Goal: Information Seeking & Learning: Compare options

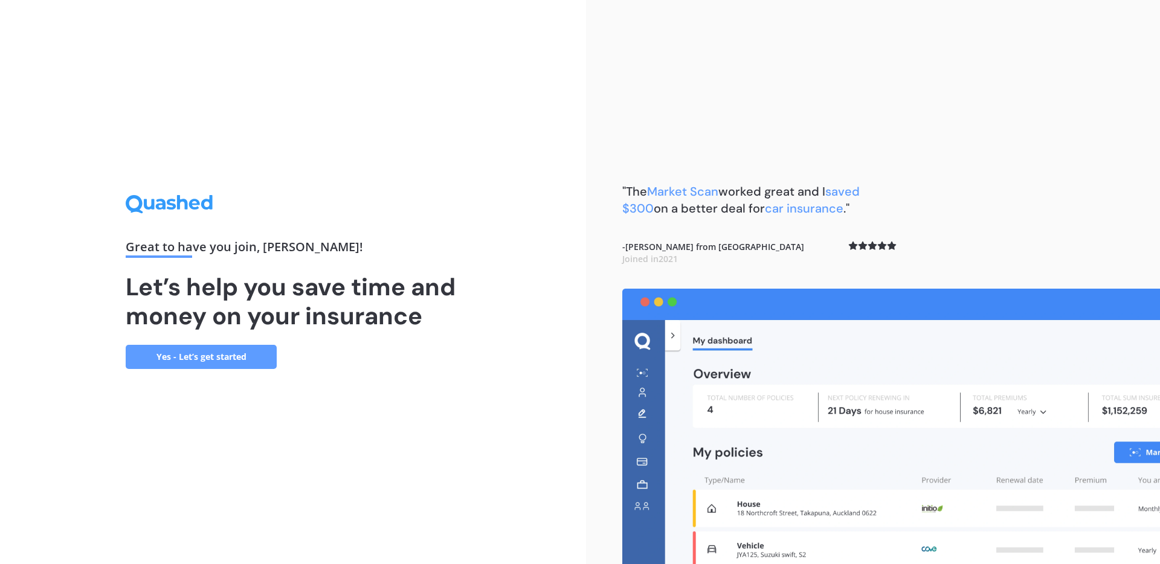
click at [260, 351] on link "Yes - Let’s get started" at bounding box center [201, 357] width 151 height 24
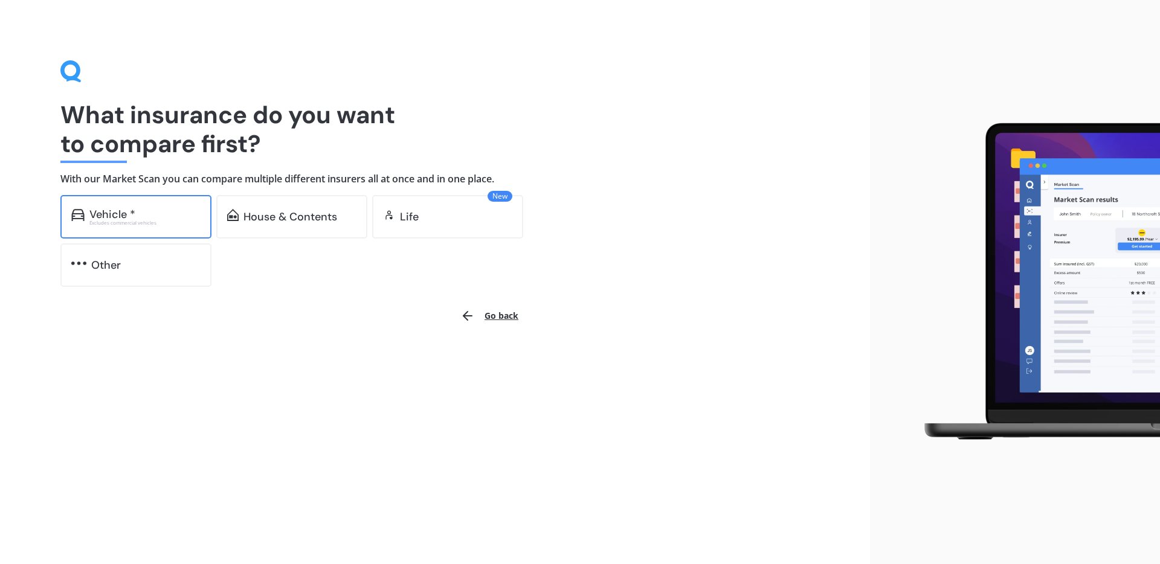
click at [138, 207] on div "Vehicle * Excludes commercial vehicles" at bounding box center [135, 216] width 151 height 43
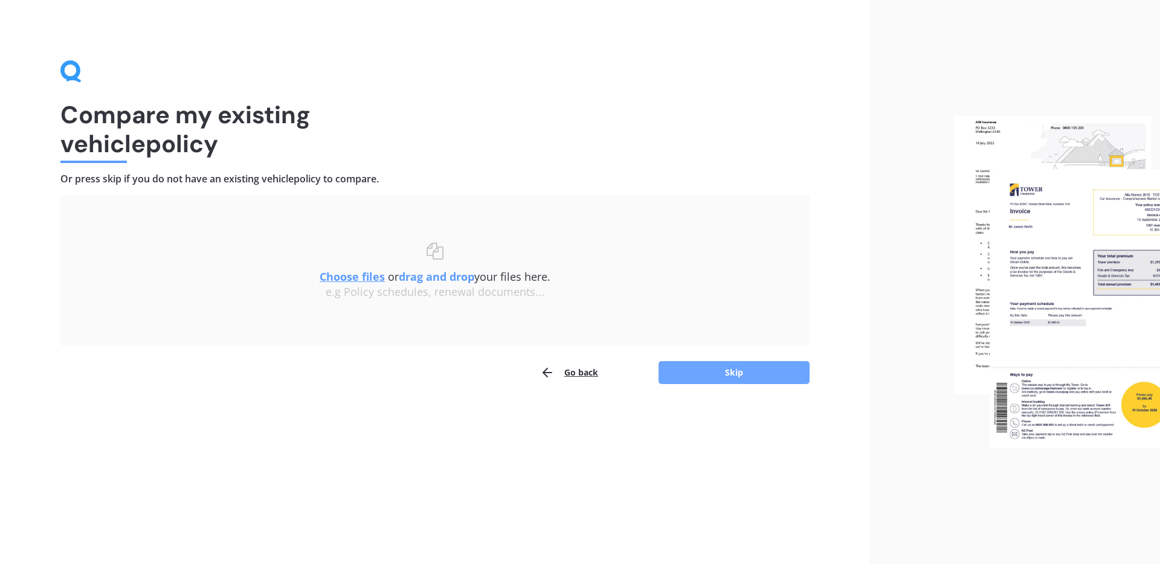
click at [700, 370] on button "Skip" at bounding box center [733, 372] width 151 height 23
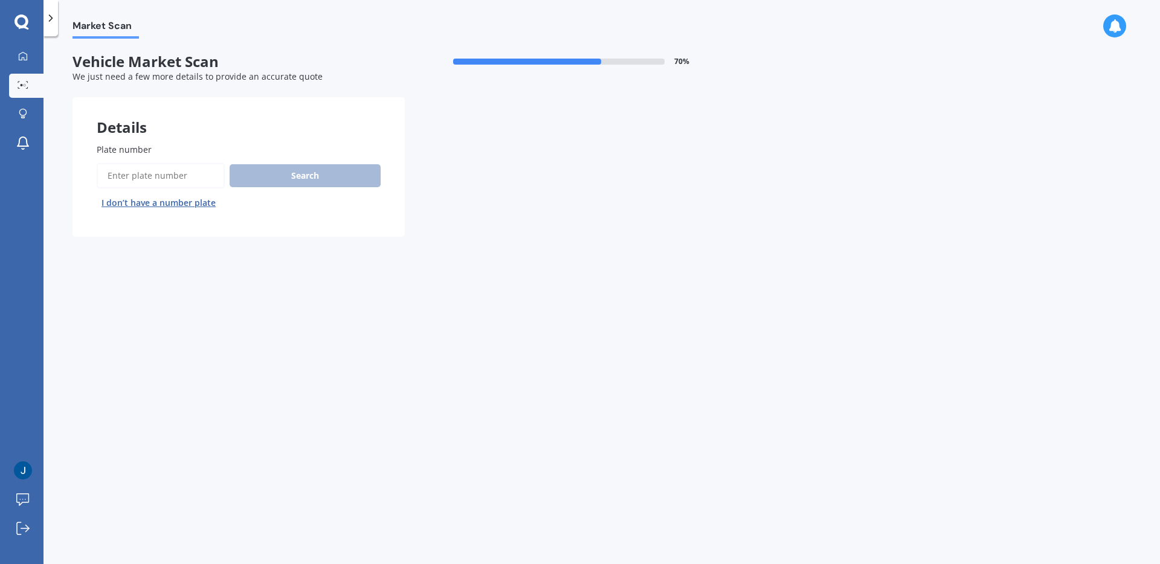
click at [158, 173] on input "Plate number" at bounding box center [161, 175] width 128 height 25
type input "LUH505"
click at [355, 168] on button "Search" at bounding box center [304, 175] width 151 height 23
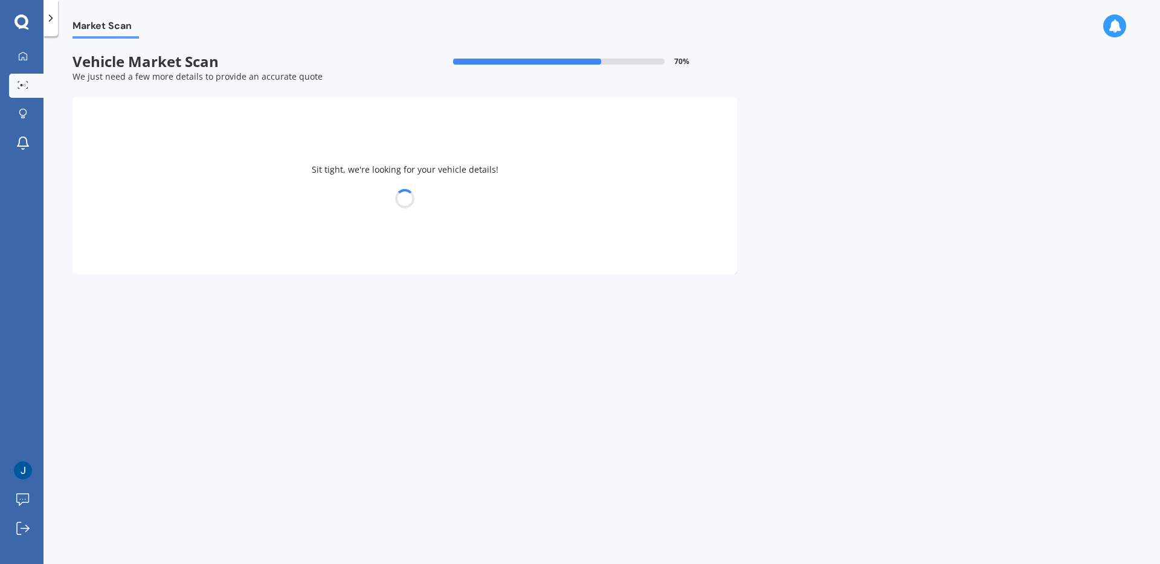
select select "TOYOTA"
select select "HIGHLANDER"
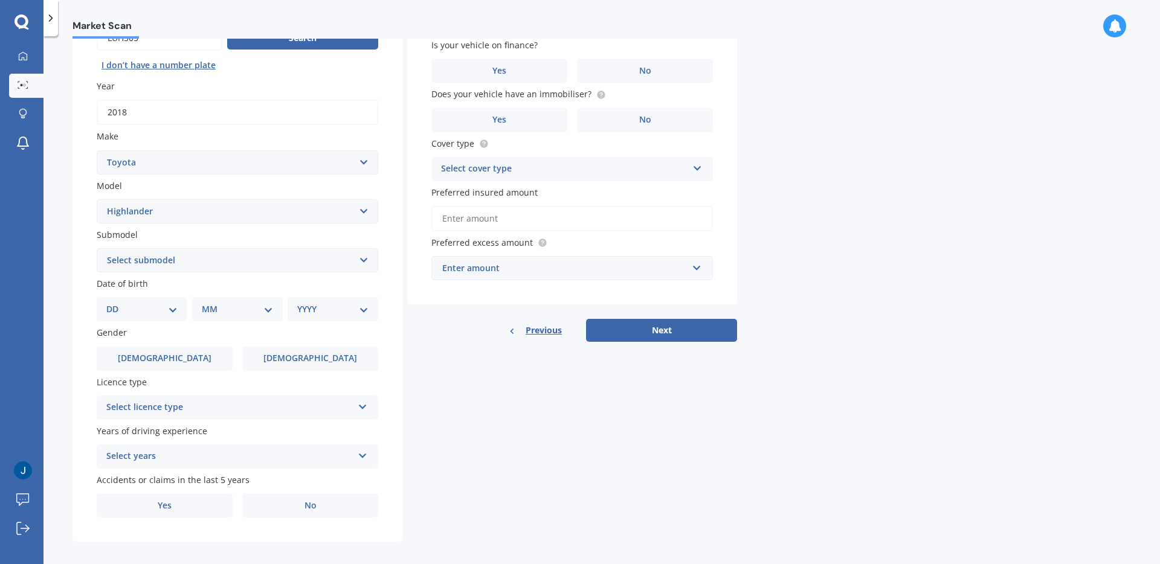
scroll to position [147, 0]
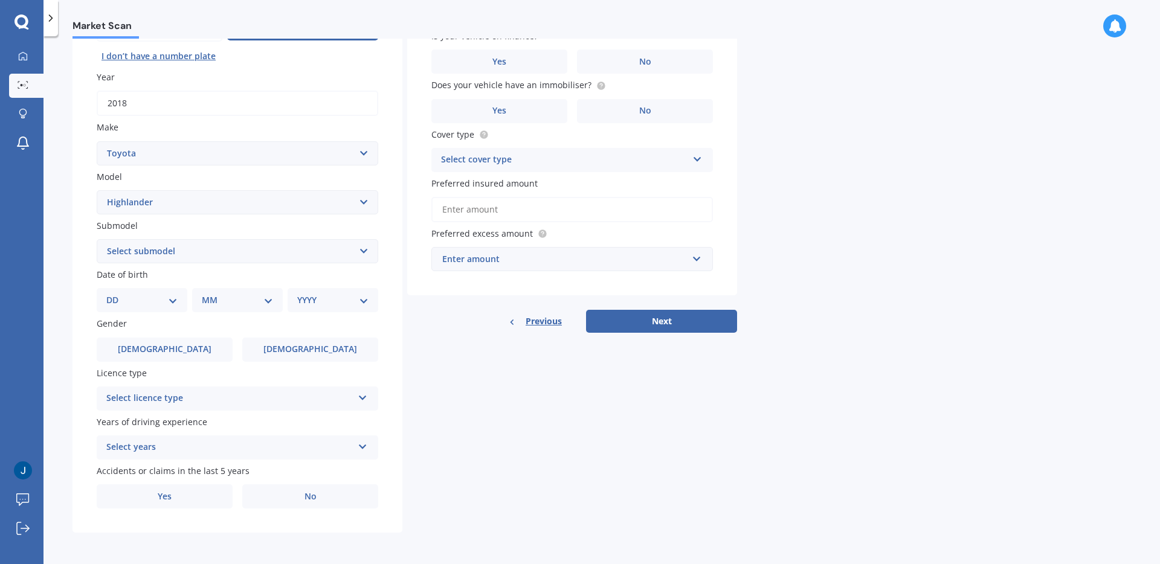
click at [310, 335] on div "Gender [DEMOGRAPHIC_DATA] [DEMOGRAPHIC_DATA]" at bounding box center [237, 339] width 281 height 44
drag, startPoint x: 312, startPoint y: 351, endPoint x: 313, endPoint y: 378, distance: 27.2
click at [312, 351] on span "[DEMOGRAPHIC_DATA]" at bounding box center [310, 349] width 94 height 10
click at [0, 0] on input "[DEMOGRAPHIC_DATA]" at bounding box center [0, 0] width 0 height 0
click at [313, 397] on div "Select licence type" at bounding box center [229, 398] width 246 height 14
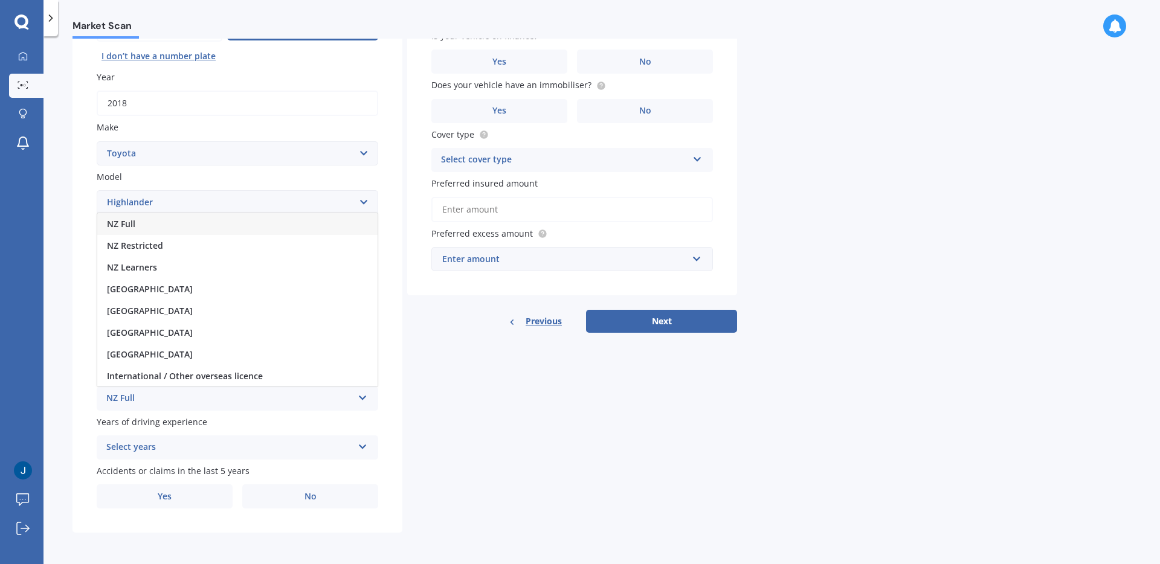
click at [275, 225] on div "NZ Full" at bounding box center [237, 224] width 280 height 22
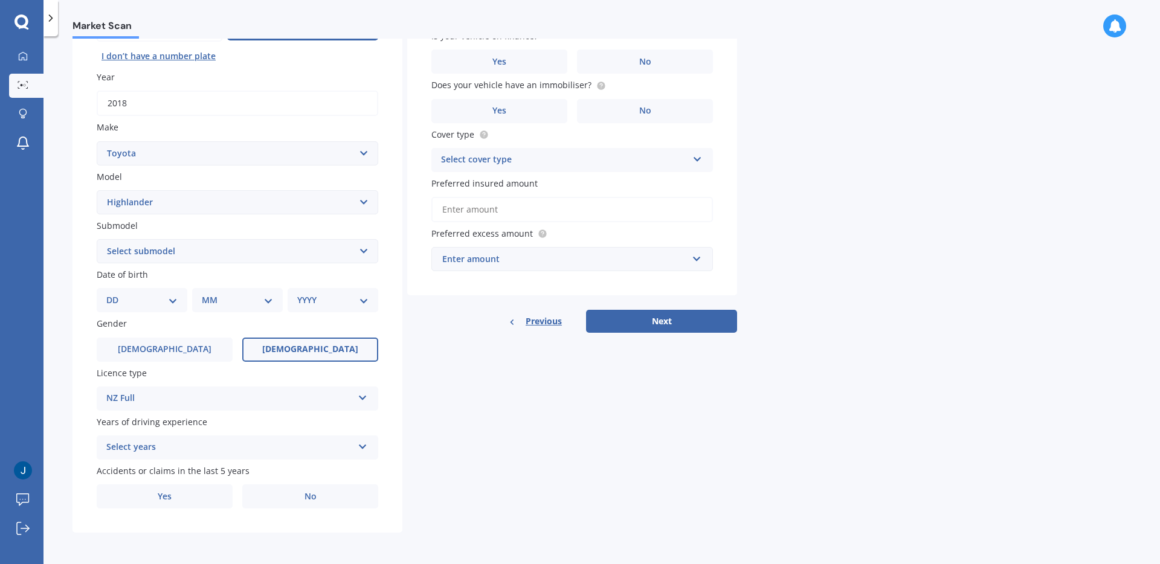
click at [211, 449] on div "Select years" at bounding box center [229, 447] width 246 height 14
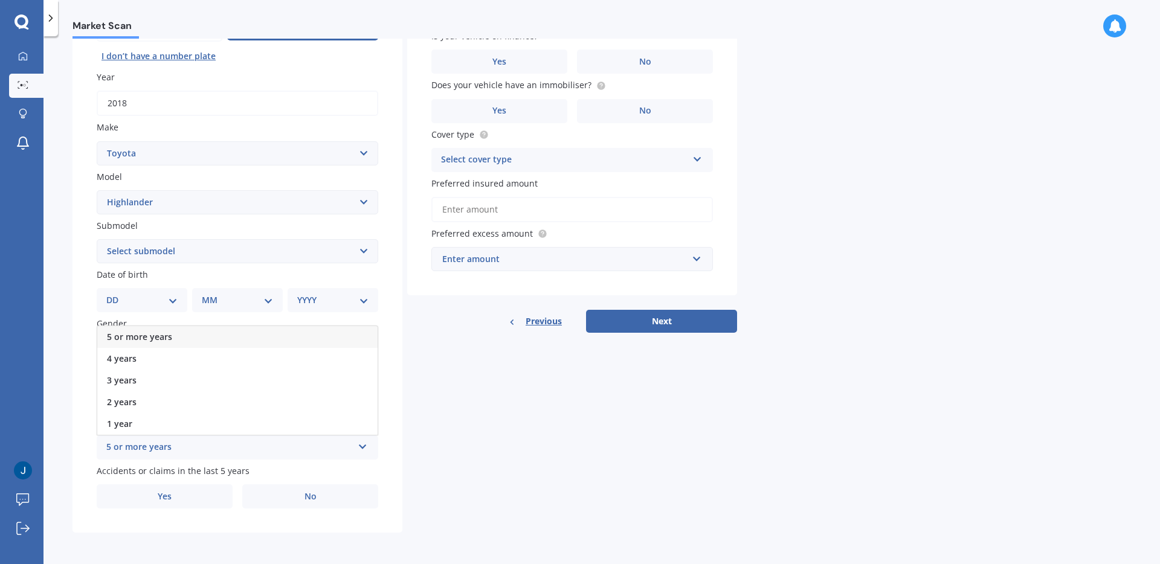
drag, startPoint x: 211, startPoint y: 336, endPoint x: 215, endPoint y: 342, distance: 7.0
click at [212, 336] on div "5 or more years" at bounding box center [237, 337] width 280 height 22
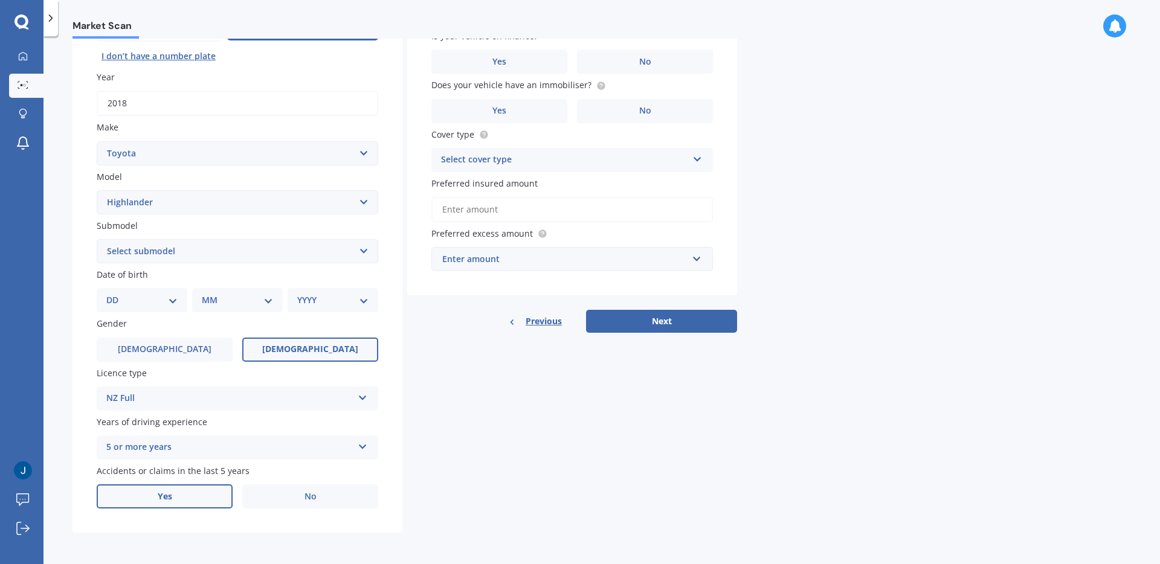
click at [184, 490] on label "Yes" at bounding box center [165, 496] width 136 height 24
click at [0, 0] on input "Yes" at bounding box center [0, 0] width 0 height 0
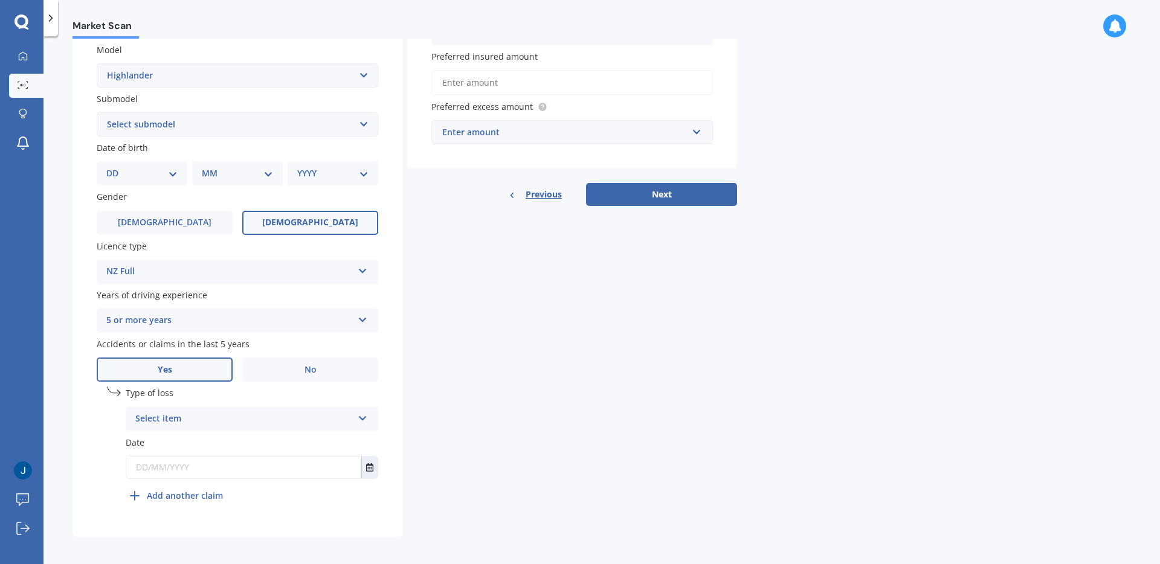
scroll to position [278, 0]
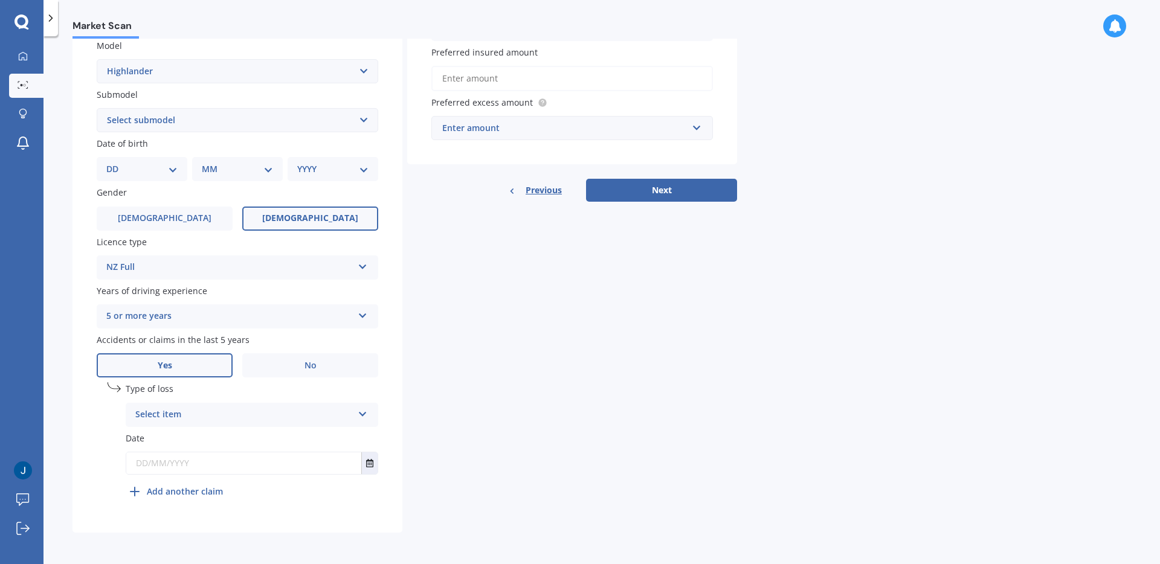
click at [229, 412] on div "Select item" at bounding box center [243, 415] width 217 height 14
click at [206, 440] on div "At fault accident" at bounding box center [251, 439] width 251 height 22
drag, startPoint x: 162, startPoint y: 462, endPoint x: 184, endPoint y: 461, distance: 21.8
click at [164, 461] on input "text" at bounding box center [243, 463] width 235 height 22
type input "[DATE]"
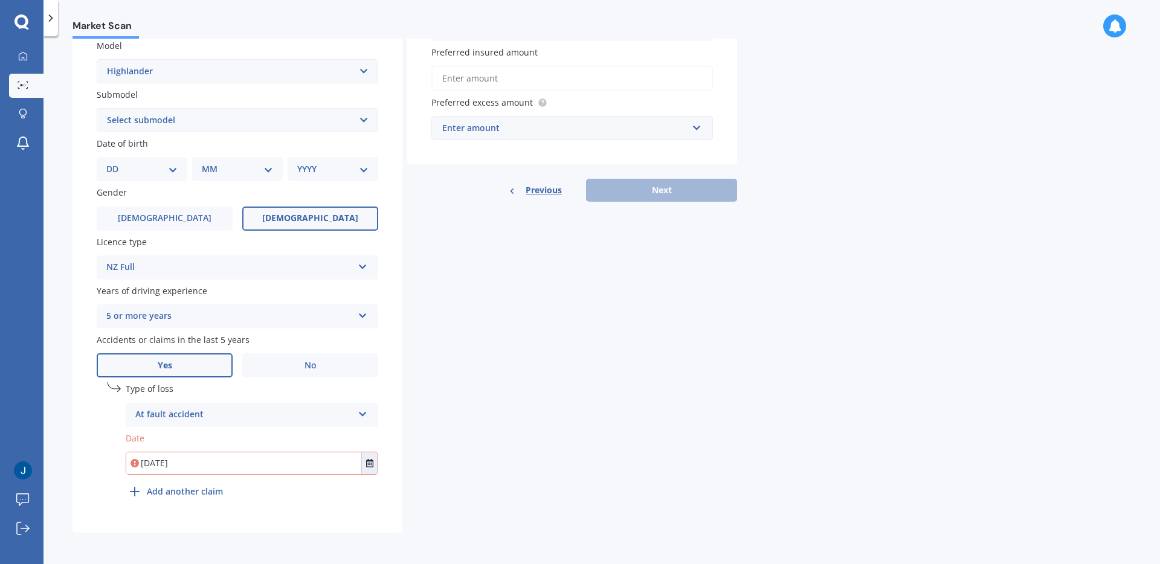
click at [390, 440] on div "Plate number Search I don’t have a number plate Year [DATE] Make Select make AC…" at bounding box center [237, 187] width 330 height 692
click at [142, 162] on select "DD 01 02 03 04 05 06 07 08 09 10 11 12 13 14 15 16 17 18 19 20 21 22 23 24 25 2…" at bounding box center [141, 168] width 71 height 13
select select "24"
click at [116, 162] on select "DD 01 02 03 04 05 06 07 08 09 10 11 12 13 14 15 16 17 18 19 20 21 22 23 24 25 2…" at bounding box center [141, 168] width 71 height 13
click at [213, 164] on select "MM 01 02 03 04 05 06 07 08 09 10 11 12" at bounding box center [240, 168] width 66 height 13
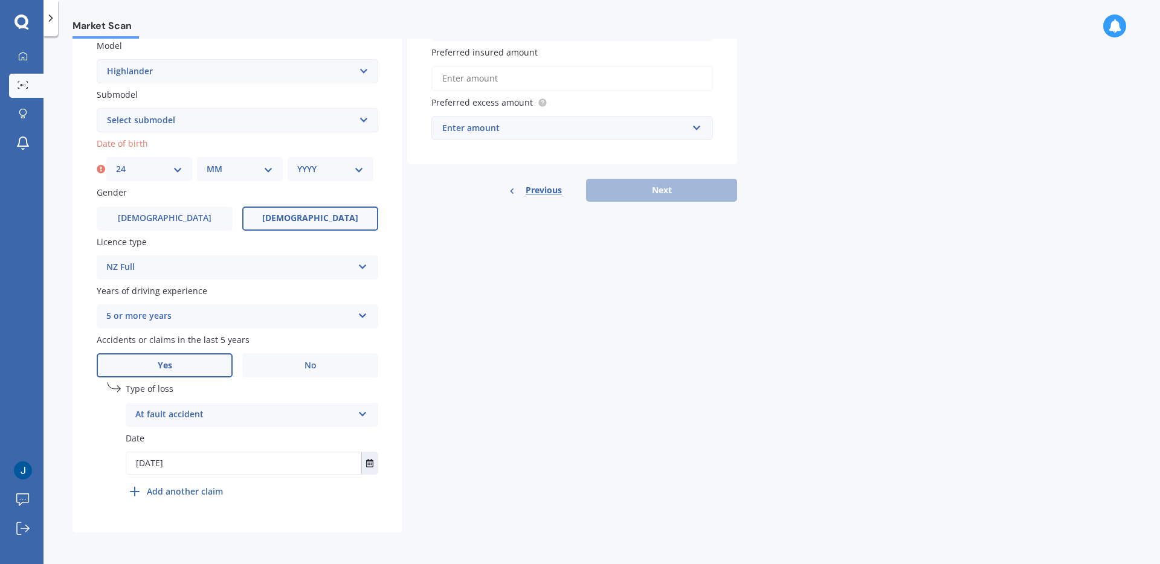
select select "03"
click at [207, 162] on select "MM 01 02 03 04 05 06 07 08 09 10 11 12" at bounding box center [240, 168] width 66 height 13
click at [310, 169] on select "YYYY 2025 2024 2023 2022 2021 2020 2019 2018 2017 2016 2015 2014 2013 2012 2011…" at bounding box center [330, 168] width 66 height 13
select select "1980"
click at [297, 162] on select "YYYY 2025 2024 2023 2022 2021 2020 2019 2018 2017 2016 2015 2014 2013 2012 2011…" at bounding box center [330, 168] width 66 height 13
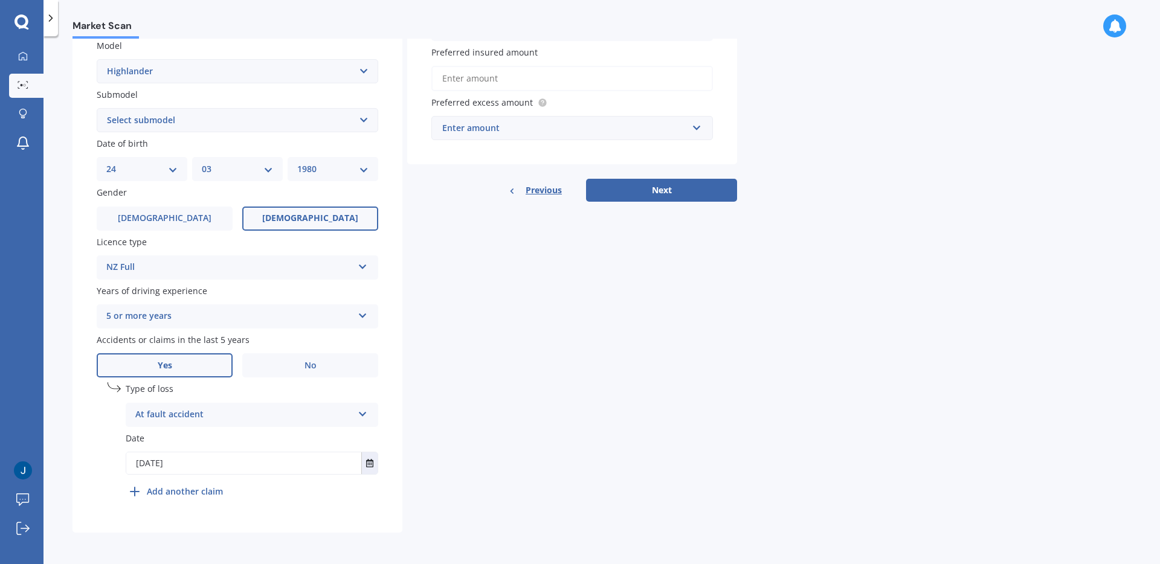
drag, startPoint x: 551, startPoint y: 240, endPoint x: 538, endPoint y: 245, distance: 13.6
click at [548, 241] on div "Details Plate number Search I don’t have a number plate Year [DATE] Make Select…" at bounding box center [404, 175] width 664 height 713
click at [481, 83] on input "Preferred insured amount" at bounding box center [571, 78] width 281 height 25
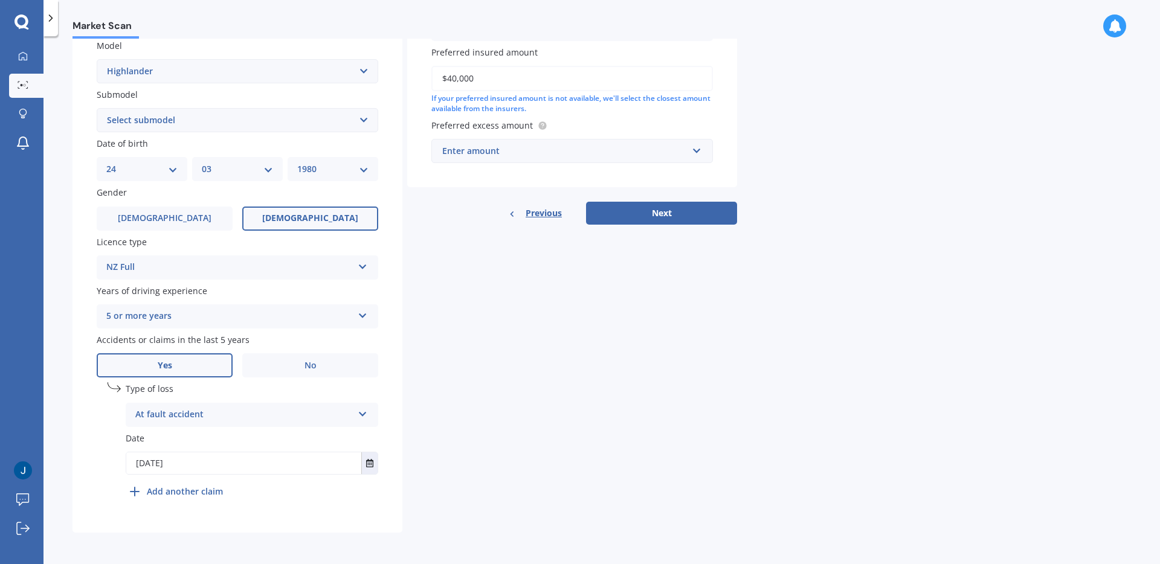
type input "$40,000"
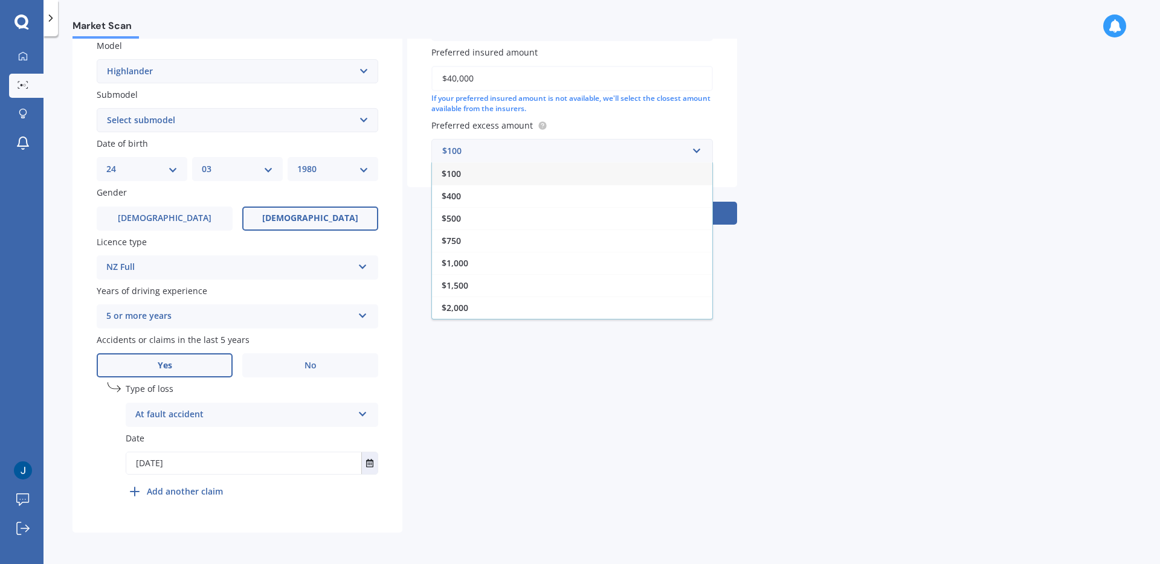
click at [730, 84] on div "Vehicle is parked at Enter address manually Is your vehicle on finance? Yes No …" at bounding box center [572, 3] width 330 height 368
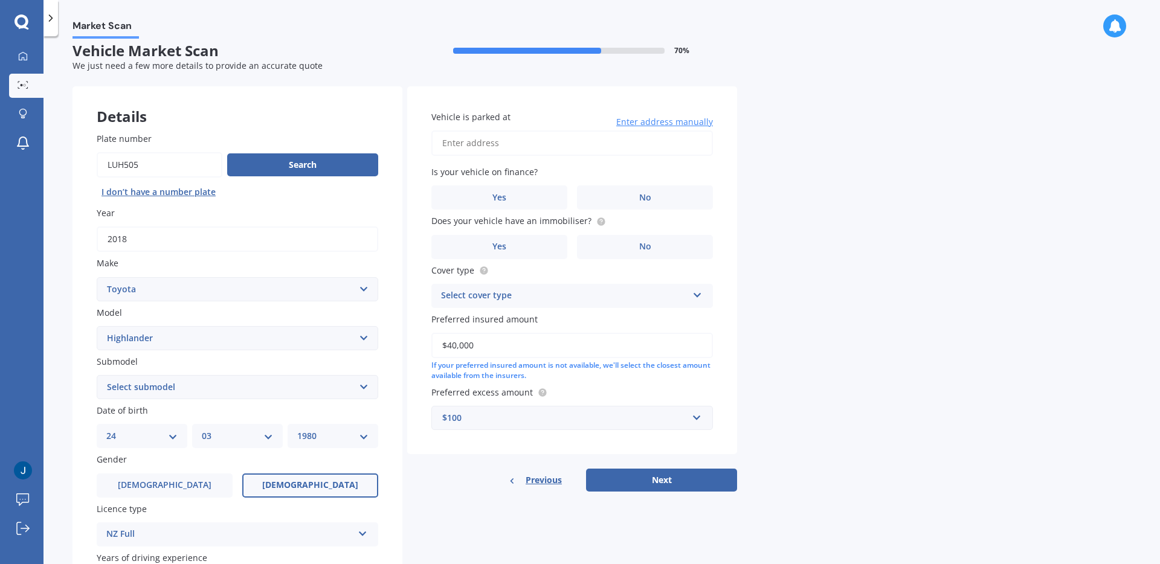
scroll to position [0, 0]
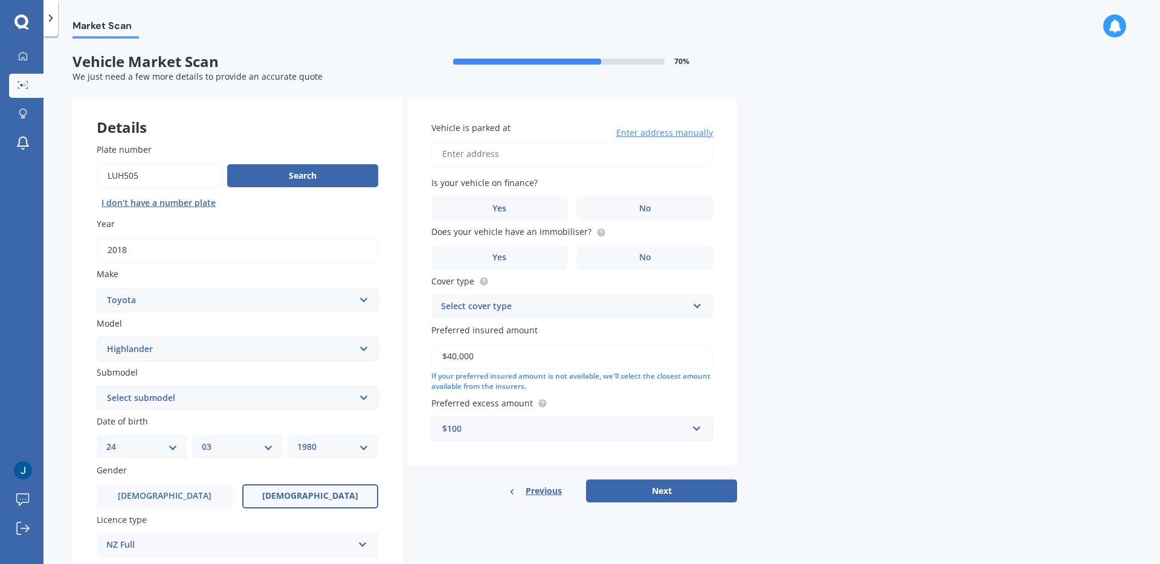
click at [575, 147] on input "Vehicle is parked at" at bounding box center [571, 153] width 281 height 25
type input "[STREET_ADDRESS][PERSON_NAME]"
click at [656, 211] on label "No" at bounding box center [645, 208] width 136 height 24
click at [0, 0] on input "No" at bounding box center [0, 0] width 0 height 0
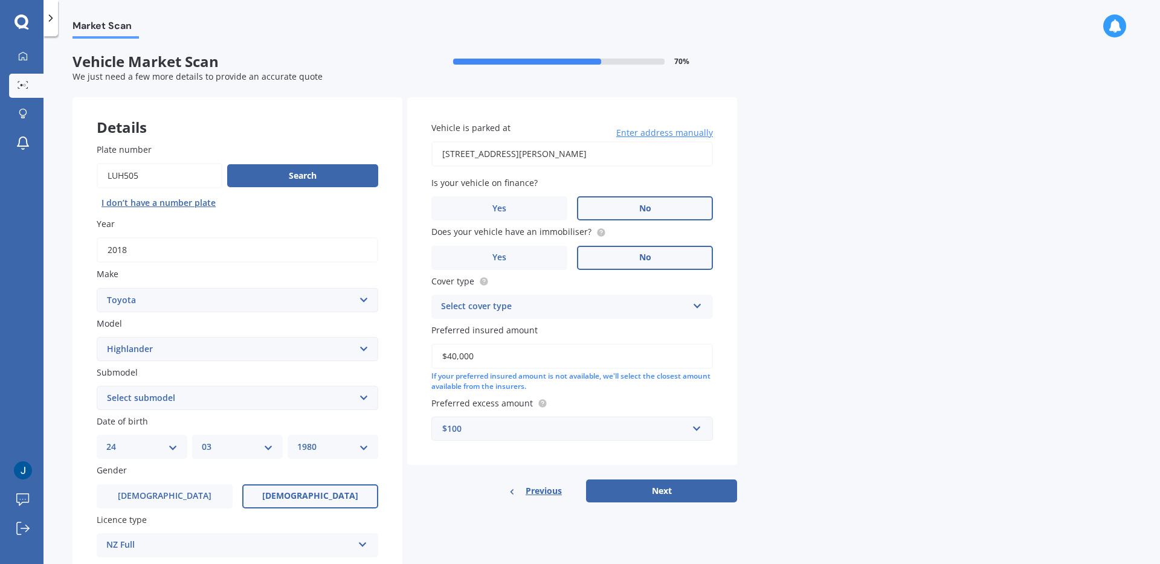
click at [653, 257] on label "No" at bounding box center [645, 258] width 136 height 24
click at [0, 0] on input "No" at bounding box center [0, 0] width 0 height 0
click at [671, 306] on div "Select cover type" at bounding box center [564, 307] width 246 height 14
click at [663, 321] on div "Comprehensive" at bounding box center [572, 330] width 280 height 22
drag, startPoint x: 668, startPoint y: 390, endPoint x: 634, endPoint y: 358, distance: 46.6
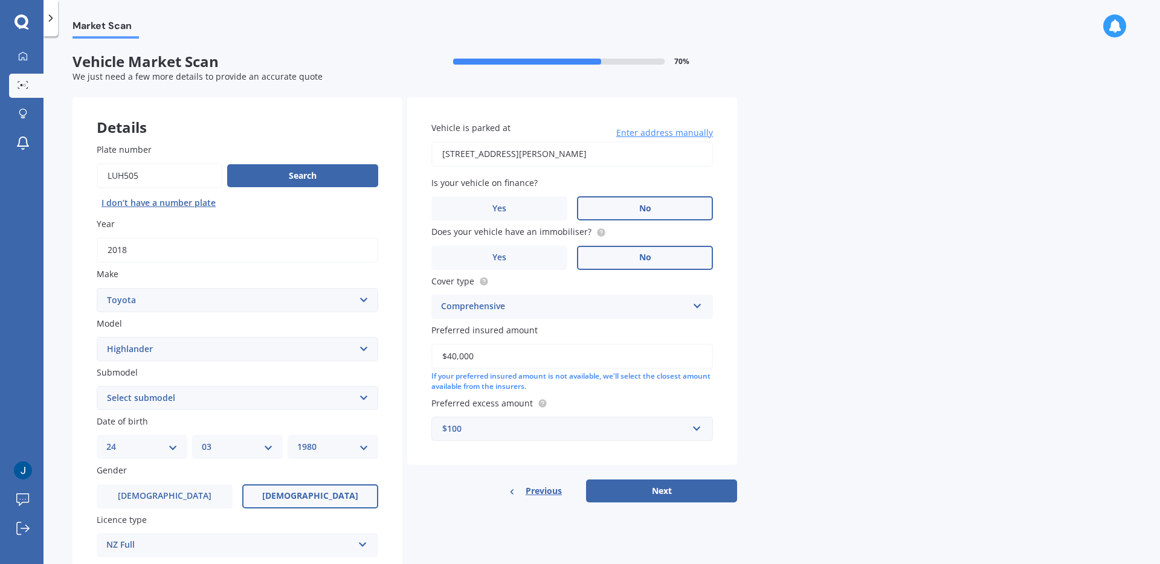
click at [667, 388] on div "If your preferred insured amount is not available, we'll select the closest amo…" at bounding box center [571, 381] width 281 height 21
click at [627, 352] on input "$40,000" at bounding box center [571, 356] width 281 height 25
click at [645, 397] on label "Preferred excess amount" at bounding box center [569, 403] width 277 height 13
click at [698, 426] on input "text" at bounding box center [567, 428] width 271 height 23
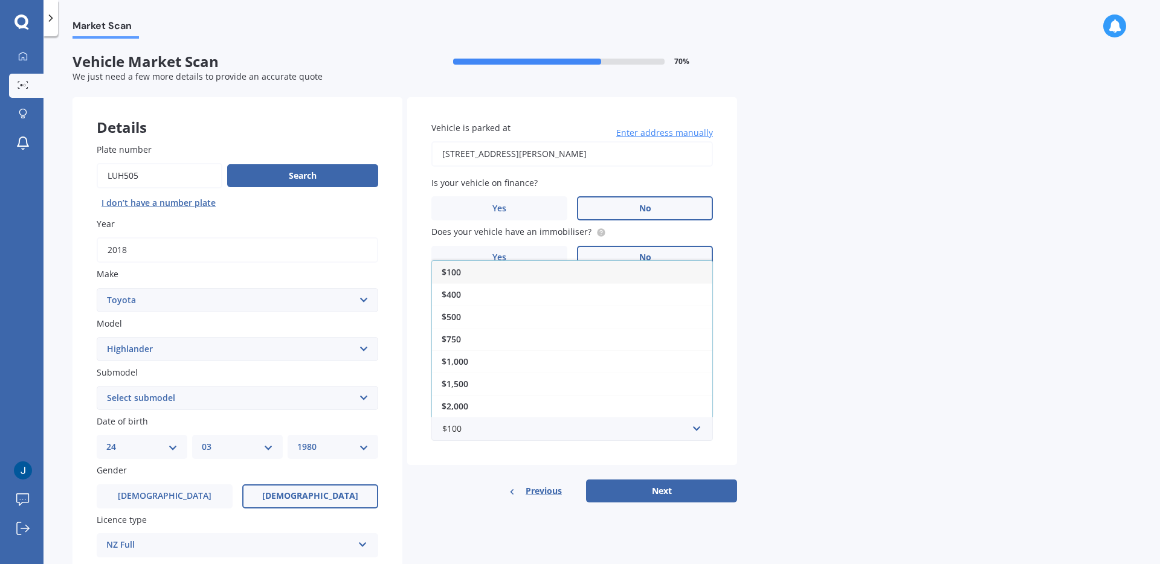
click at [597, 297] on div "$400" at bounding box center [572, 294] width 280 height 22
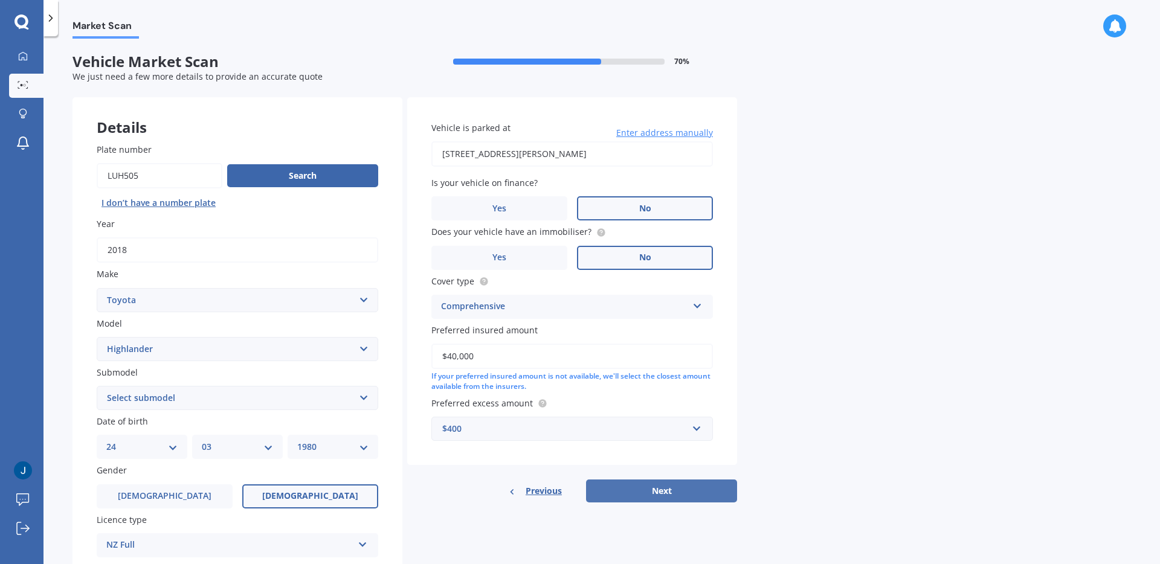
click at [685, 492] on button "Next" at bounding box center [661, 491] width 151 height 23
click at [353, 397] on select "Select submodel (All other) Hybrid Petrol V6 2WD Petrol V6 4WD" at bounding box center [237, 398] width 281 height 24
select select "PETROL V6 4WD"
click at [97, 386] on select "Select submodel (All other) Hybrid Petrol V6 2WD Petrol V6 4WD" at bounding box center [237, 398] width 281 height 24
click at [640, 492] on button "Next" at bounding box center [661, 491] width 151 height 23
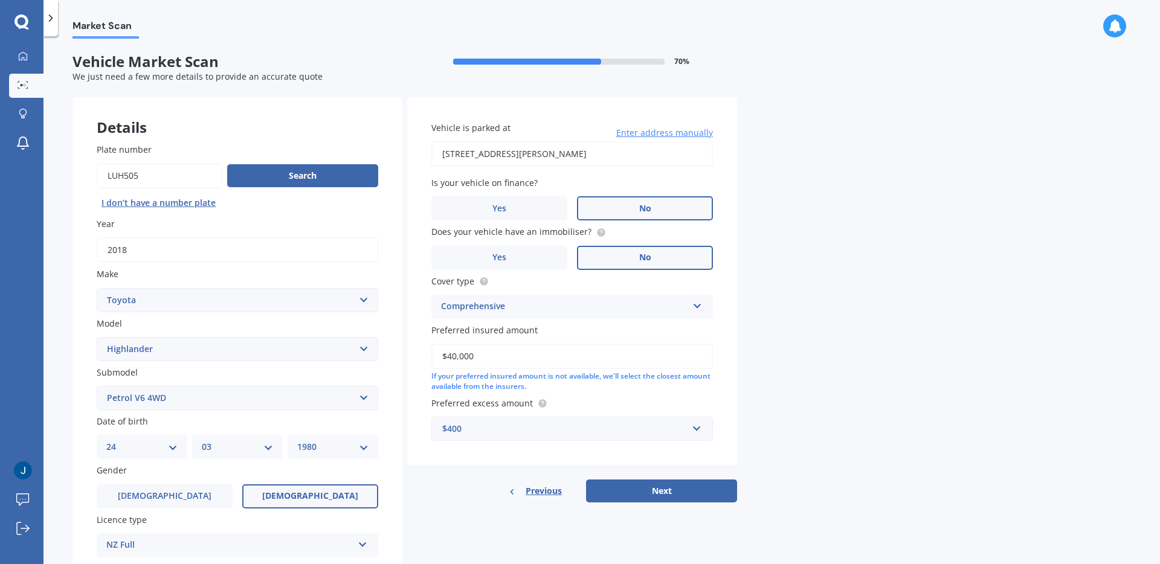
select select "24"
select select "03"
select select "1980"
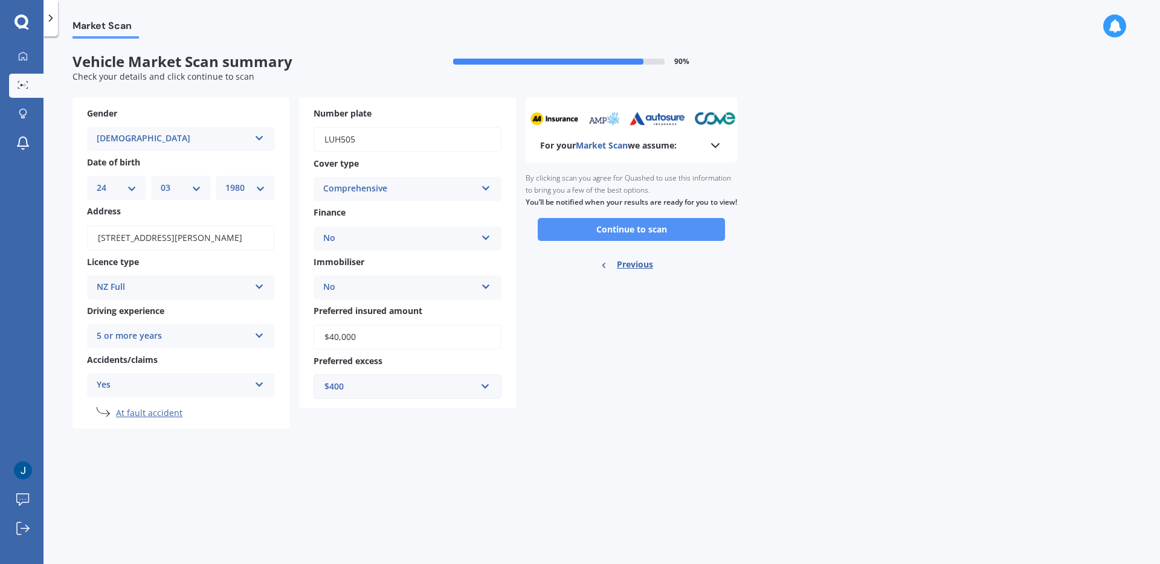
click at [635, 241] on button "Continue to scan" at bounding box center [630, 229] width 187 height 23
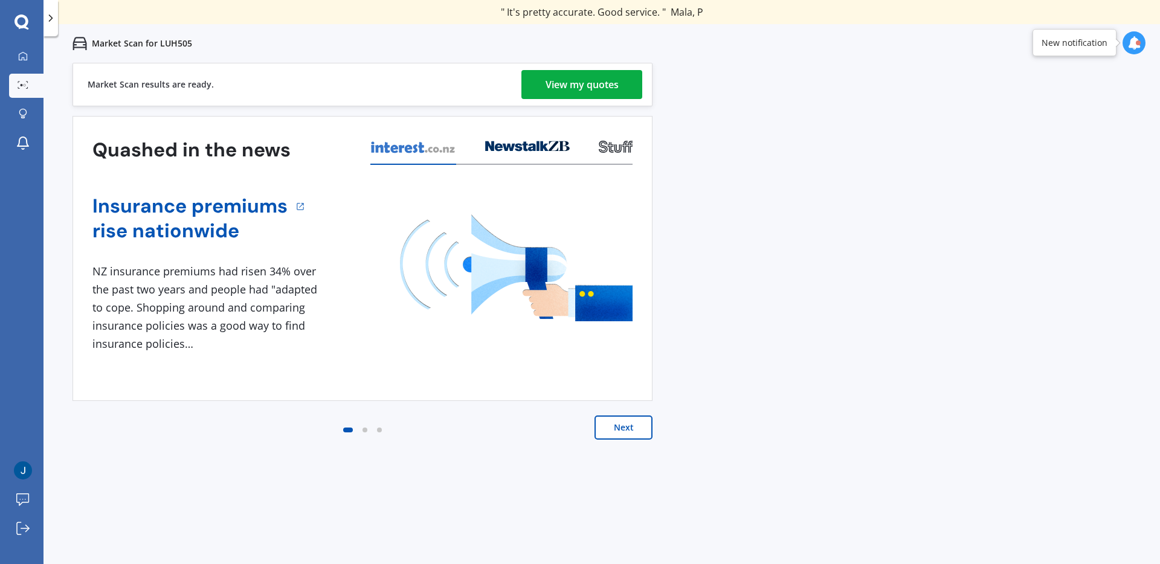
click at [561, 75] on div "View my quotes" at bounding box center [581, 84] width 73 height 29
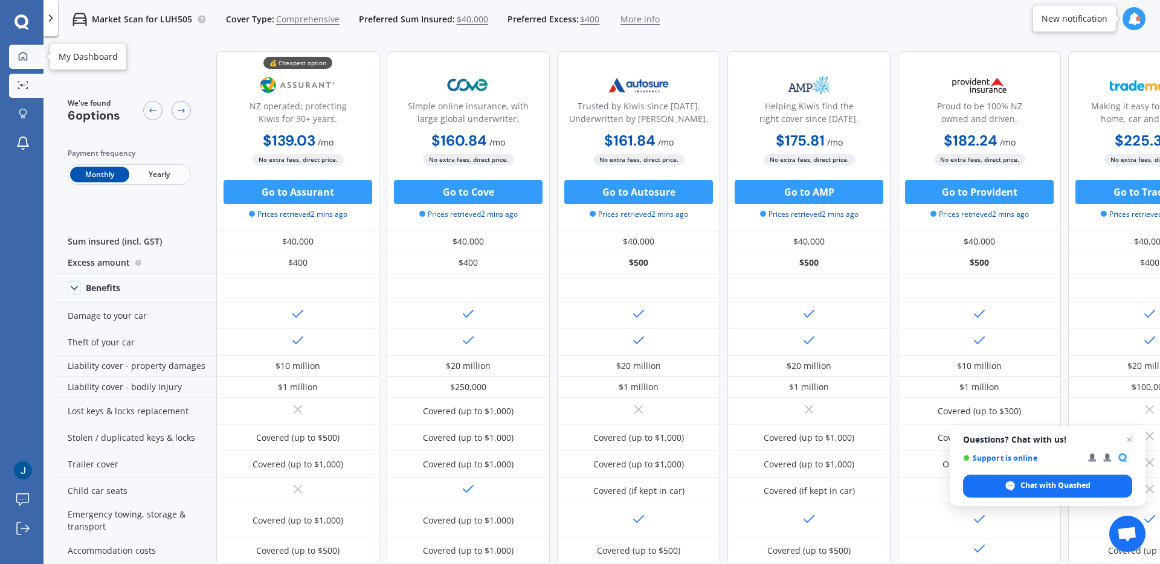
click at [30, 57] on div at bounding box center [23, 56] width 18 height 11
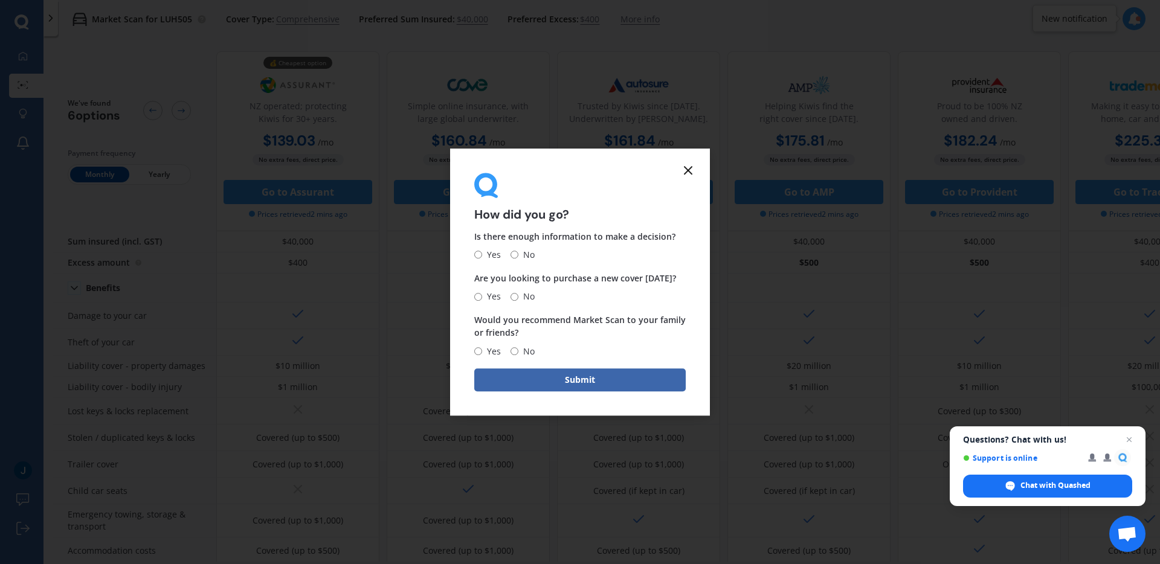
click at [490, 256] on span "Yes" at bounding box center [491, 255] width 19 height 14
click at [482, 256] on input "Yes" at bounding box center [478, 255] width 8 height 8
radio input "true"
click at [528, 298] on span "No" at bounding box center [526, 296] width 16 height 14
click at [518, 298] on input "No" at bounding box center [514, 297] width 8 height 8
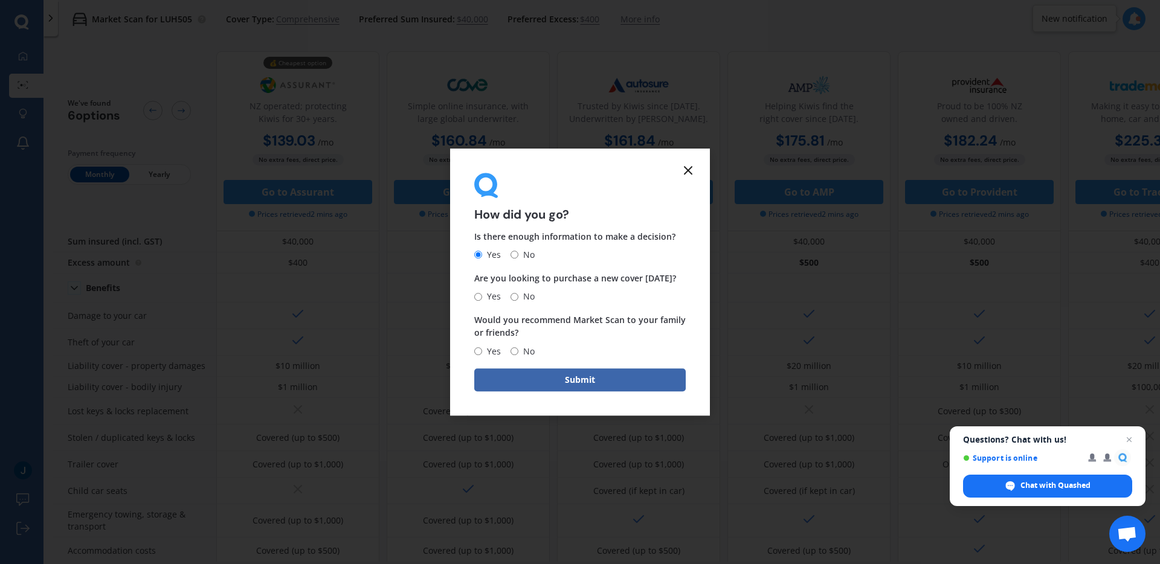
radio input "true"
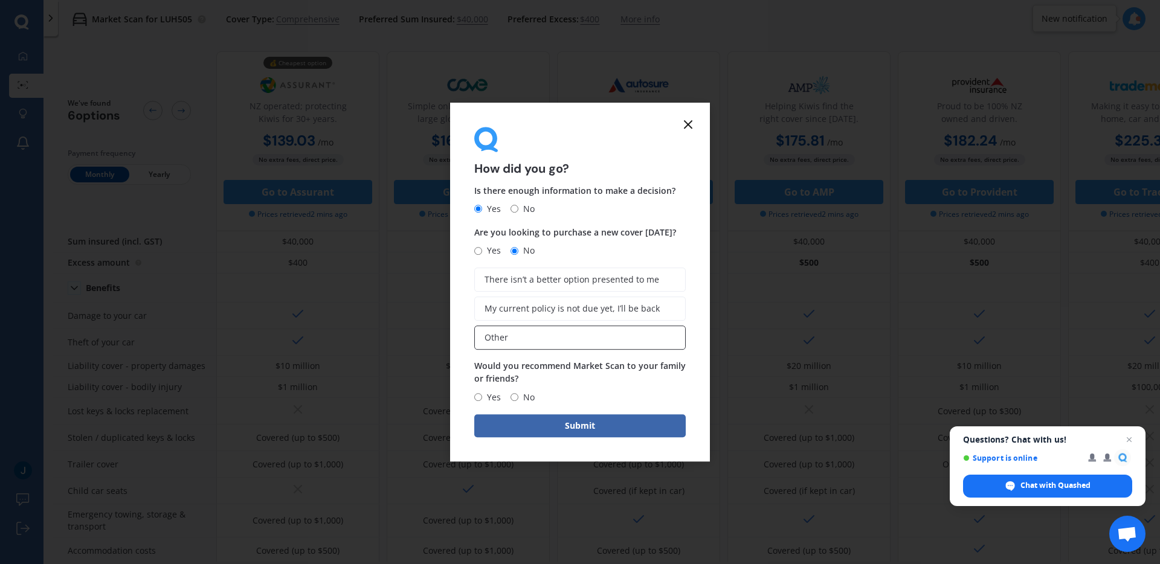
click at [512, 334] on label "Other" at bounding box center [579, 338] width 211 height 24
click at [0, 0] on input "Other" at bounding box center [0, 0] width 0 height 0
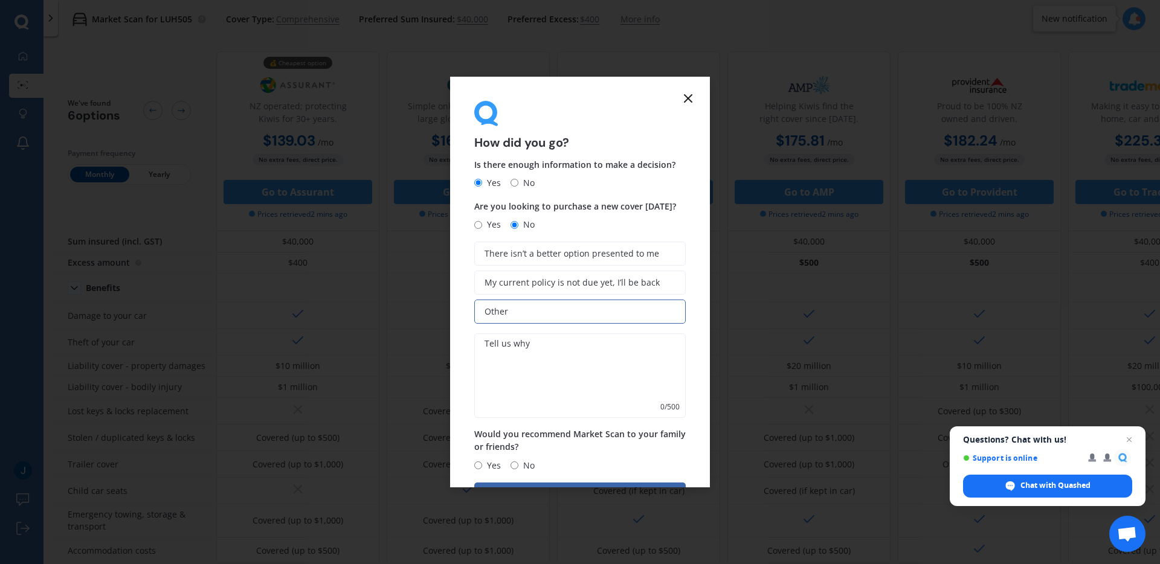
drag, startPoint x: 513, startPoint y: 346, endPoint x: 555, endPoint y: 347, distance: 41.7
click at [516, 346] on textarea at bounding box center [579, 375] width 211 height 85
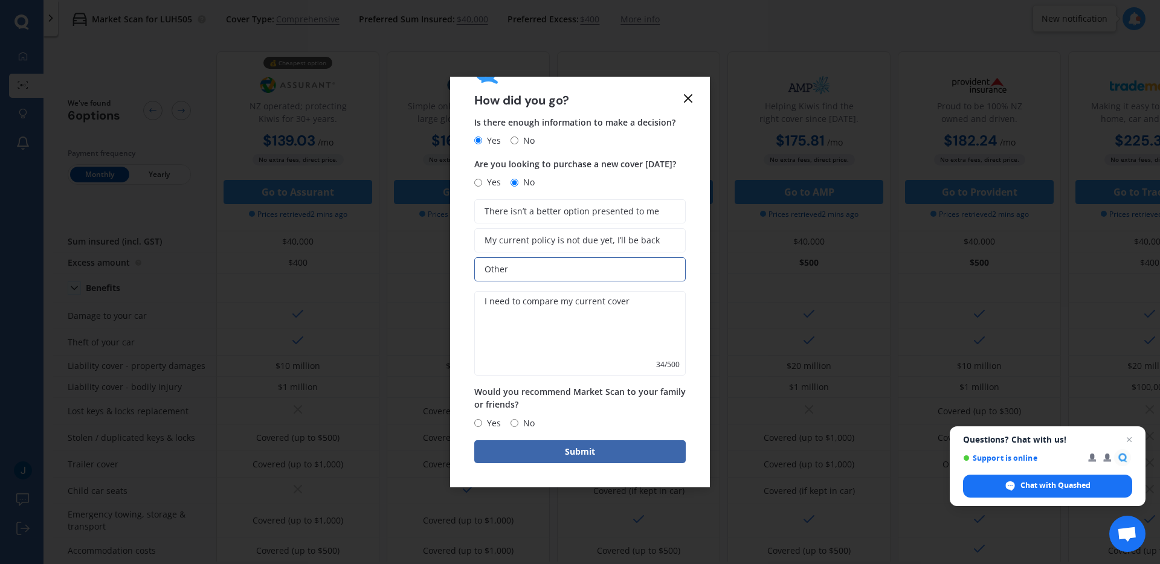
type textarea "I need to compare my current cover"
drag, startPoint x: 482, startPoint y: 418, endPoint x: 492, endPoint y: 441, distance: 25.1
click at [482, 418] on span "Yes" at bounding box center [491, 423] width 19 height 14
click at [482, 419] on input "Yes" at bounding box center [478, 423] width 8 height 8
radio input "true"
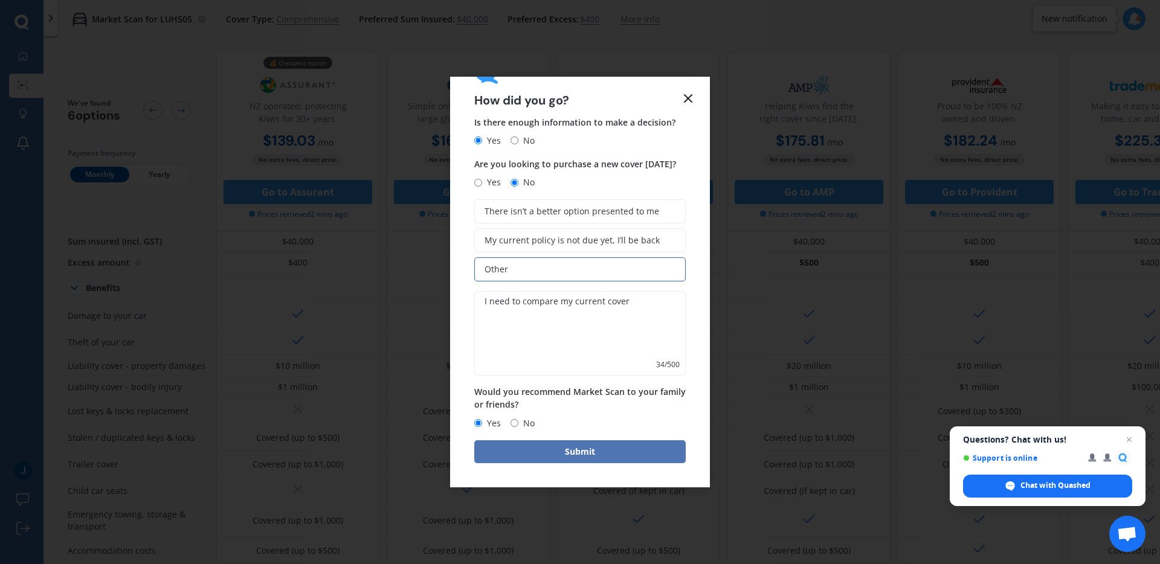
scroll to position [41, 0]
click at [496, 449] on button "Submit" at bounding box center [579, 452] width 211 height 23
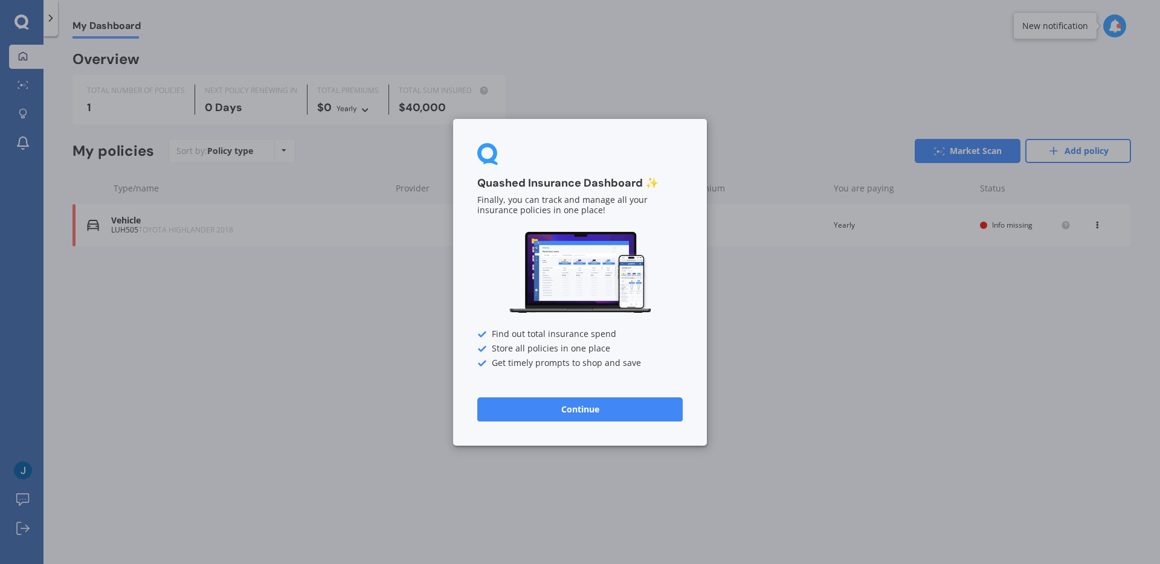
click at [495, 409] on button "Continue" at bounding box center [579, 409] width 205 height 24
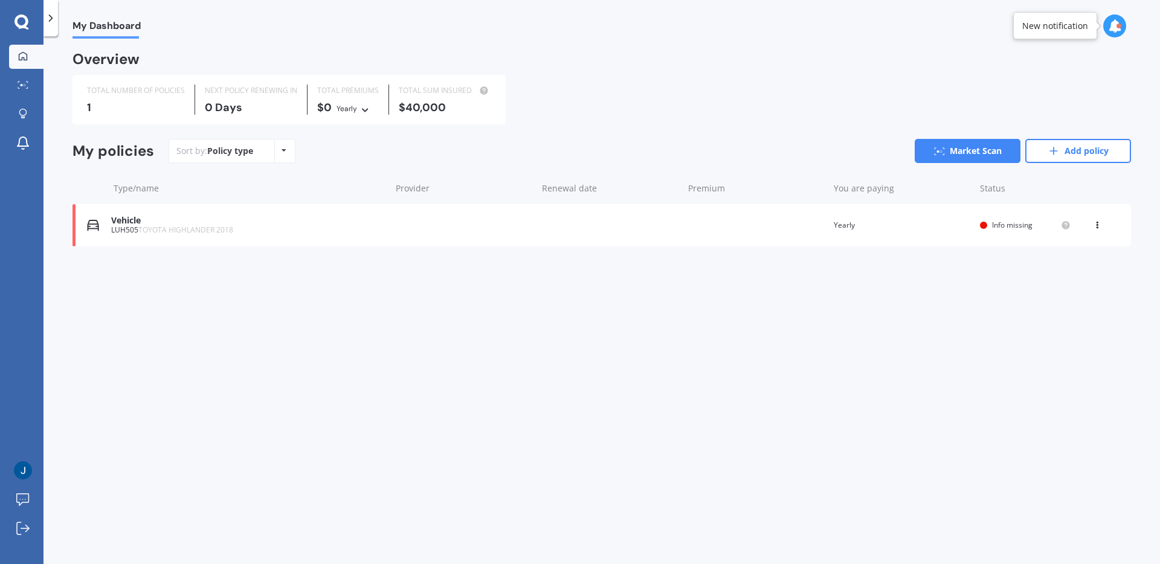
click at [1064, 153] on link "Add policy" at bounding box center [1078, 151] width 106 height 24
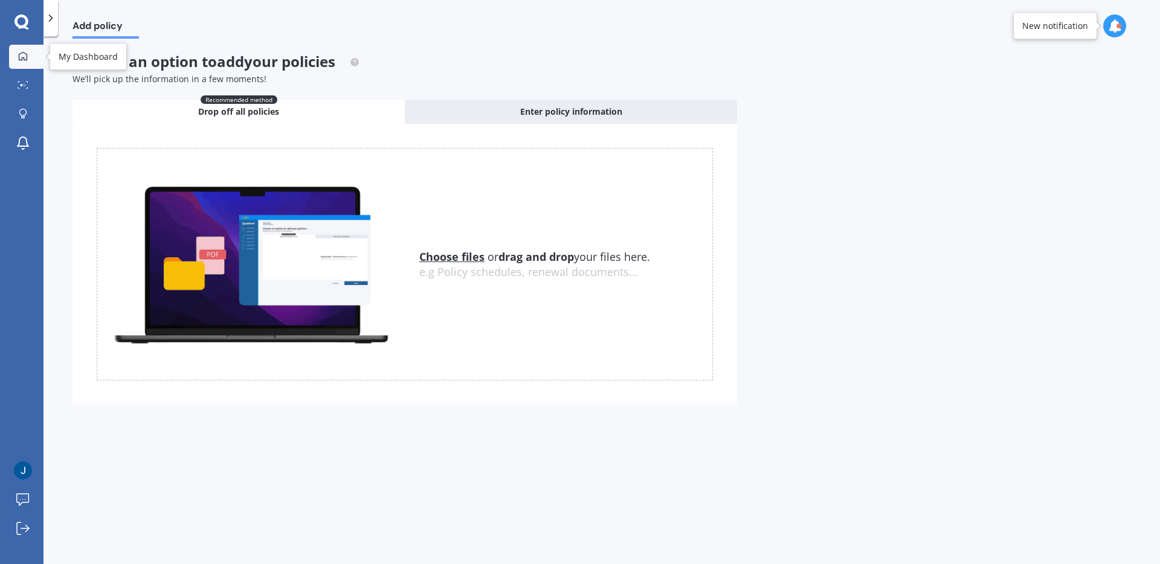
click at [28, 54] on div at bounding box center [23, 56] width 18 height 11
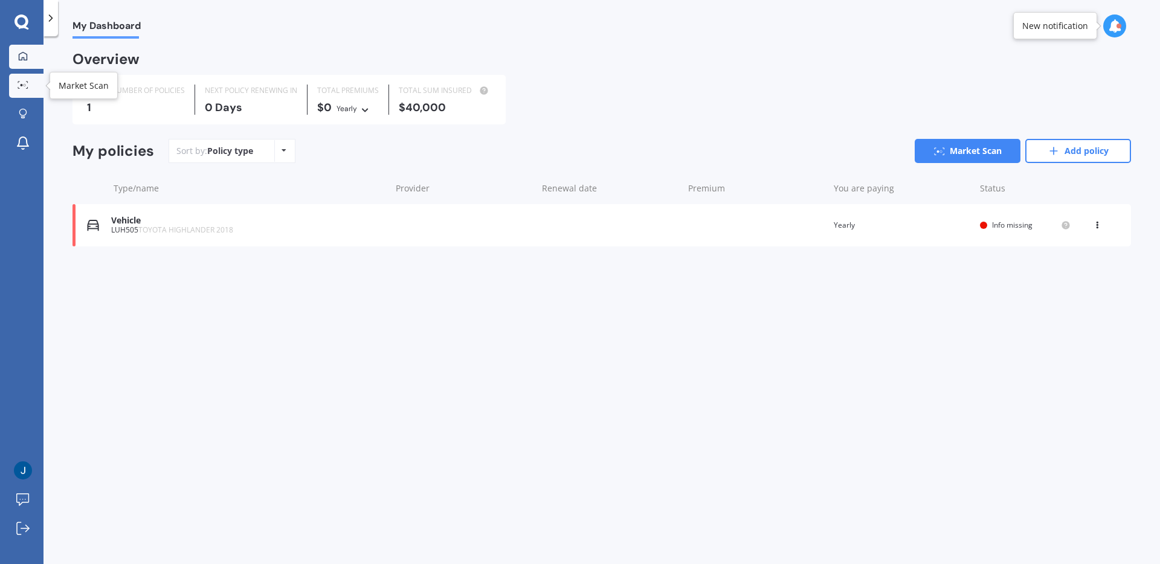
click at [27, 88] on icon at bounding box center [27, 87] width 2 height 1
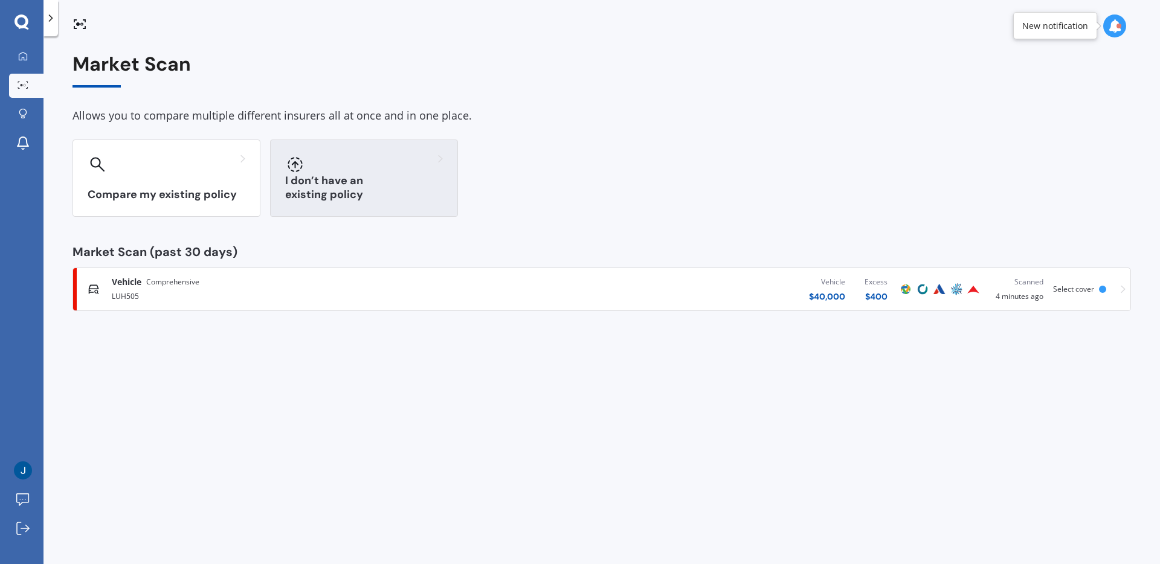
click at [443, 176] on div "I don’t have an existing policy" at bounding box center [364, 178] width 188 height 77
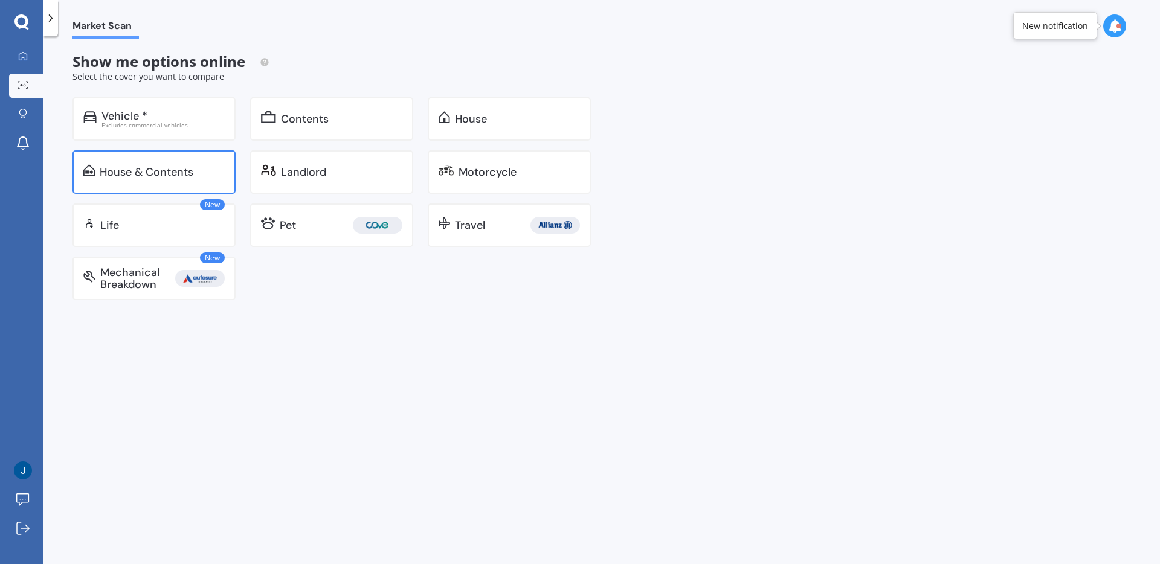
click at [201, 159] on div "House & Contents" at bounding box center [153, 171] width 163 height 43
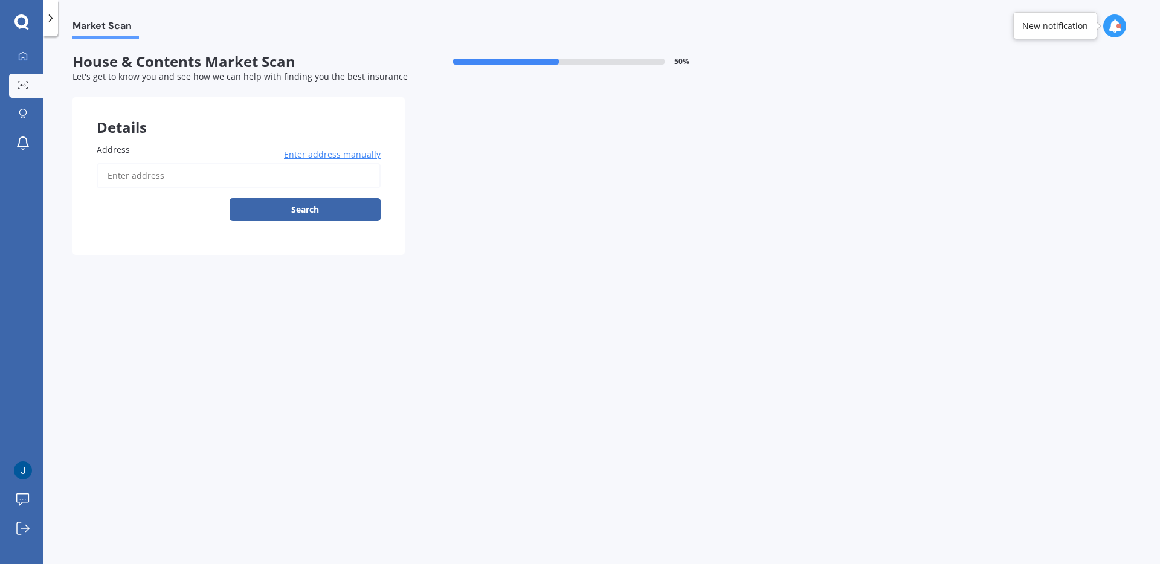
click at [197, 176] on input "Address" at bounding box center [239, 175] width 284 height 25
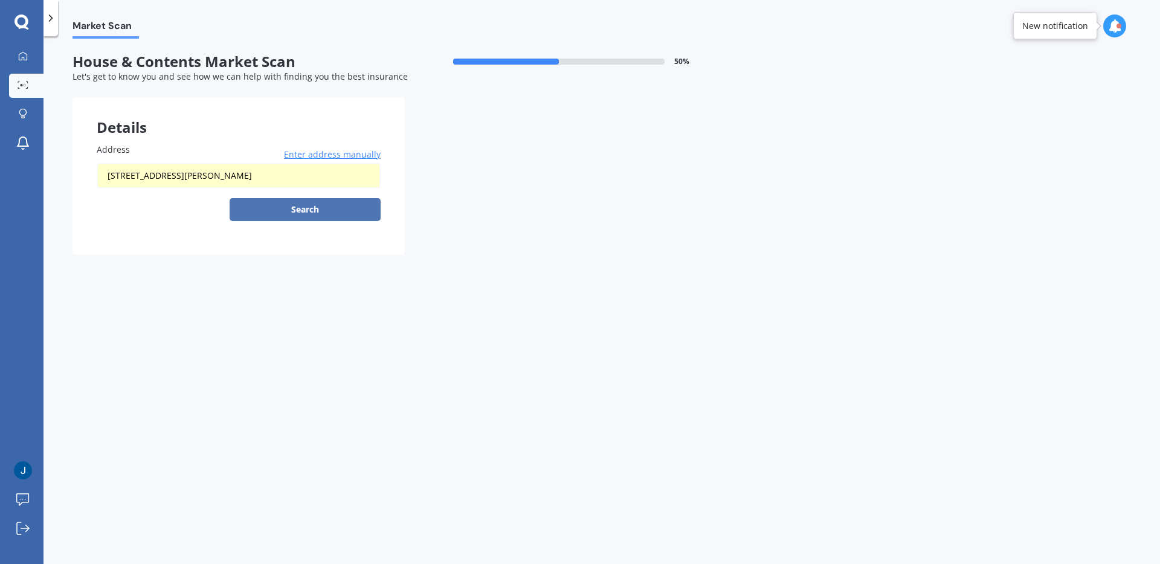
click at [303, 214] on button "Search" at bounding box center [304, 209] width 151 height 23
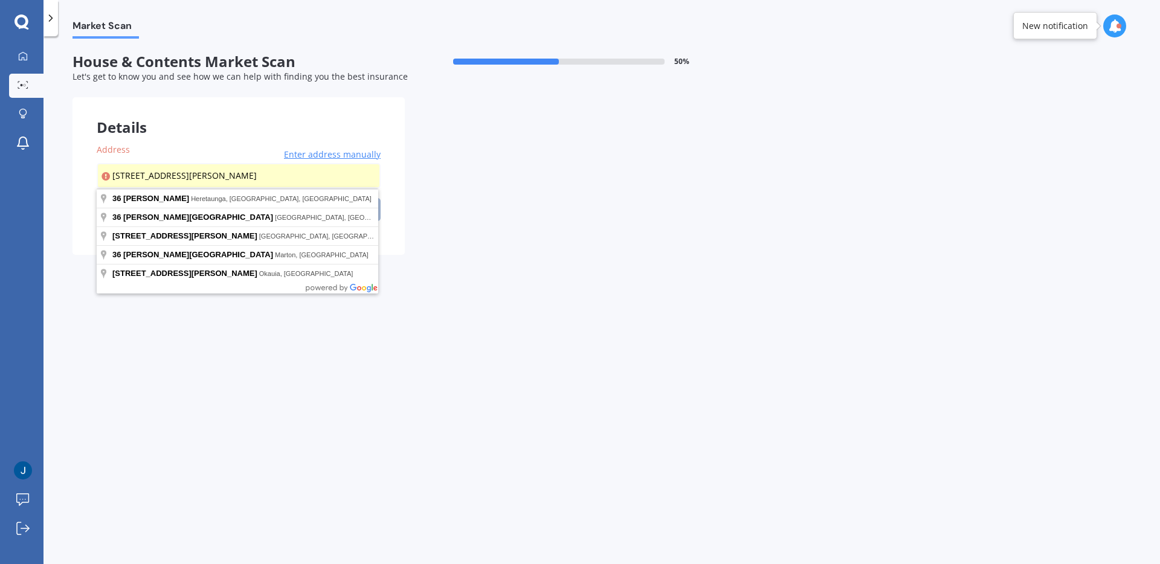
click at [235, 170] on input "[STREET_ADDRESS][PERSON_NAME]" at bounding box center [239, 175] width 284 height 25
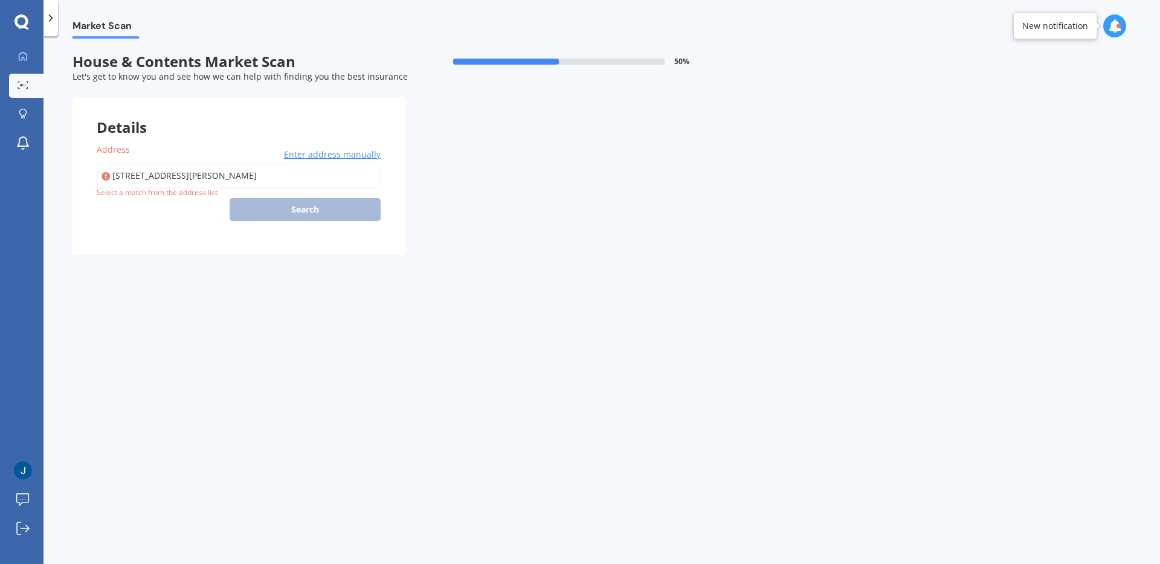
click at [260, 206] on div "[STREET_ADDRESS][PERSON_NAME] Enter address manually Search" at bounding box center [239, 192] width 284 height 58
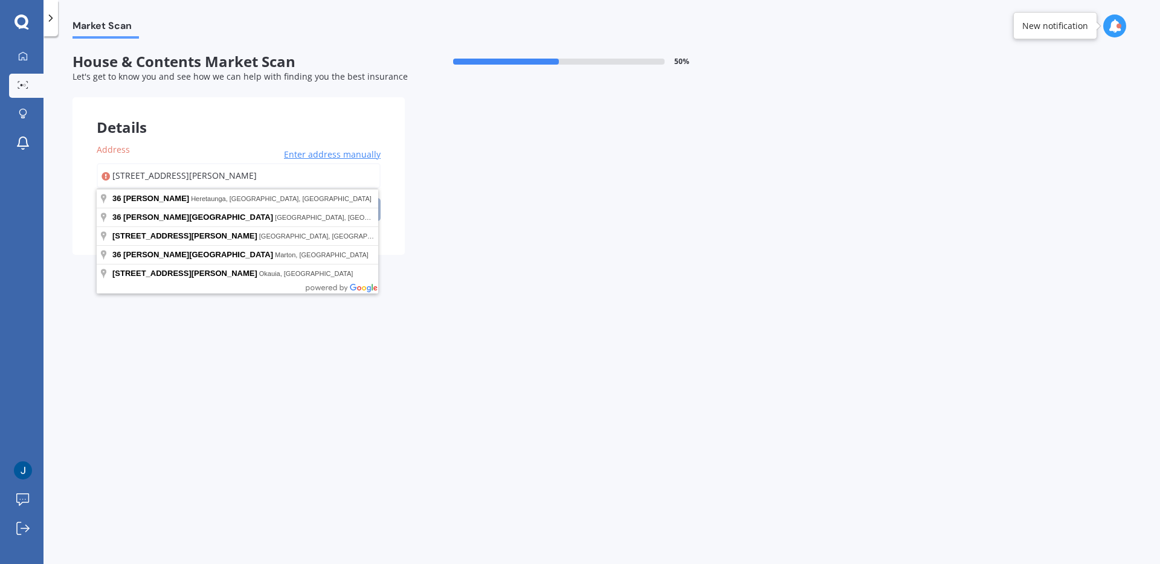
click at [236, 170] on input "[STREET_ADDRESS][PERSON_NAME]" at bounding box center [239, 175] width 284 height 25
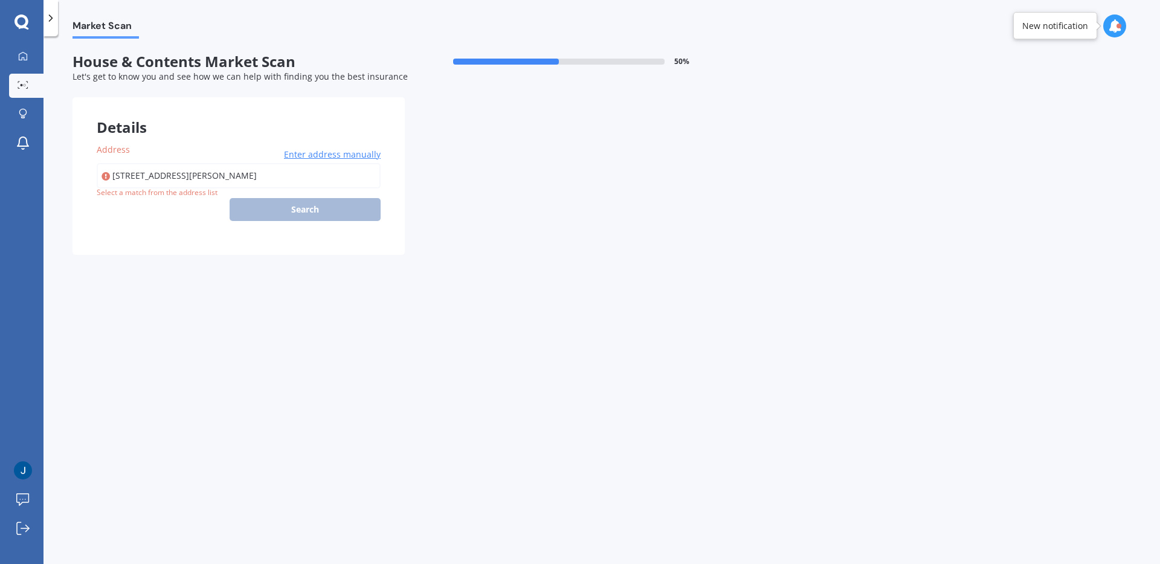
click at [403, 209] on div "Details Address [STREET_ADDRESS][PERSON_NAME] Enter address manually Search Sel…" at bounding box center [404, 176] width 664 height 158
click at [307, 178] on input "[STREET_ADDRESS][PERSON_NAME]" at bounding box center [239, 175] width 284 height 25
click at [313, 180] on input "[STREET_ADDRESS][PERSON_NAME]" at bounding box center [239, 175] width 284 height 25
drag, startPoint x: 211, startPoint y: 198, endPoint x: 222, endPoint y: 198, distance: 10.9
type input "[STREET_ADDRESS][PERSON_NAME]"
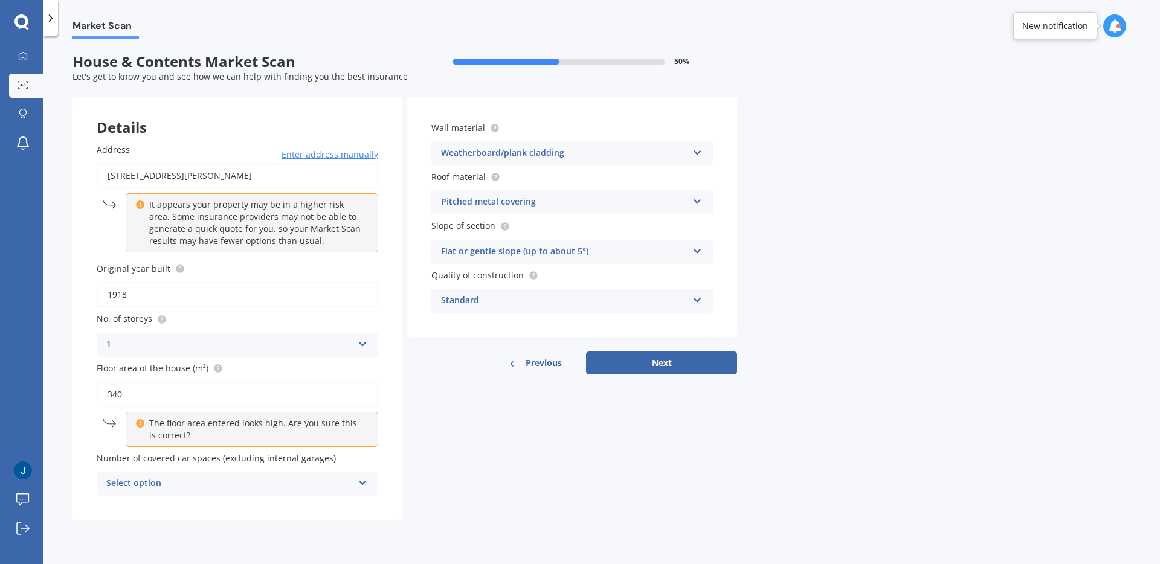
click at [298, 483] on div "Select option" at bounding box center [229, 484] width 246 height 14
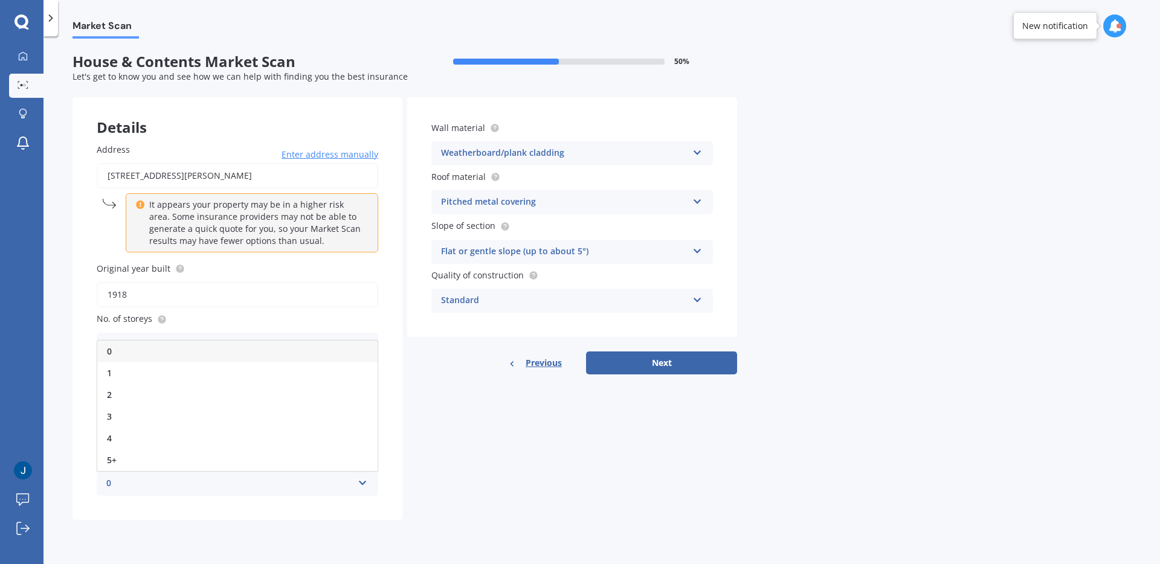
click at [226, 355] on div "0" at bounding box center [237, 352] width 280 height 22
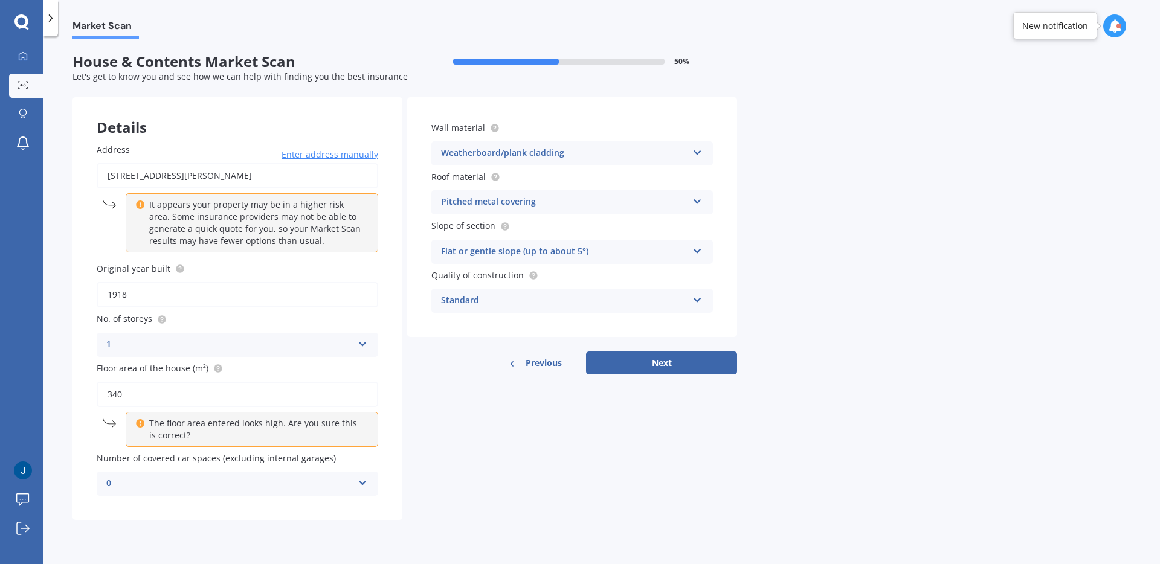
click at [626, 300] on div "Standard" at bounding box center [564, 301] width 246 height 14
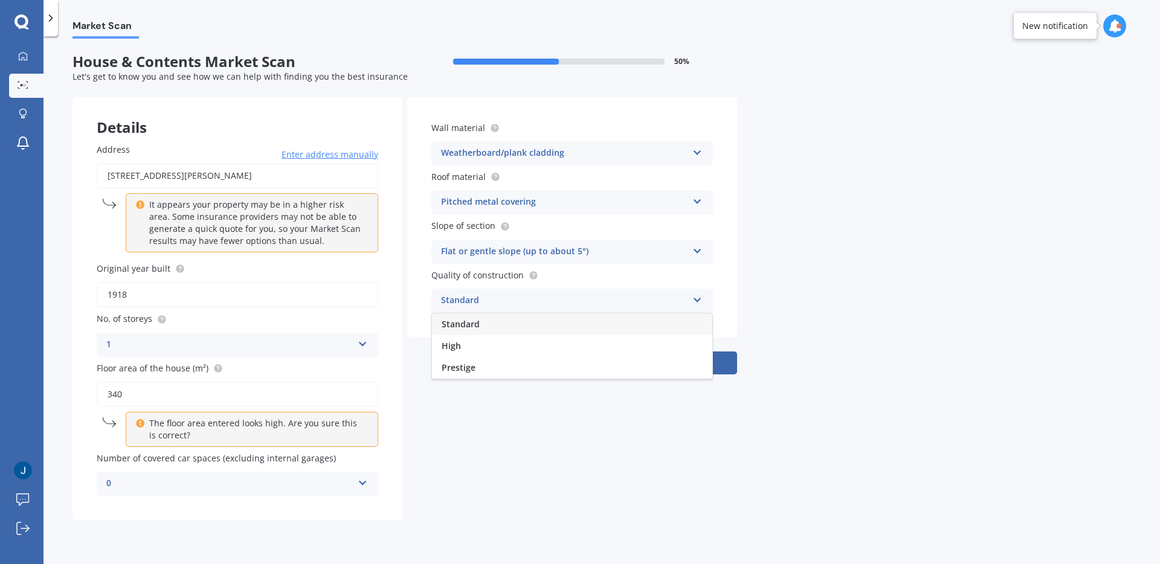
click at [598, 341] on div "High" at bounding box center [572, 346] width 280 height 22
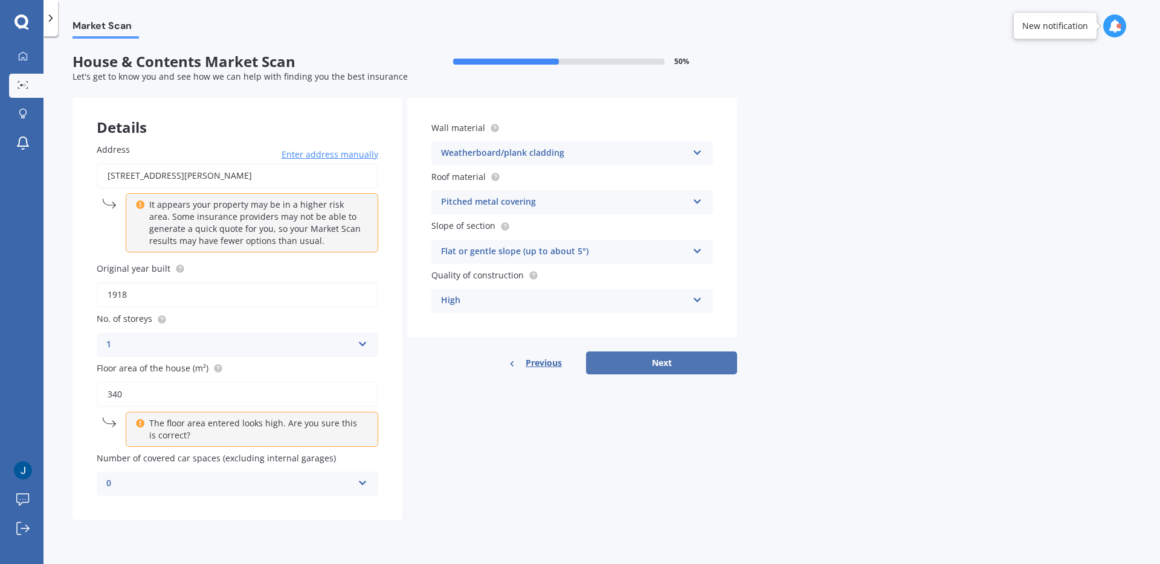
click at [676, 364] on button "Next" at bounding box center [661, 362] width 151 height 23
select select "24"
select select "03"
select select "1980"
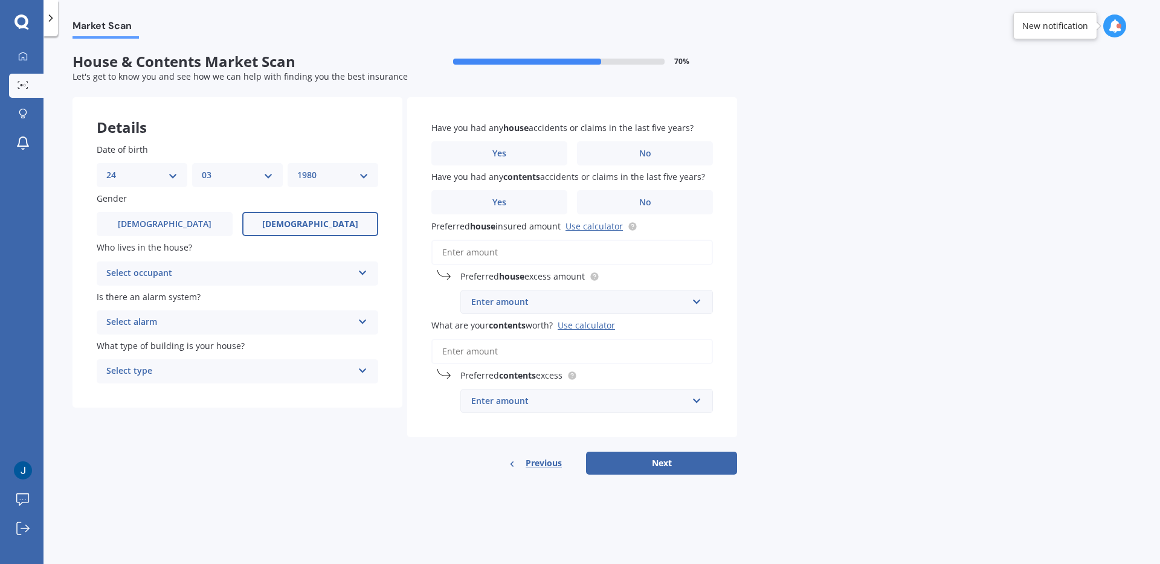
click at [332, 271] on div "Select occupant" at bounding box center [229, 273] width 246 height 14
click at [313, 294] on div "Owner" at bounding box center [237, 297] width 280 height 22
click at [311, 322] on div "Select alarm" at bounding box center [229, 322] width 246 height 14
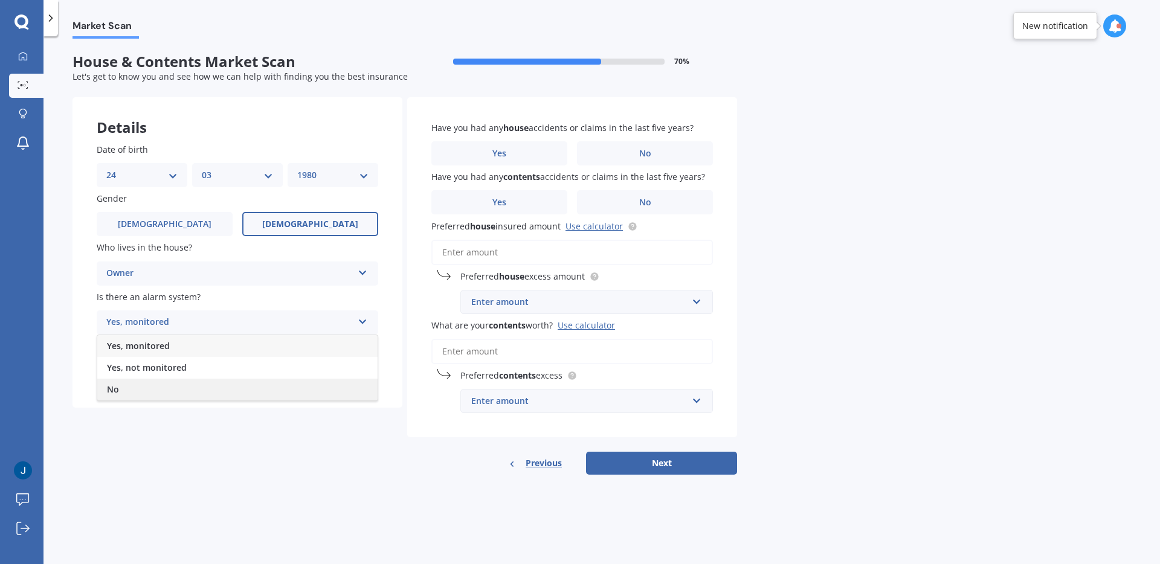
click at [304, 389] on div "No" at bounding box center [237, 390] width 280 height 22
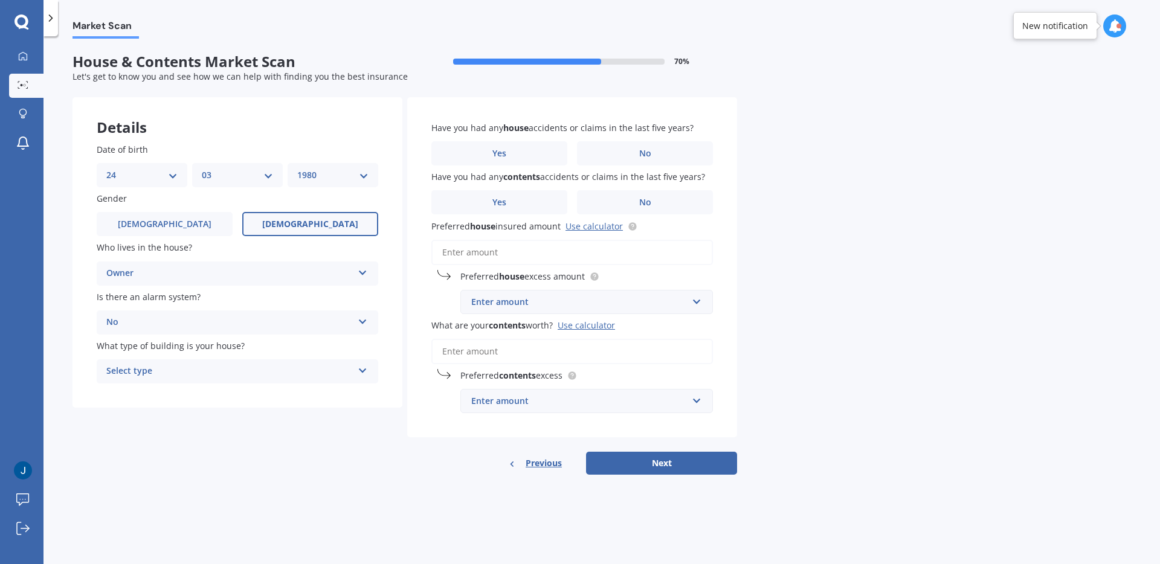
click at [289, 370] on div "Select type" at bounding box center [229, 371] width 246 height 14
click at [282, 393] on div "Freestanding" at bounding box center [237, 395] width 280 height 22
click at [652, 156] on label "No" at bounding box center [645, 153] width 136 height 24
click at [0, 0] on input "No" at bounding box center [0, 0] width 0 height 0
click at [659, 203] on label "No" at bounding box center [645, 202] width 136 height 24
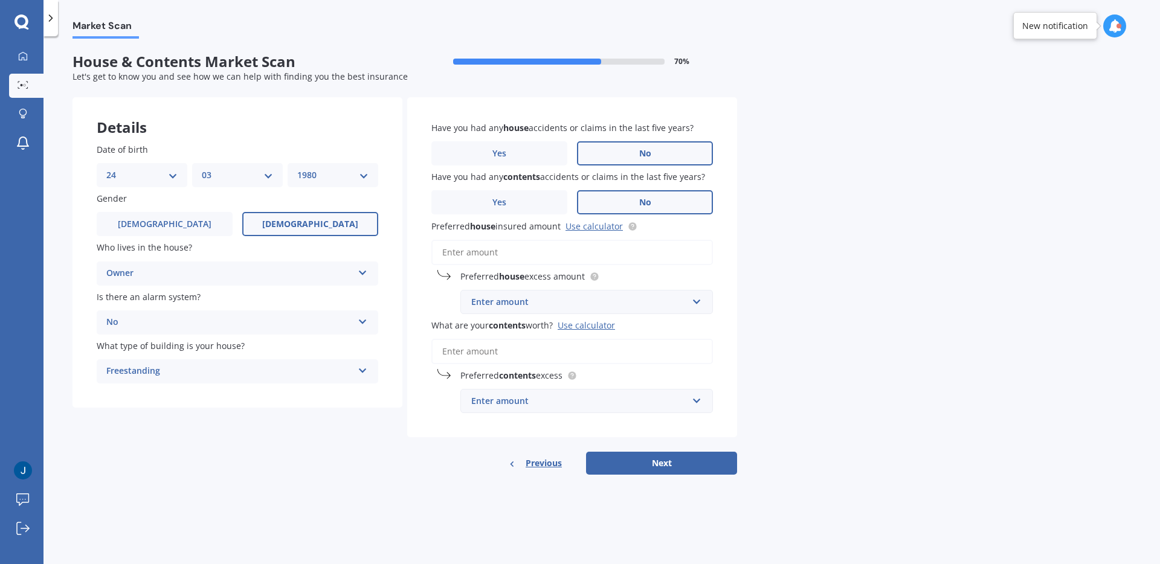
click at [0, 0] on input "No" at bounding box center [0, 0] width 0 height 0
click at [592, 225] on link "Use calculator" at bounding box center [593, 225] width 57 height 11
click at [542, 254] on input "Preferred house insured amount Use calculator" at bounding box center [571, 252] width 281 height 25
click at [537, 303] on div "Enter amount" at bounding box center [579, 301] width 216 height 13
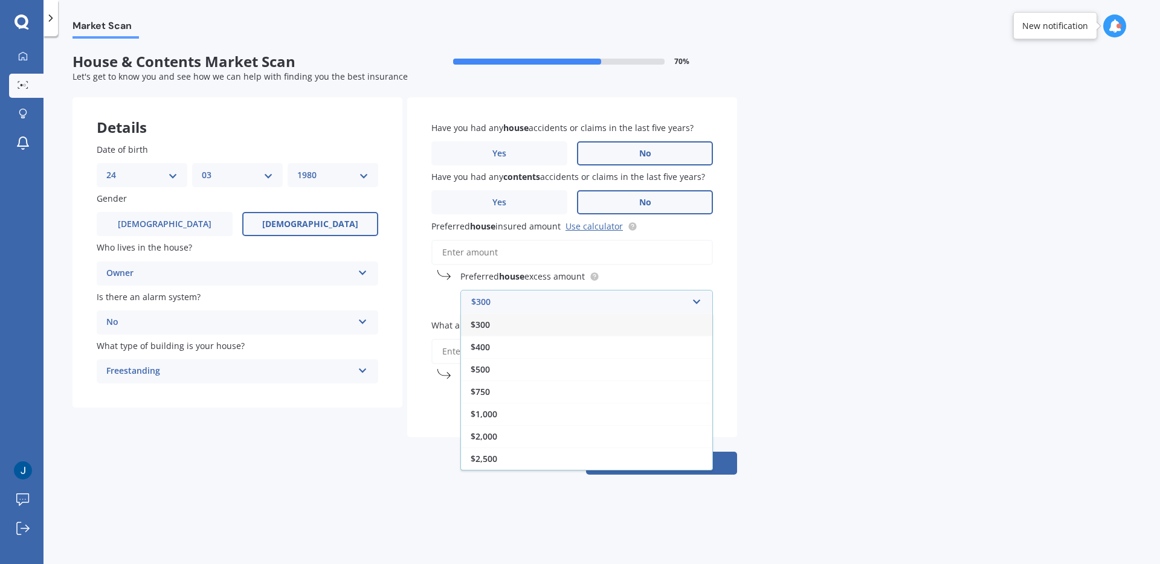
click at [507, 251] on input "Preferred house insured amount Use calculator" at bounding box center [571, 252] width 281 height 25
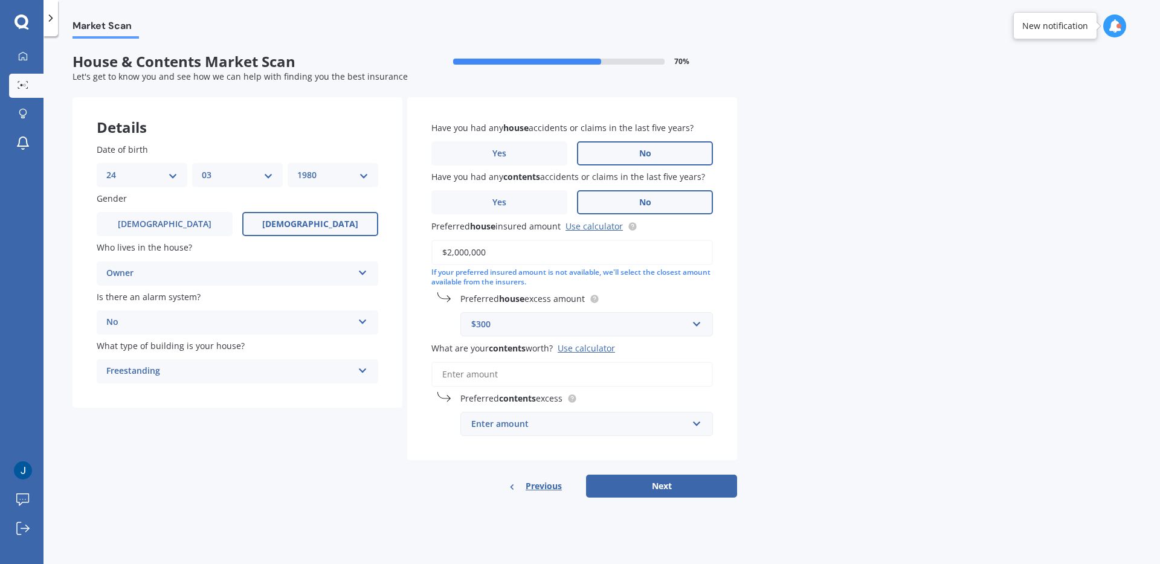
type input "$2,000,000"
click at [702, 283] on div "If your preferred insured amount is not available, we'll select the closest amo…" at bounding box center [571, 278] width 281 height 21
click at [704, 322] on div "$300 $300 $400 $500 $750 $1,000 $2,000 $2,500" at bounding box center [586, 324] width 252 height 24
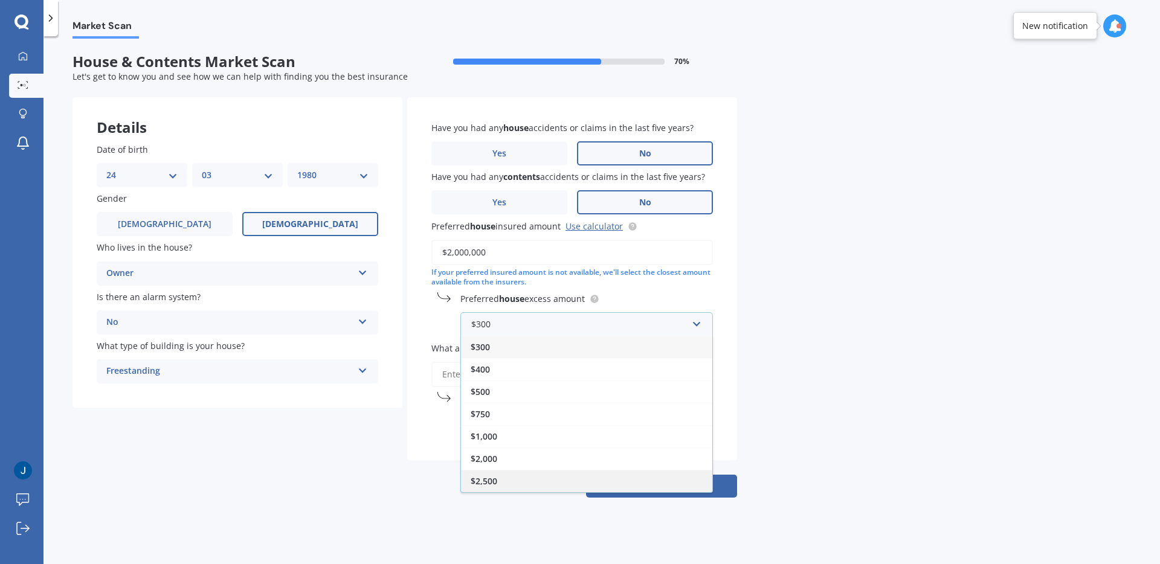
click at [590, 482] on div "$2,500" at bounding box center [586, 481] width 251 height 22
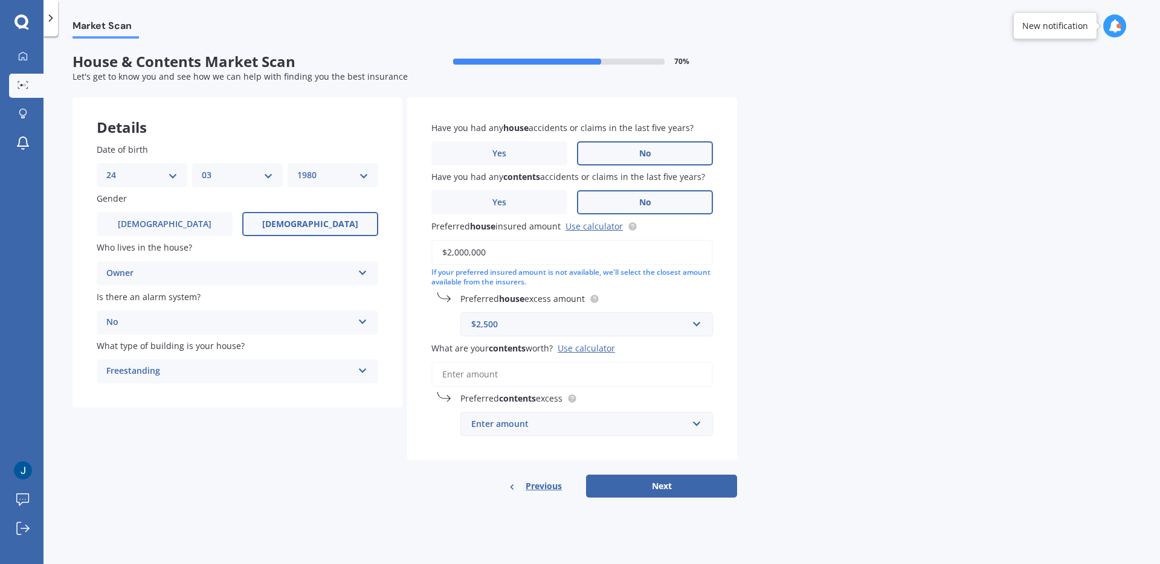
click at [535, 373] on input "What are your contents worth? Use calculator" at bounding box center [571, 374] width 281 height 25
click at [571, 347] on div "Use calculator" at bounding box center [585, 347] width 57 height 11
click at [571, 362] on input "What are your contents worth? Use calculator" at bounding box center [571, 374] width 281 height 25
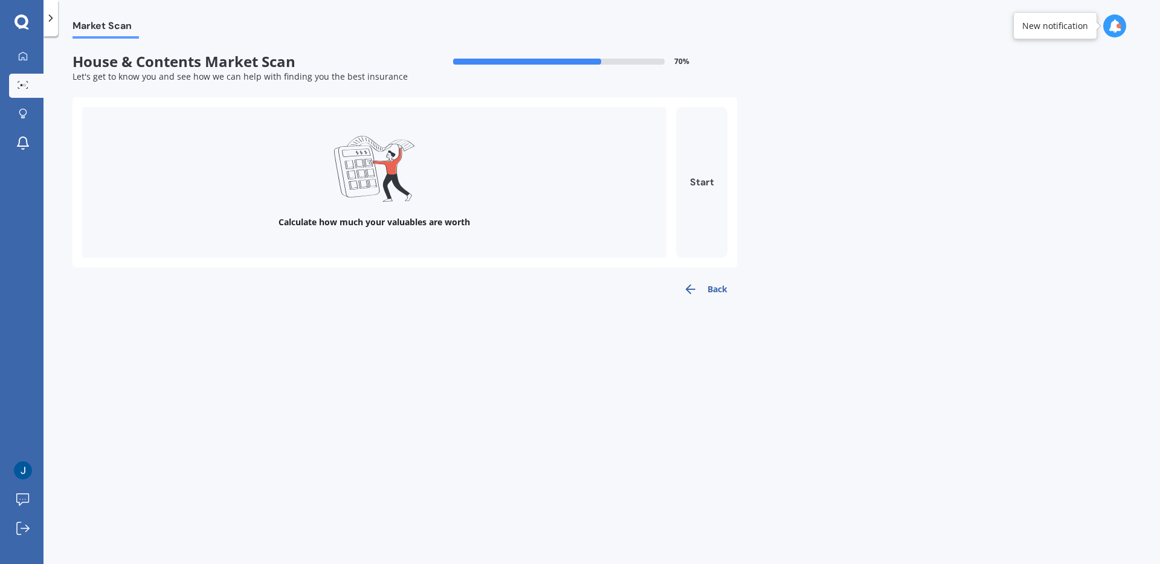
click at [693, 212] on button "Start" at bounding box center [701, 182] width 51 height 151
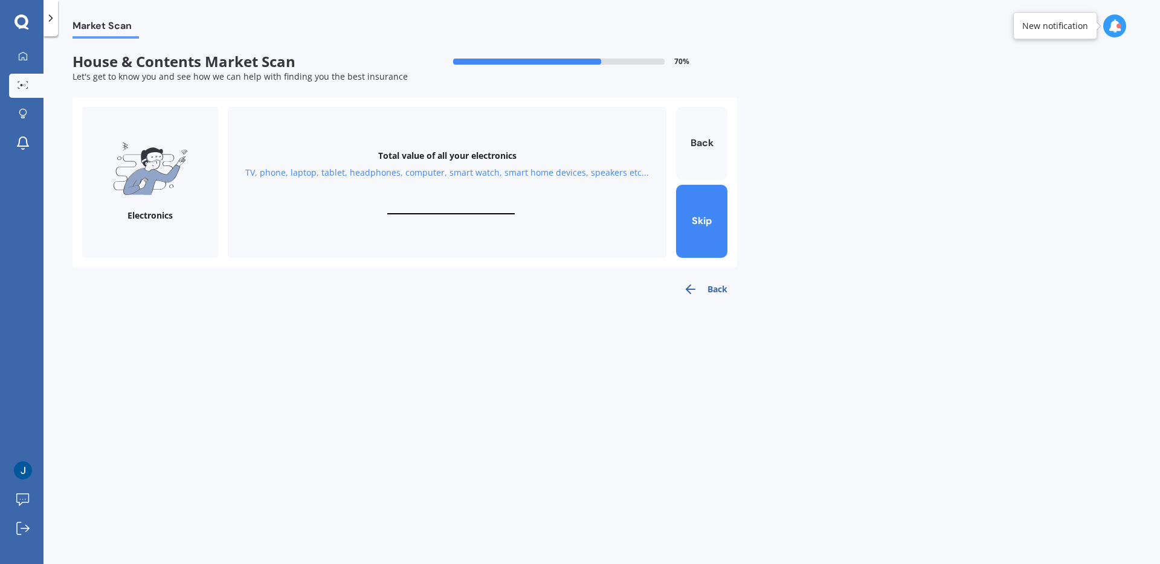
click at [460, 209] on input "text" at bounding box center [450, 208] width 127 height 11
type input "$14,000"
click at [687, 211] on button "Next" at bounding box center [701, 221] width 51 height 73
click at [420, 203] on input "text" at bounding box center [450, 208] width 127 height 11
type input "$50,000"
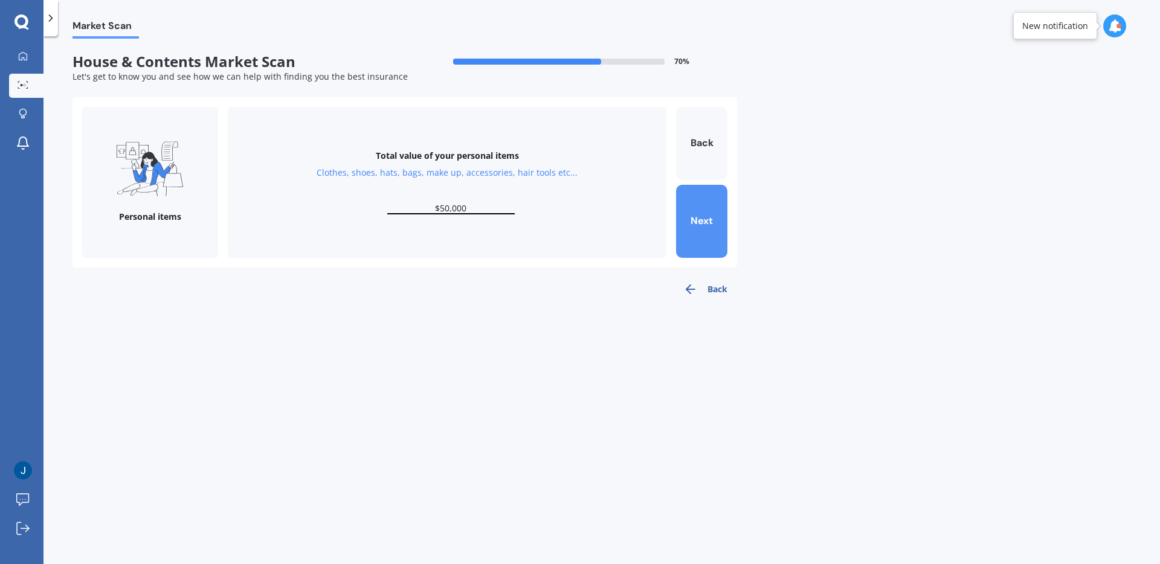
click at [711, 220] on button "Next" at bounding box center [701, 221] width 51 height 73
click at [441, 198] on div "Total value of your valuables Bracelets, watches, rings, necklaces, broaches, c…" at bounding box center [447, 182] width 438 height 151
click at [442, 208] on input "text" at bounding box center [450, 208] width 127 height 11
type input "$20,000"
click at [707, 216] on button "Next" at bounding box center [701, 221] width 51 height 73
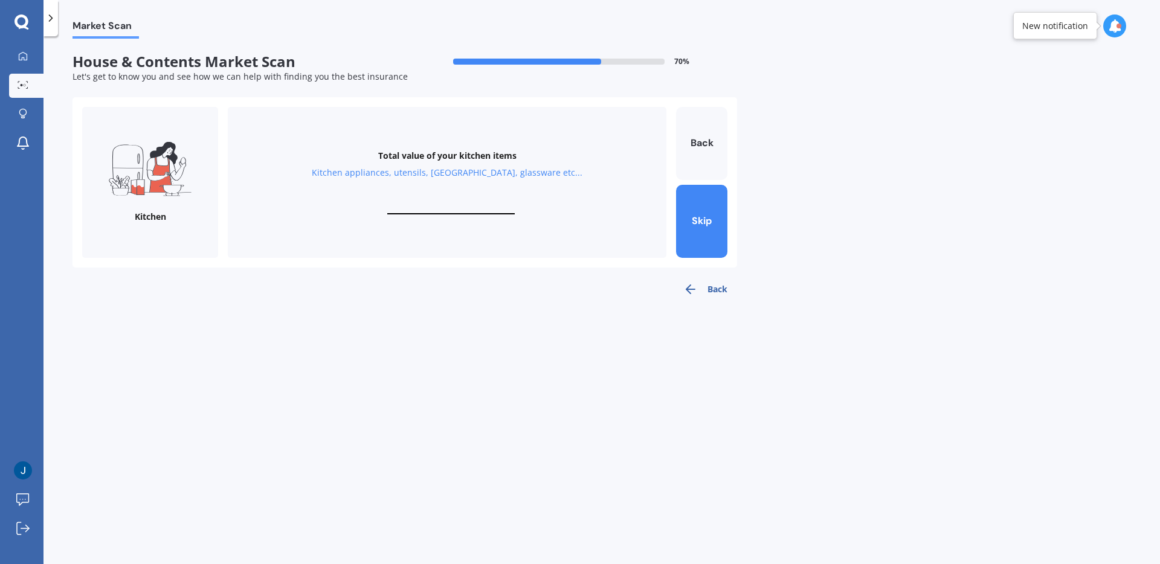
click at [443, 205] on input "text" at bounding box center [450, 208] width 127 height 11
type input "$8,000"
click at [697, 220] on button "Next" at bounding box center [701, 221] width 51 height 73
click at [470, 205] on input "text" at bounding box center [450, 208] width 127 height 11
type input "$3"
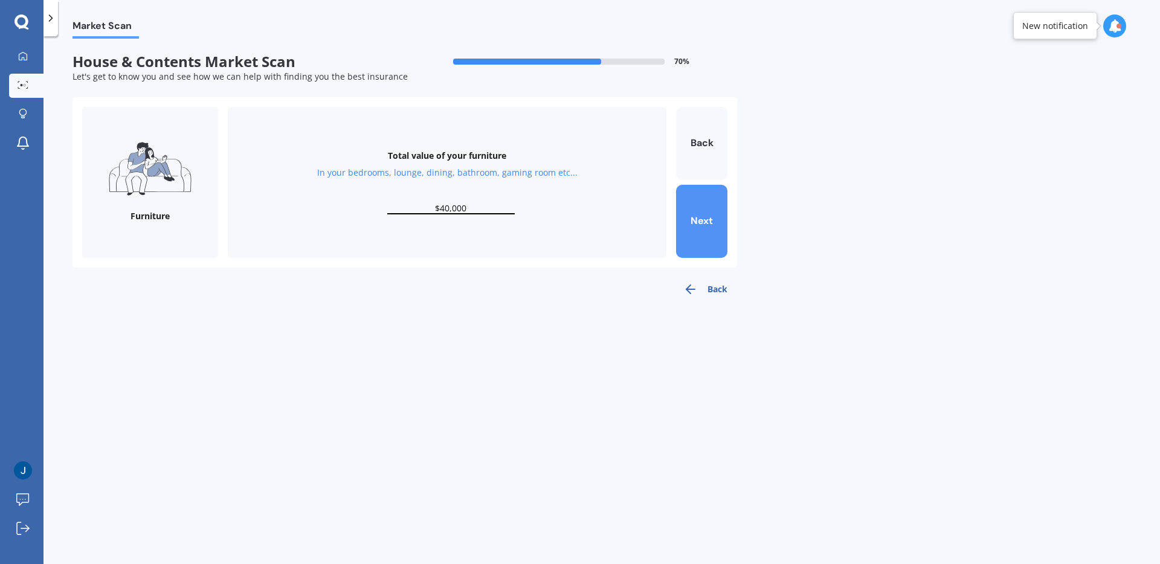
type input "$40,000"
click at [722, 204] on button "Next" at bounding box center [701, 221] width 51 height 73
click at [434, 207] on input "text" at bounding box center [450, 208] width 127 height 11
type input "$10,000"
click at [722, 228] on button "Next" at bounding box center [701, 221] width 51 height 73
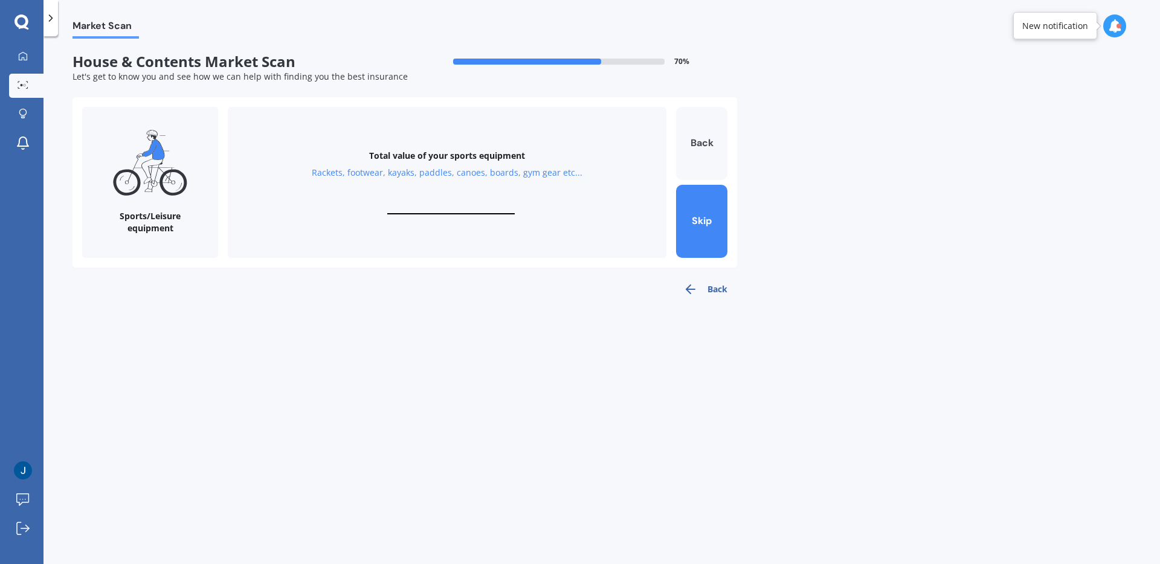
click at [698, 120] on button "Back" at bounding box center [701, 143] width 51 height 73
drag, startPoint x: 443, startPoint y: 205, endPoint x: 449, endPoint y: 206, distance: 6.1
click at [443, 205] on input "$10,000" at bounding box center [450, 208] width 127 height 11
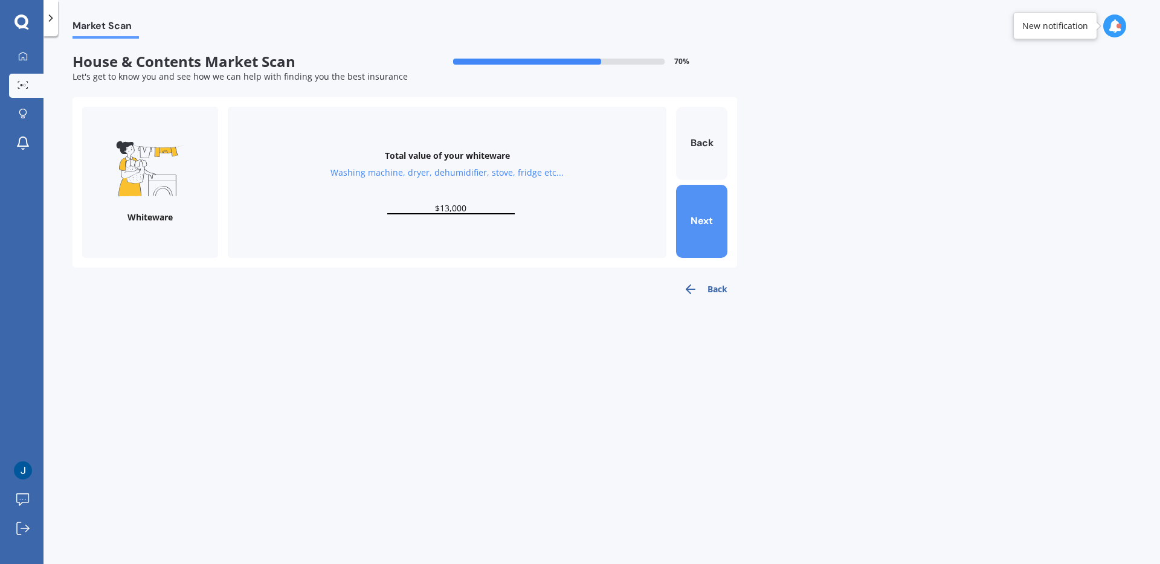
type input "$13,000"
click at [684, 214] on button "Next" at bounding box center [701, 221] width 51 height 73
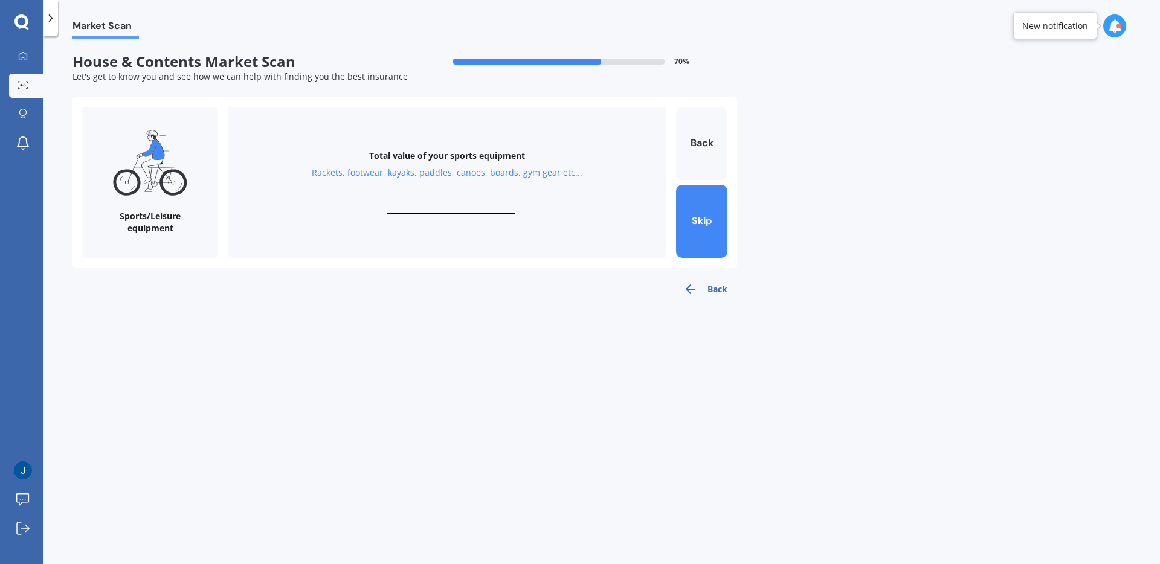
click at [442, 207] on input "text" at bounding box center [450, 208] width 127 height 11
type input "$20,000"
click at [695, 211] on button "Next" at bounding box center [701, 221] width 51 height 73
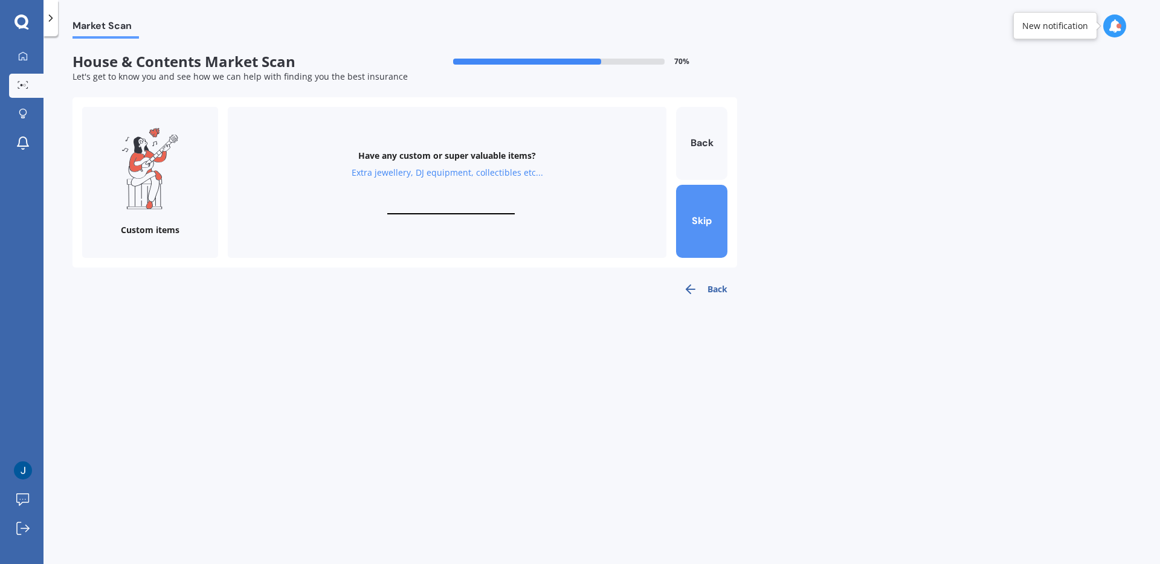
click at [698, 213] on button "Skip" at bounding box center [701, 221] width 51 height 73
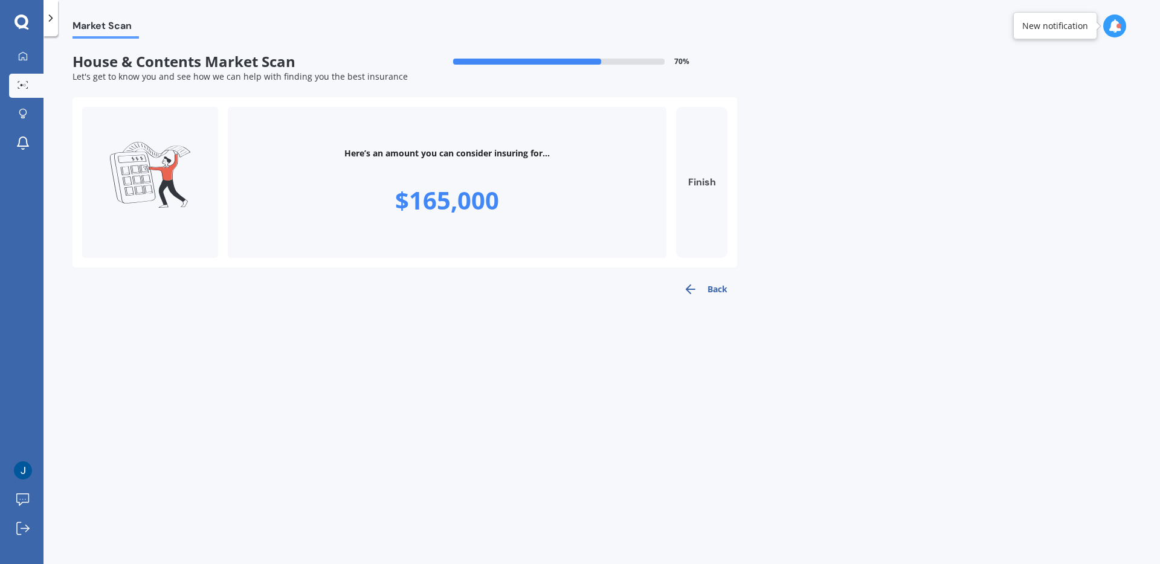
click at [704, 211] on button "Finish" at bounding box center [701, 182] width 51 height 151
type input "$165,000"
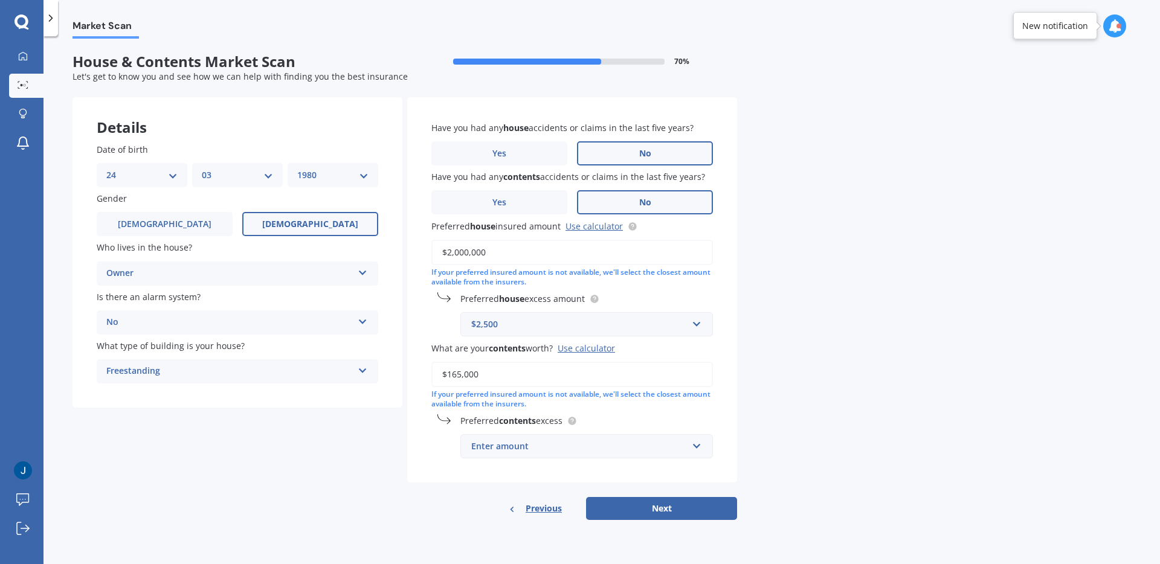
click at [559, 442] on div "Enter amount" at bounding box center [579, 446] width 216 height 13
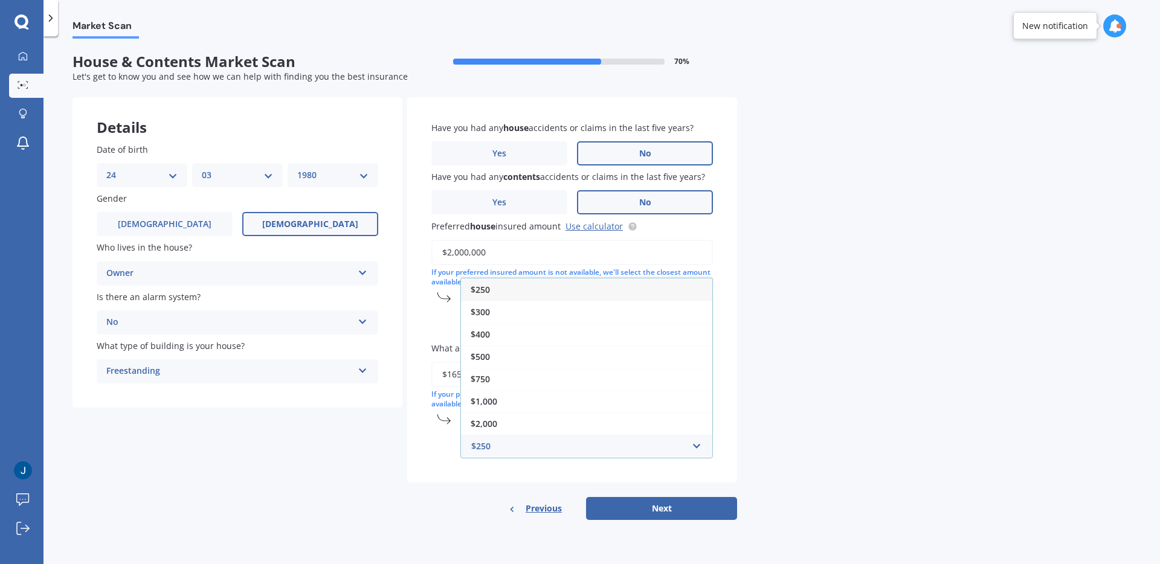
click at [517, 295] on div "$250" at bounding box center [586, 289] width 251 height 22
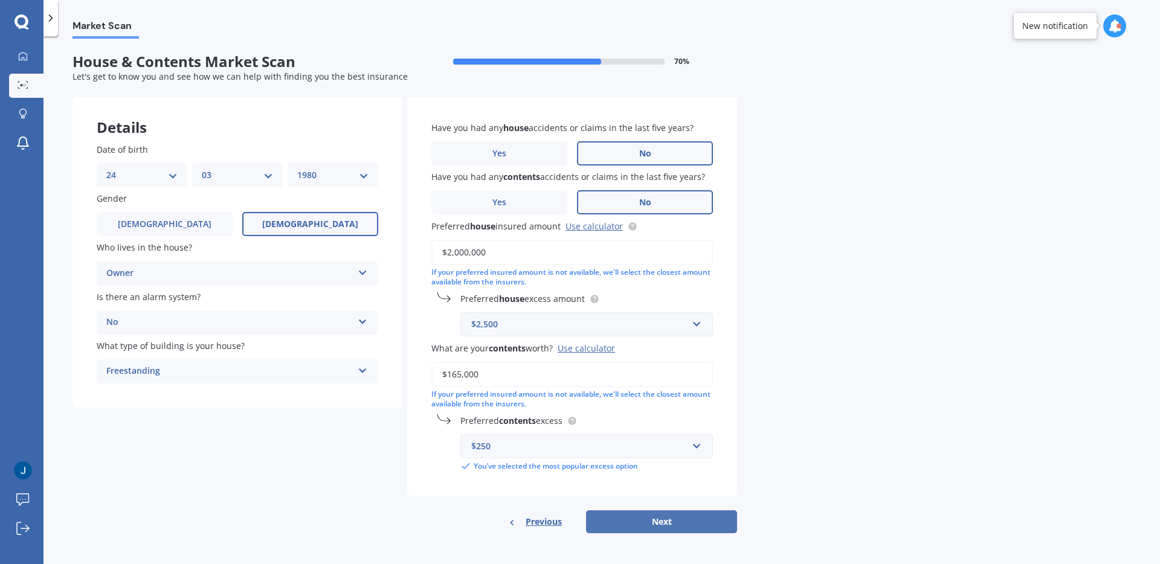
click at [618, 523] on button "Next" at bounding box center [661, 521] width 151 height 23
select select "24"
select select "03"
select select "1980"
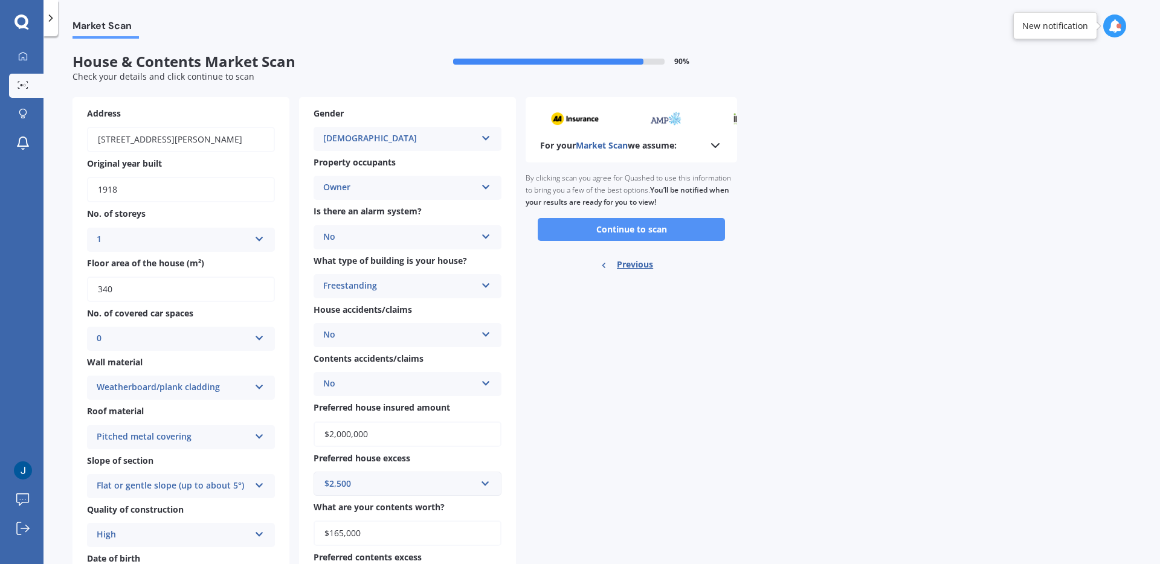
click at [576, 228] on button "Continue to scan" at bounding box center [630, 229] width 187 height 23
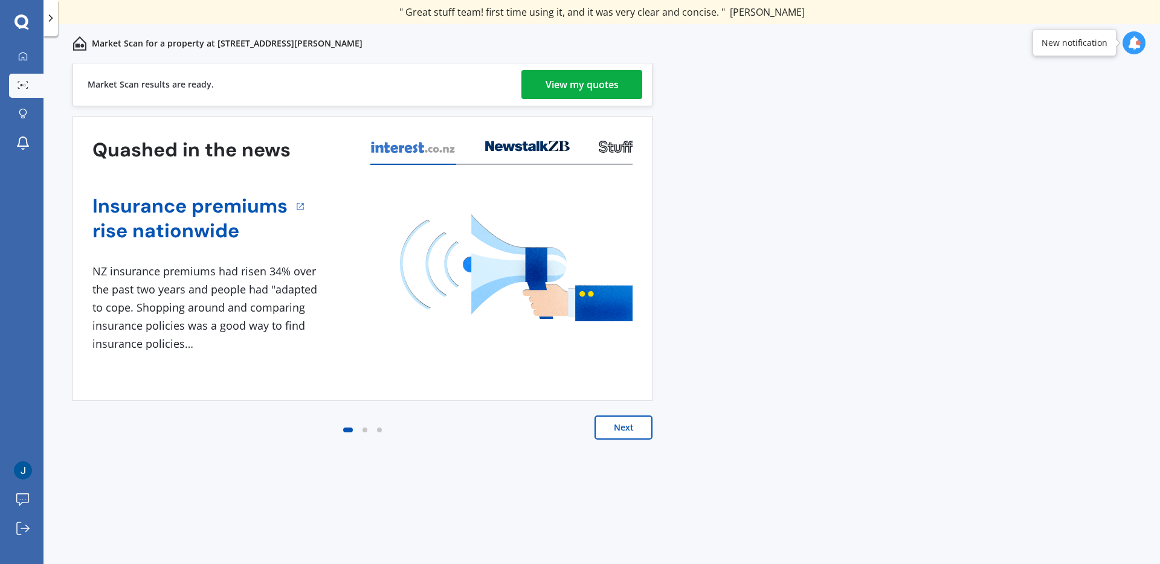
click at [590, 80] on div "View my quotes" at bounding box center [581, 84] width 73 height 29
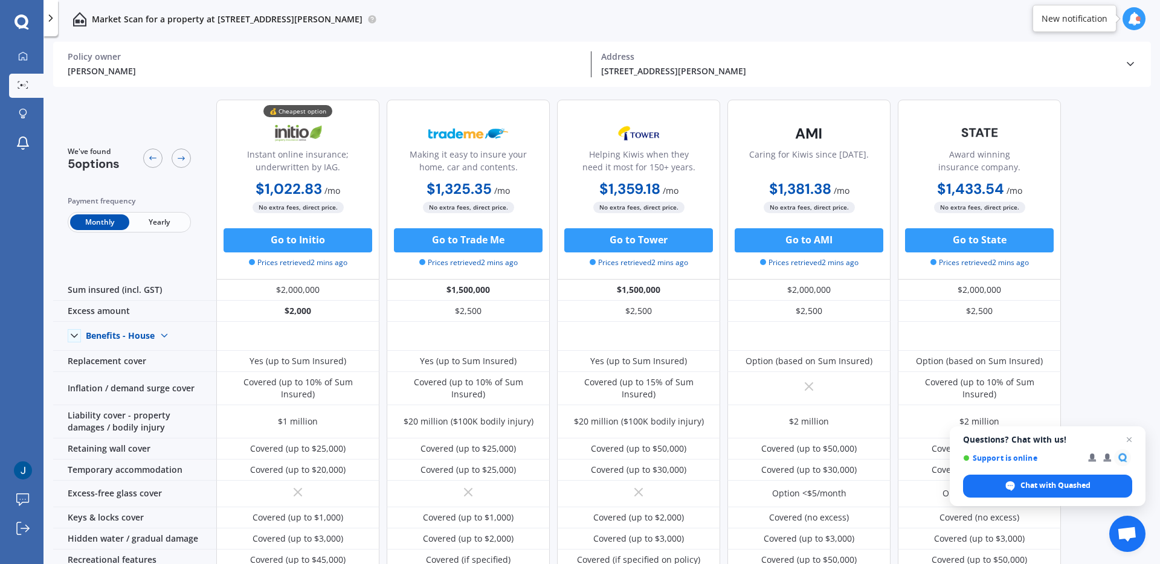
scroll to position [2, 0]
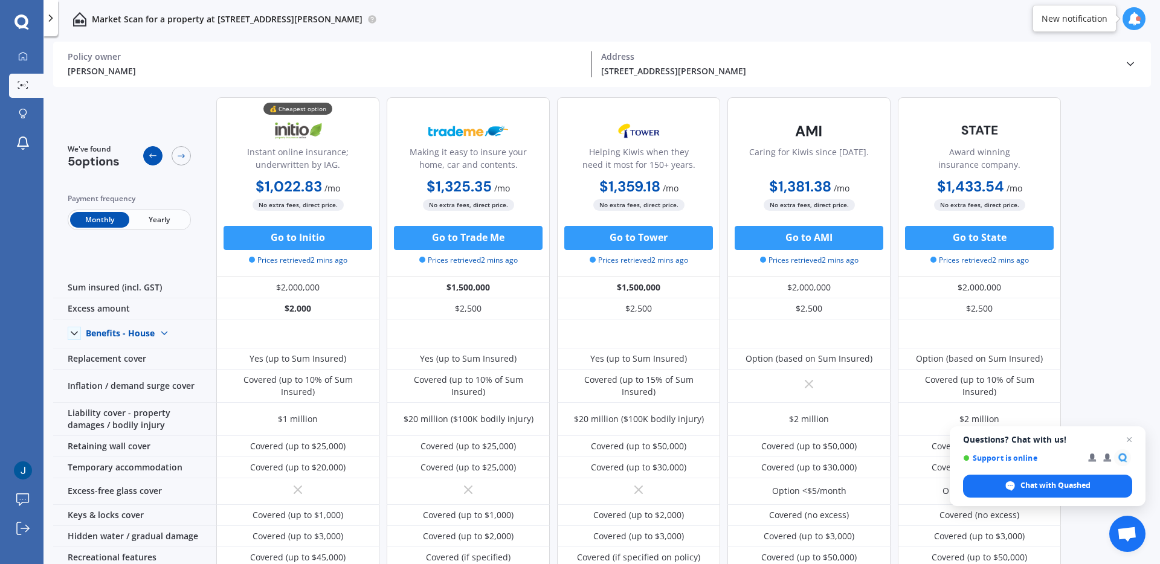
click at [150, 154] on icon at bounding box center [153, 156] width 10 height 10
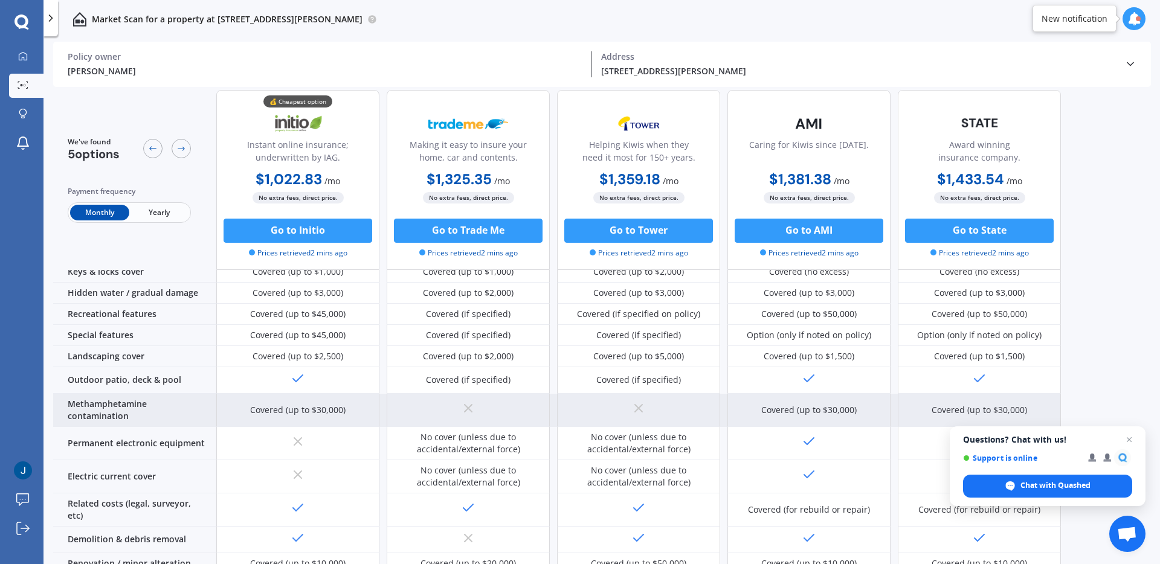
scroll to position [413, 0]
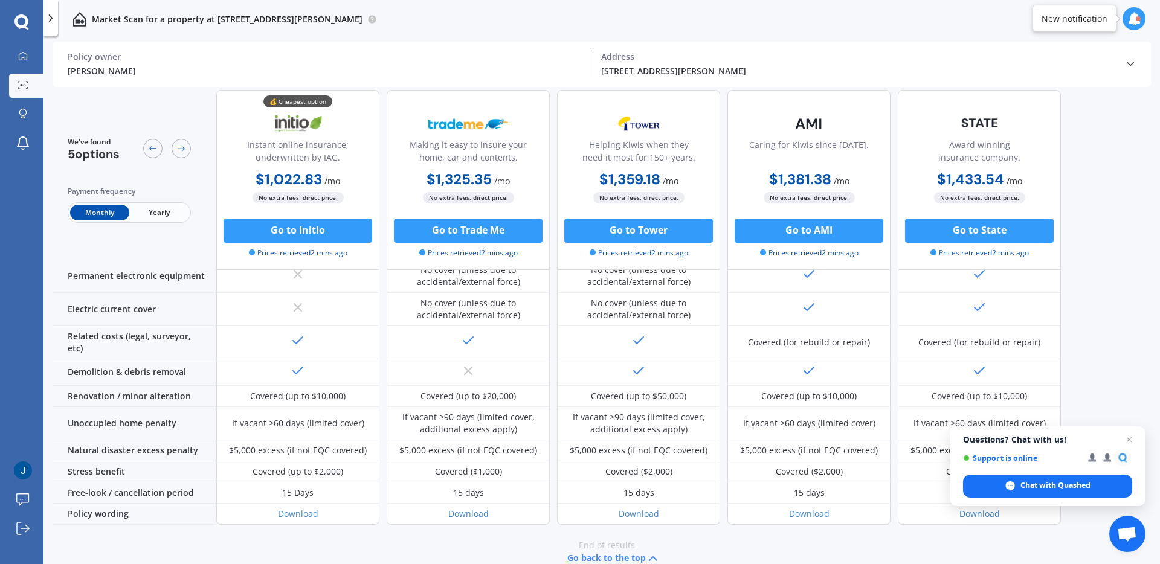
click at [1131, 439] on span "Open chat" at bounding box center [1129, 439] width 14 height 14
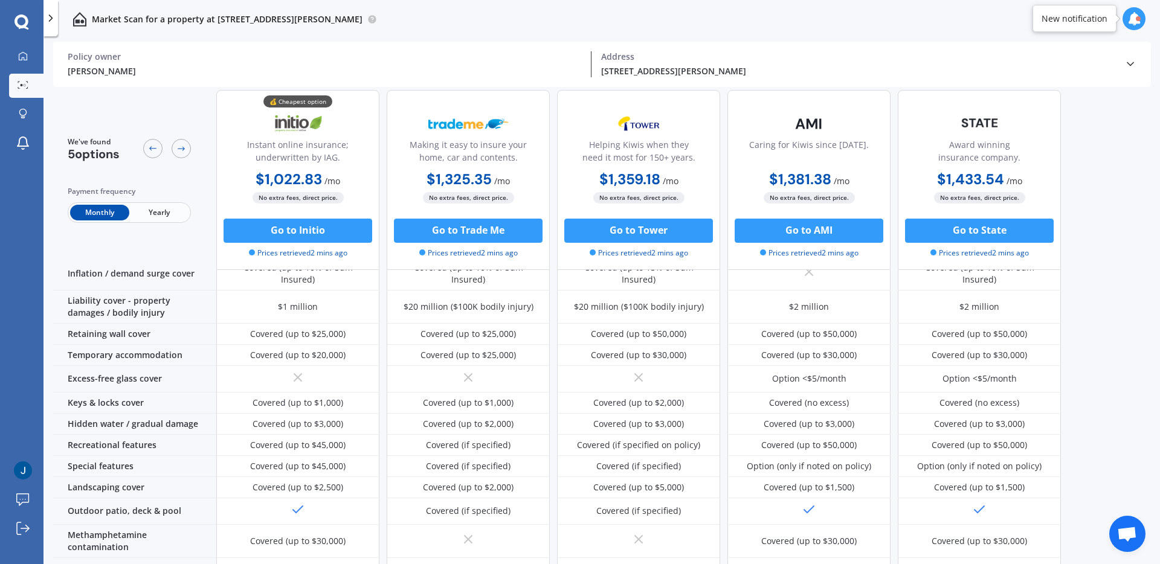
scroll to position [0, 0]
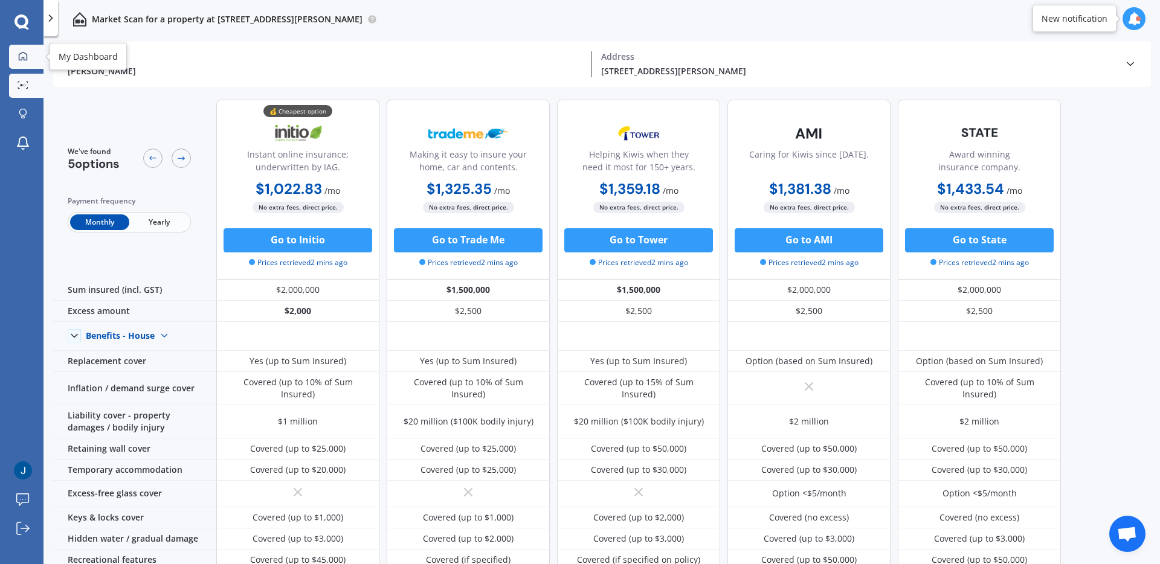
click at [24, 56] on icon at bounding box center [23, 56] width 10 height 10
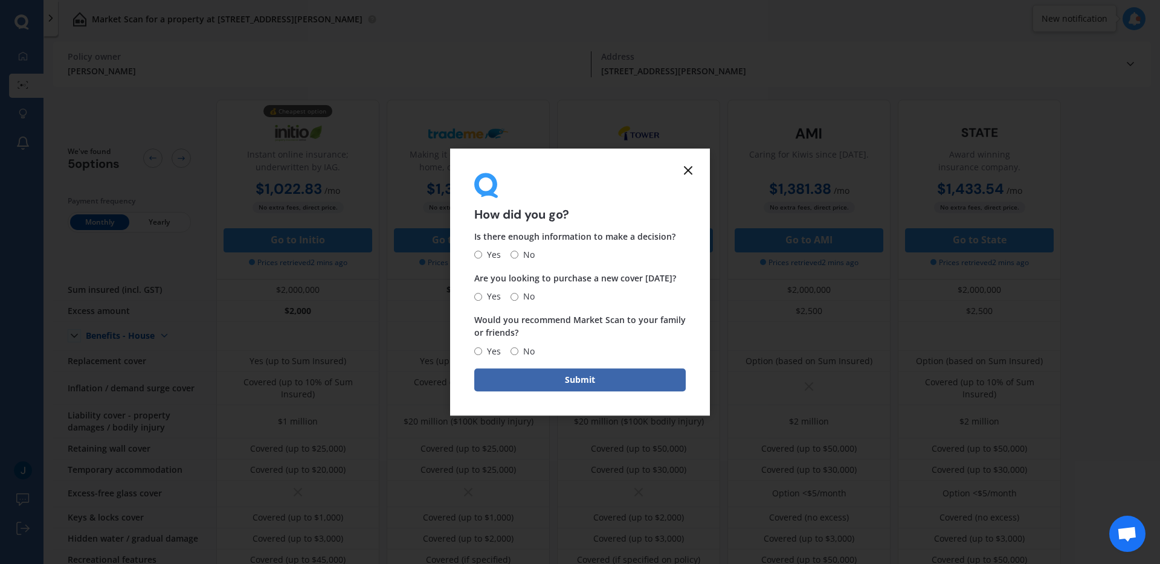
click at [480, 257] on input "Yes" at bounding box center [478, 255] width 8 height 8
radio input "true"
click at [514, 298] on input "No" at bounding box center [514, 297] width 8 height 8
radio input "true"
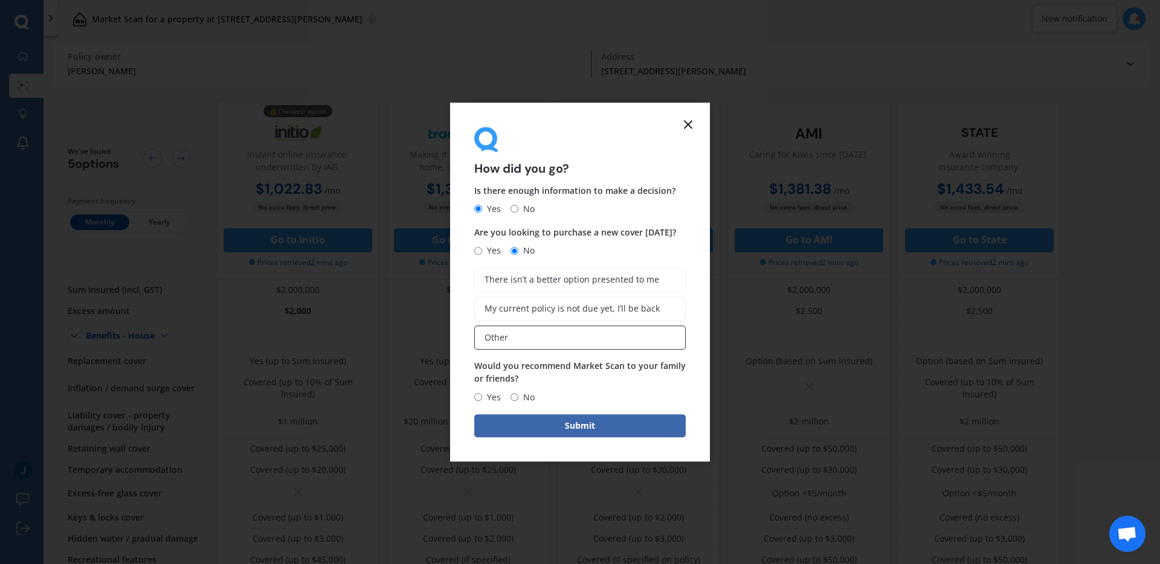
click at [501, 335] on span "Other" at bounding box center [496, 338] width 24 height 10
click at [0, 0] on input "Other" at bounding box center [0, 0] width 0 height 0
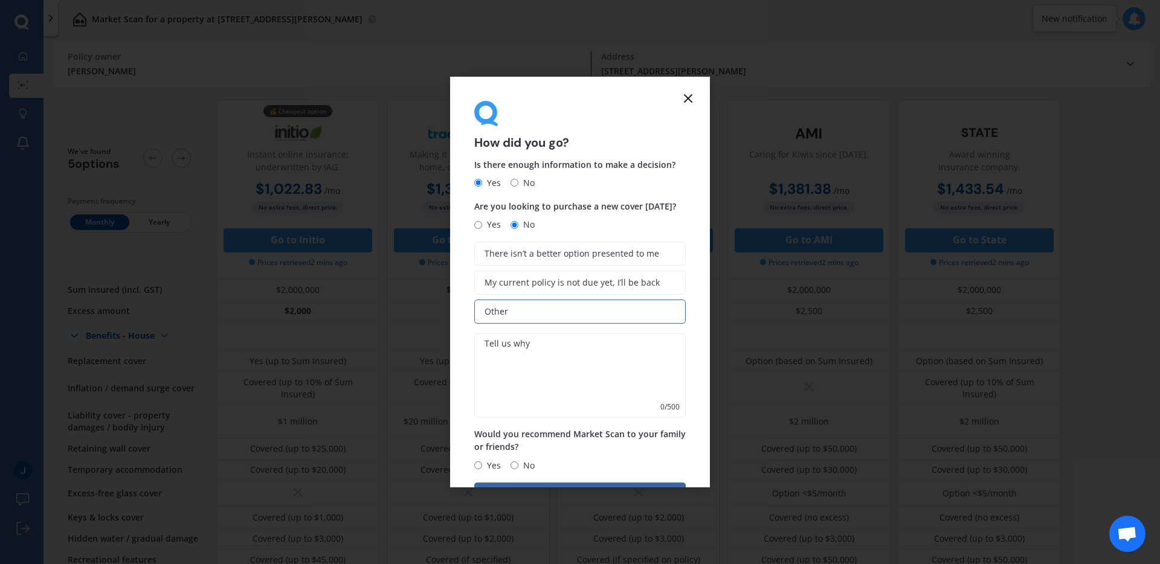
click at [498, 351] on textarea at bounding box center [579, 375] width 211 height 85
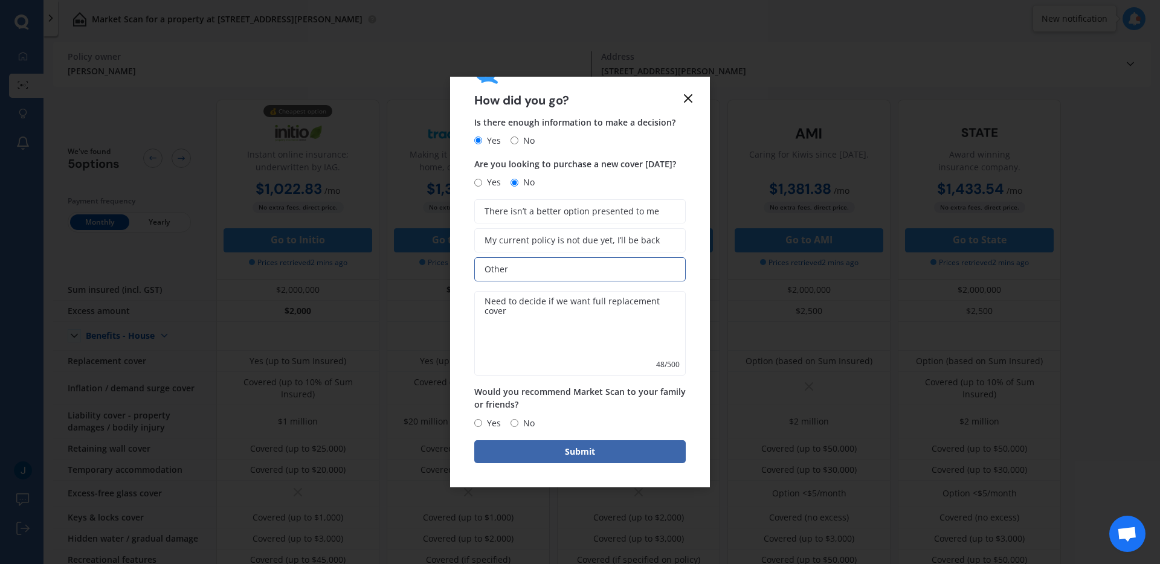
type textarea "Need to decide if we want full replacement cover"
drag, startPoint x: 485, startPoint y: 420, endPoint x: 499, endPoint y: 440, distance: 24.3
click at [486, 420] on span "Yes" at bounding box center [491, 423] width 19 height 14
click at [482, 420] on input "Yes" at bounding box center [478, 423] width 8 height 8
radio input "true"
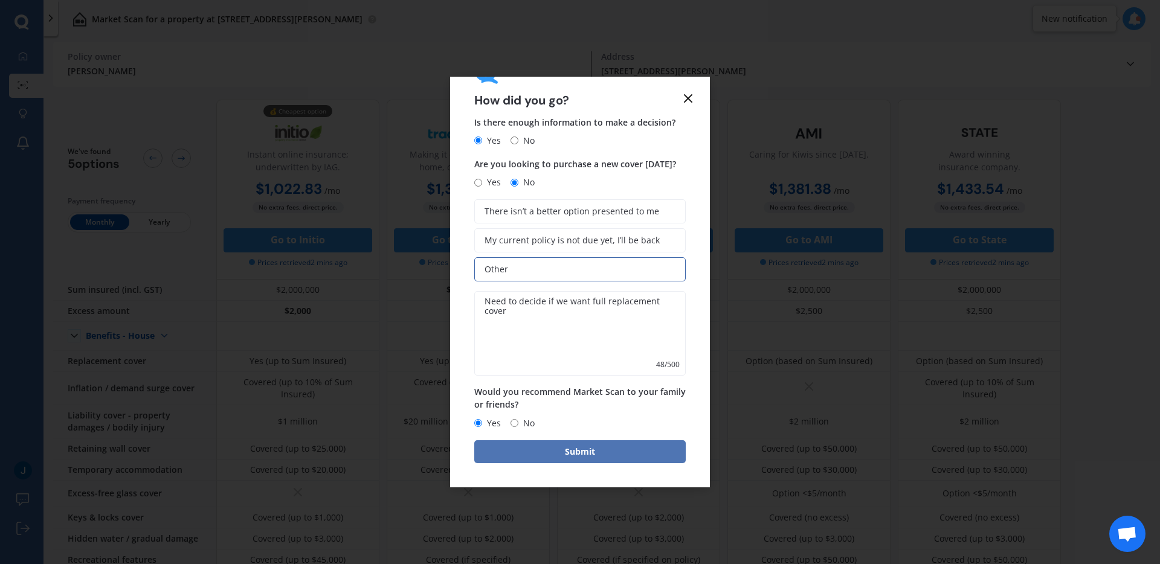
click at [501, 443] on button "Submit" at bounding box center [579, 451] width 211 height 23
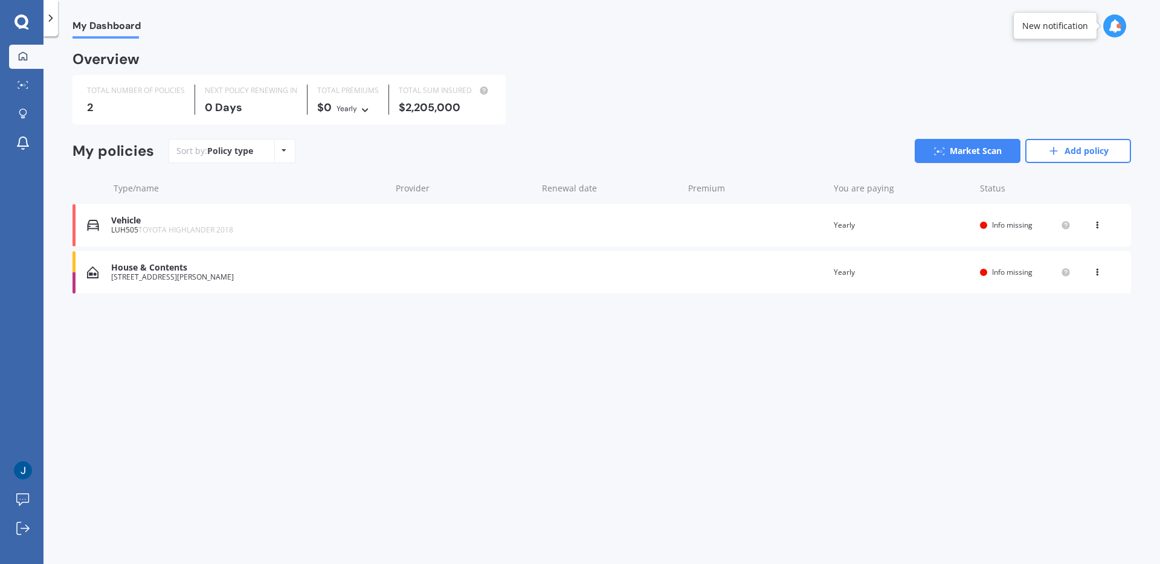
click at [1096, 274] on icon at bounding box center [1097, 269] width 8 height 7
click at [817, 272] on div "House & Contents [STREET_ADDRESS][PERSON_NAME] date Premium You are paying Year…" at bounding box center [601, 272] width 1058 height 42
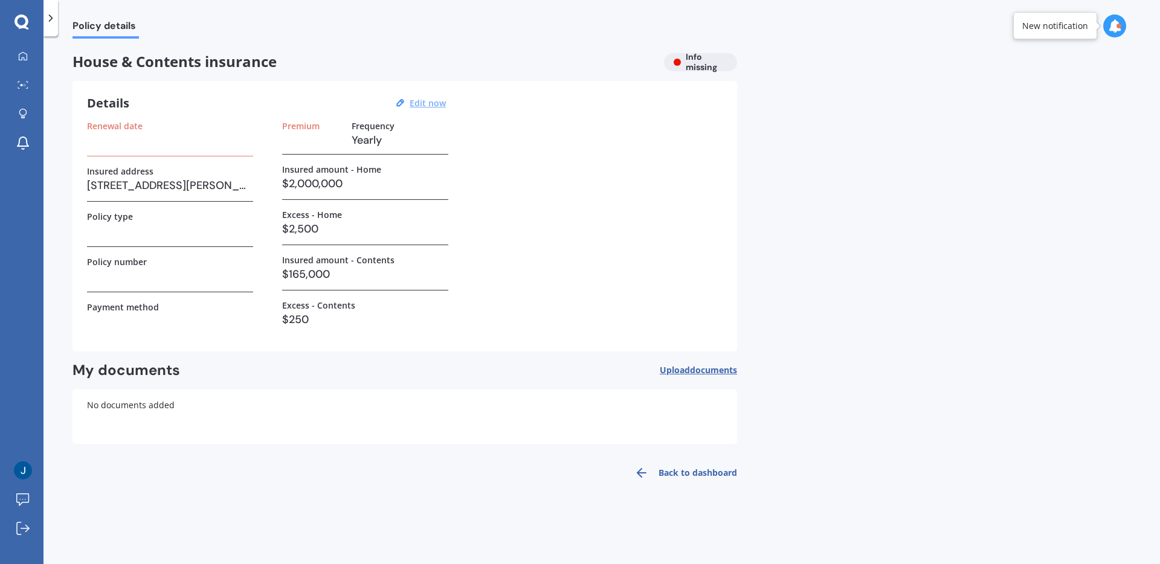
click at [434, 102] on u "Edit now" at bounding box center [427, 102] width 36 height 11
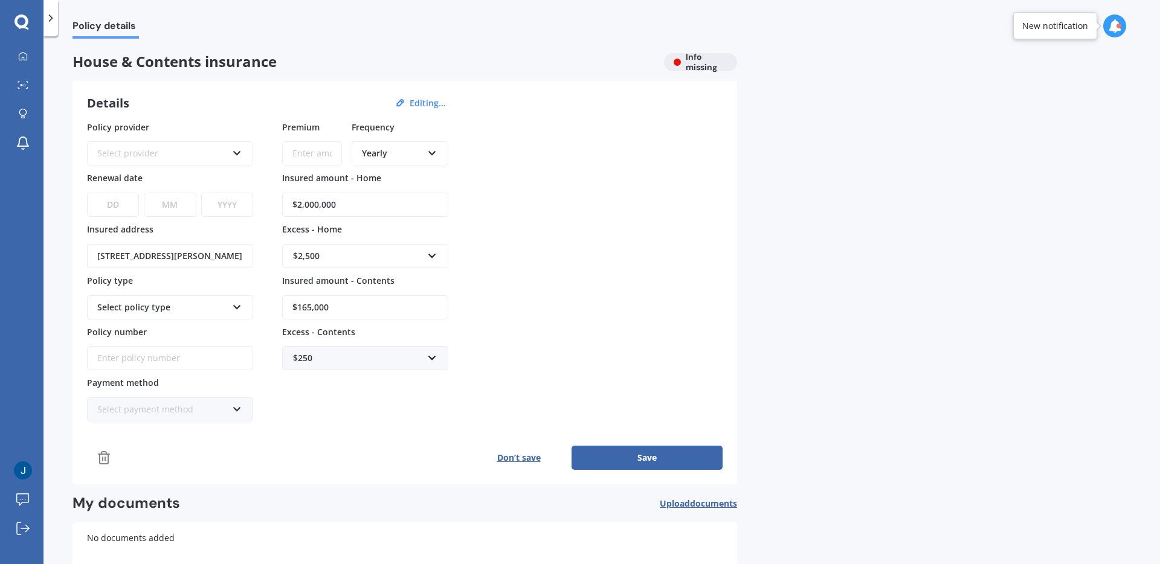
click at [350, 204] on input "$2,000,000" at bounding box center [365, 205] width 166 height 24
drag, startPoint x: 301, startPoint y: 204, endPoint x: 288, endPoint y: 202, distance: 12.8
click at [288, 202] on input "$2,000,000" at bounding box center [365, 205] width 166 height 24
type input "$1,500,000"
click at [528, 199] on div "Policy provider Select provider AA AMI AMP ANZ ASB Ando BNZ Co-Operative Bank F…" at bounding box center [404, 271] width 635 height 301
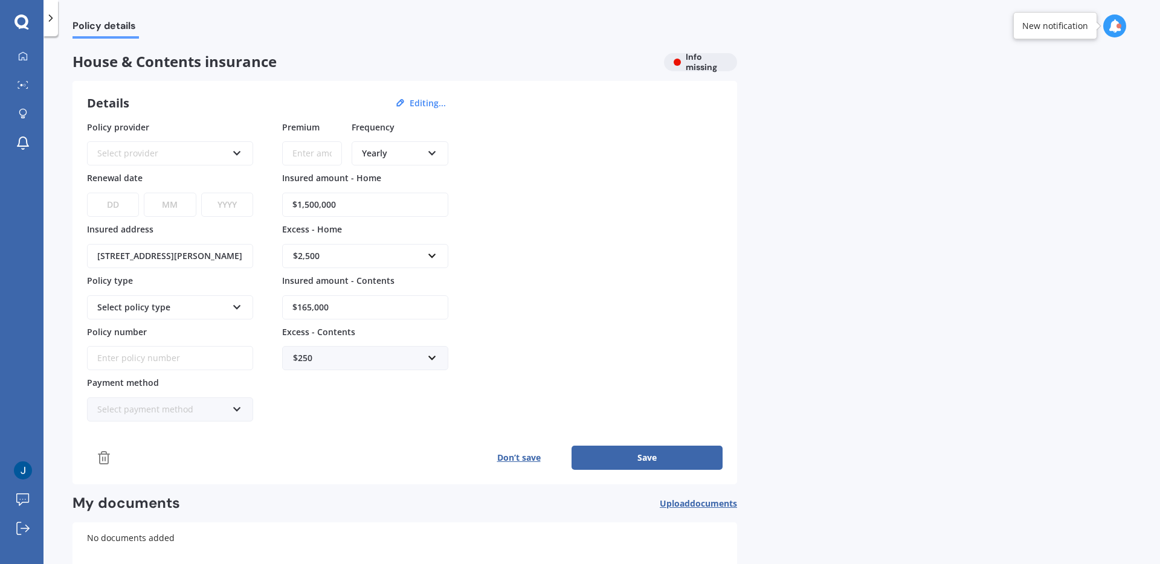
click at [640, 455] on button "Save" at bounding box center [646, 458] width 151 height 24
click at [231, 153] on div "Select provider AA AMI AMP ANZ ASB Ando BNZ Co-Operative Bank FMG Initio Kiwiba…" at bounding box center [170, 153] width 166 height 24
click at [194, 103] on div "Details Editing..." at bounding box center [268, 103] width 362 height 16
click at [236, 150] on icon at bounding box center [237, 151] width 10 height 8
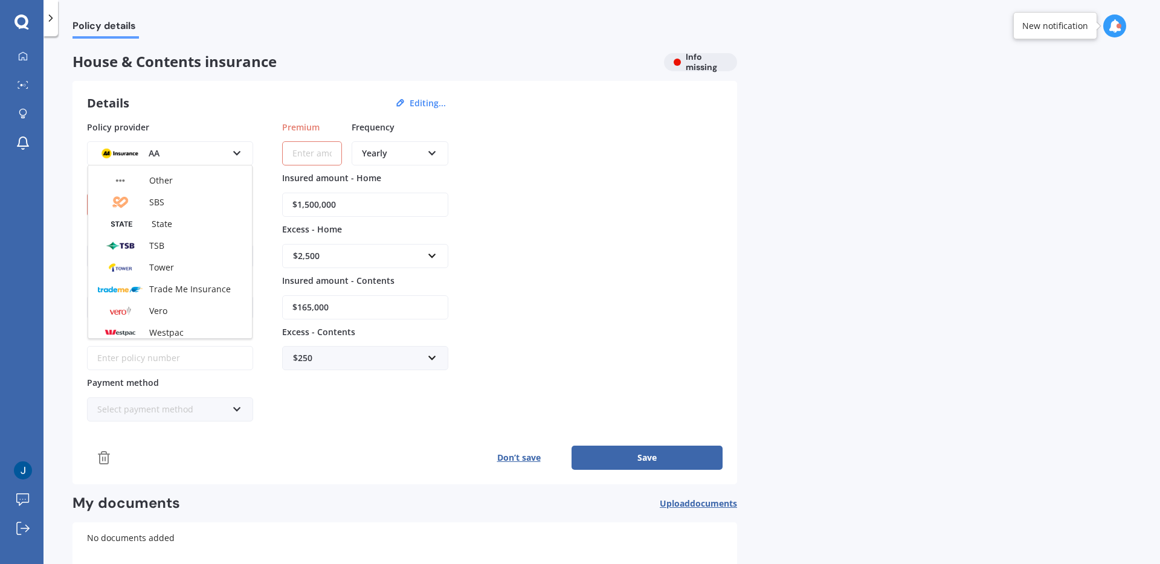
scroll to position [269, 0]
click at [190, 249] on div "State" at bounding box center [170, 255] width 164 height 22
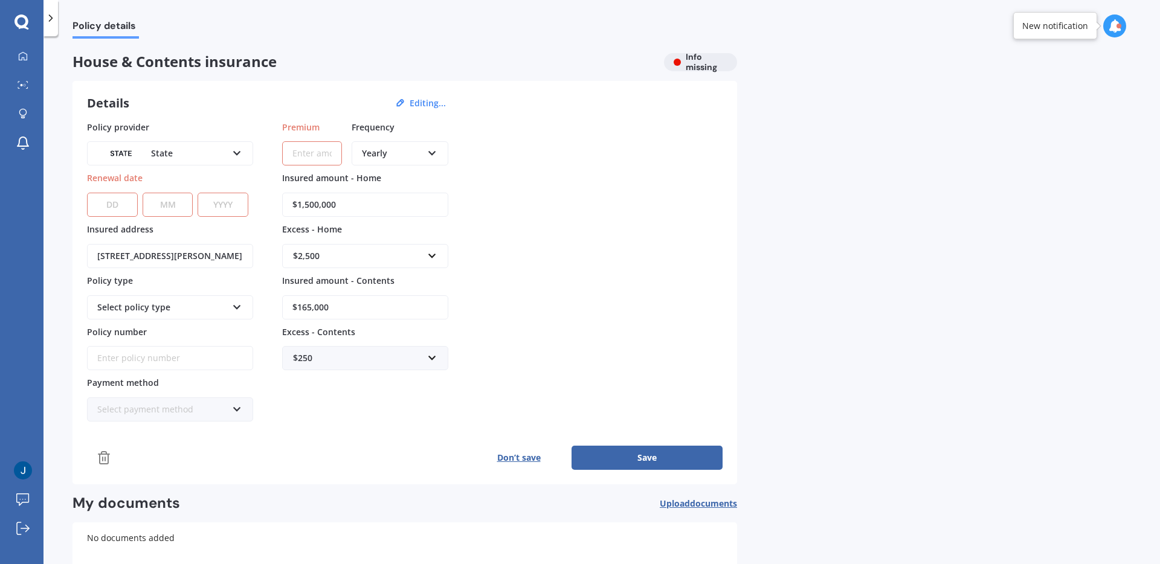
click at [516, 461] on button "Don’t save" at bounding box center [519, 458] width 106 height 24
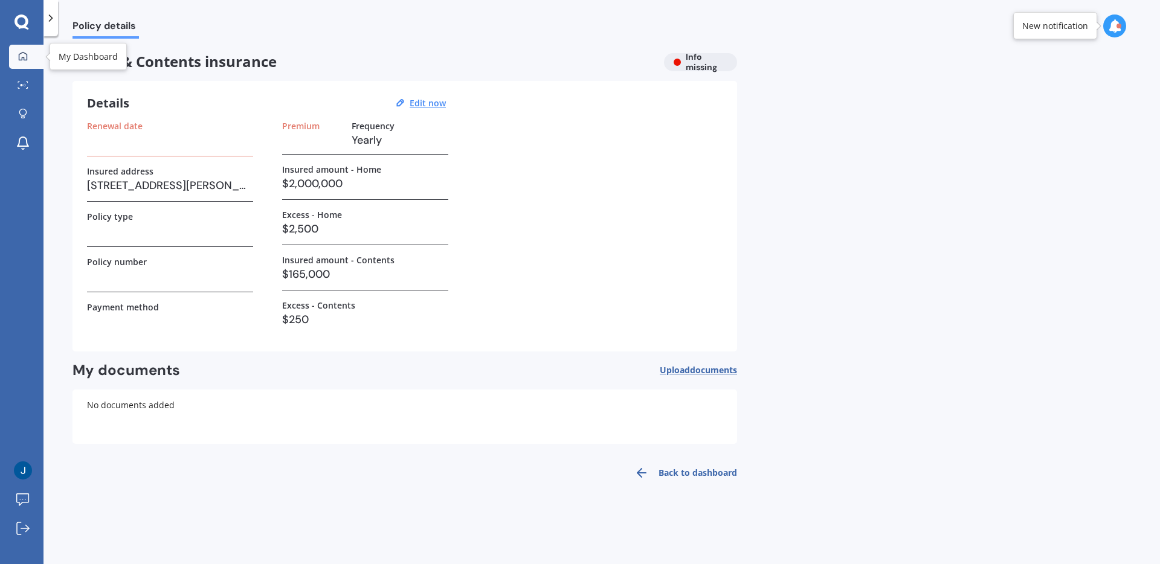
click at [22, 49] on link "My Dashboard" at bounding box center [26, 57] width 34 height 24
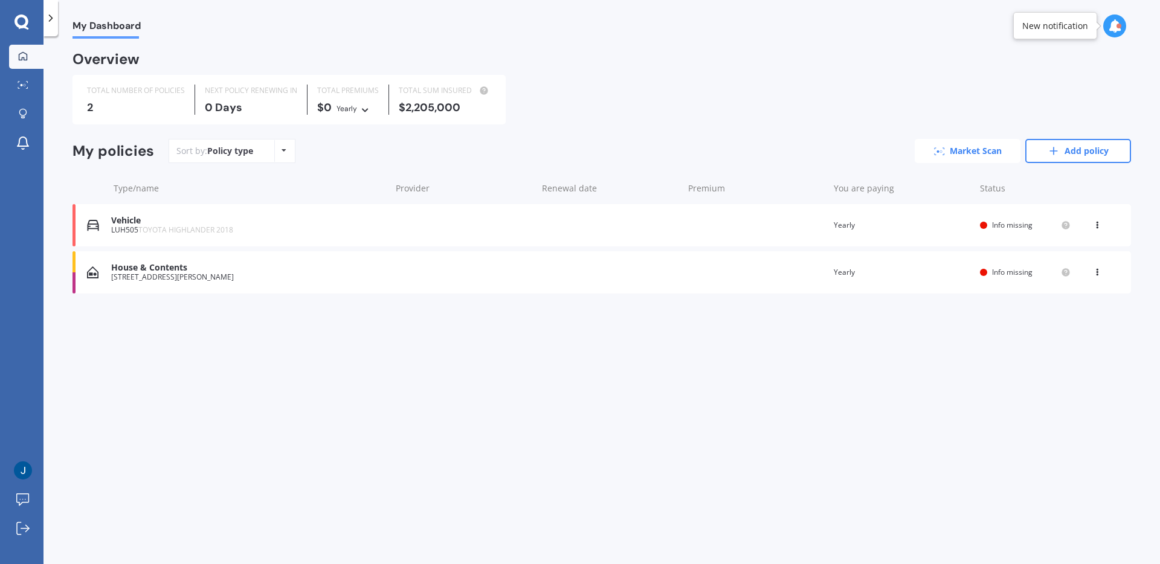
click at [976, 155] on link "Market Scan" at bounding box center [967, 151] width 106 height 24
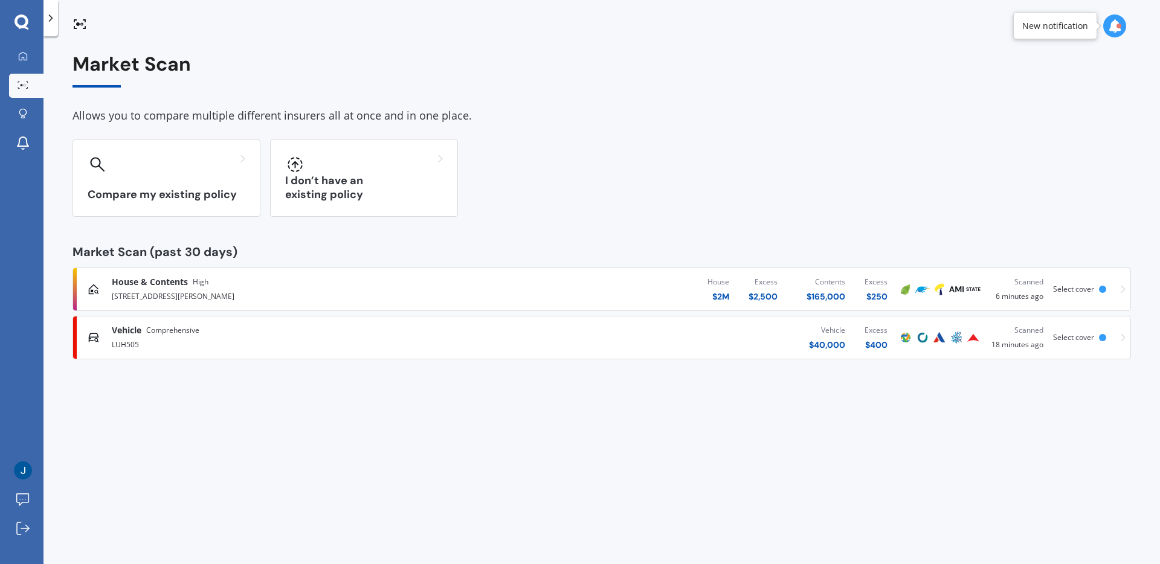
click at [1120, 336] on icon at bounding box center [1122, 337] width 5 height 8
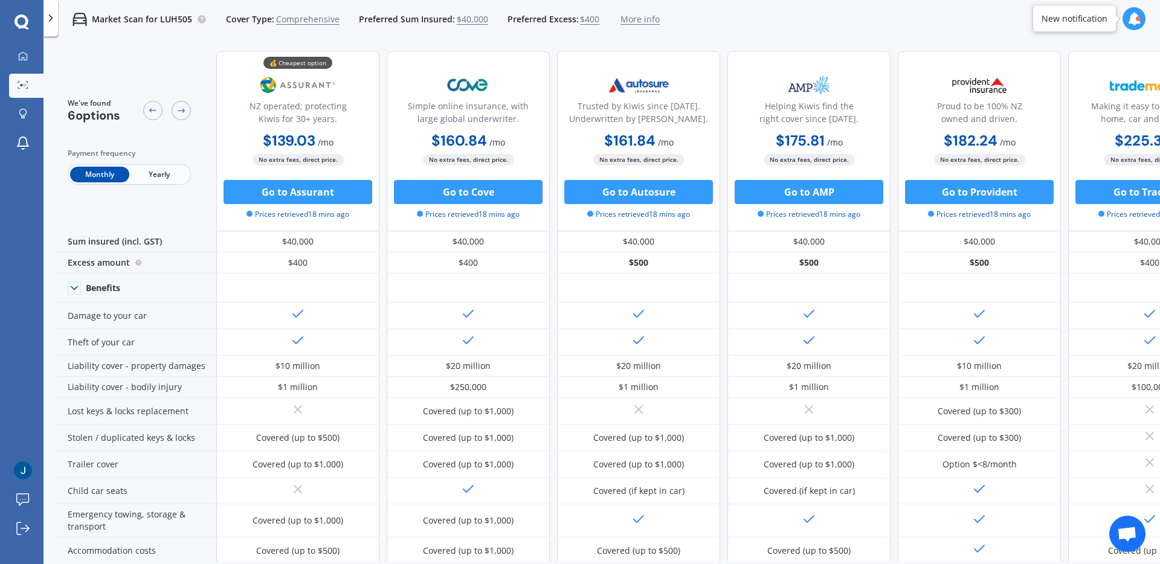
click at [635, 21] on span "More info" at bounding box center [639, 19] width 39 height 12
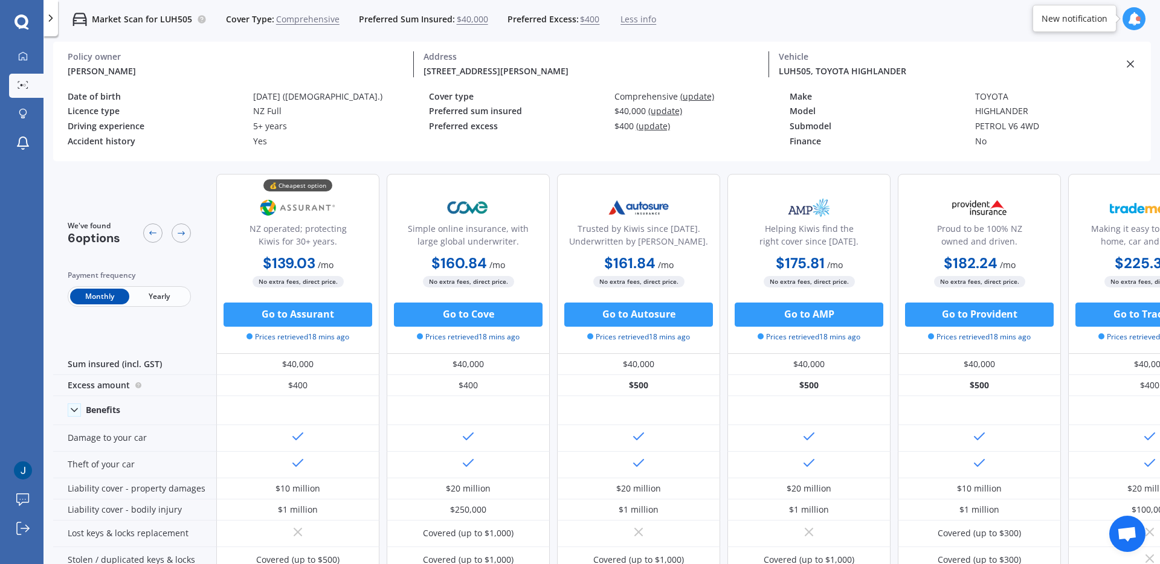
click at [635, 21] on span "Less info" at bounding box center [638, 19] width 36 height 12
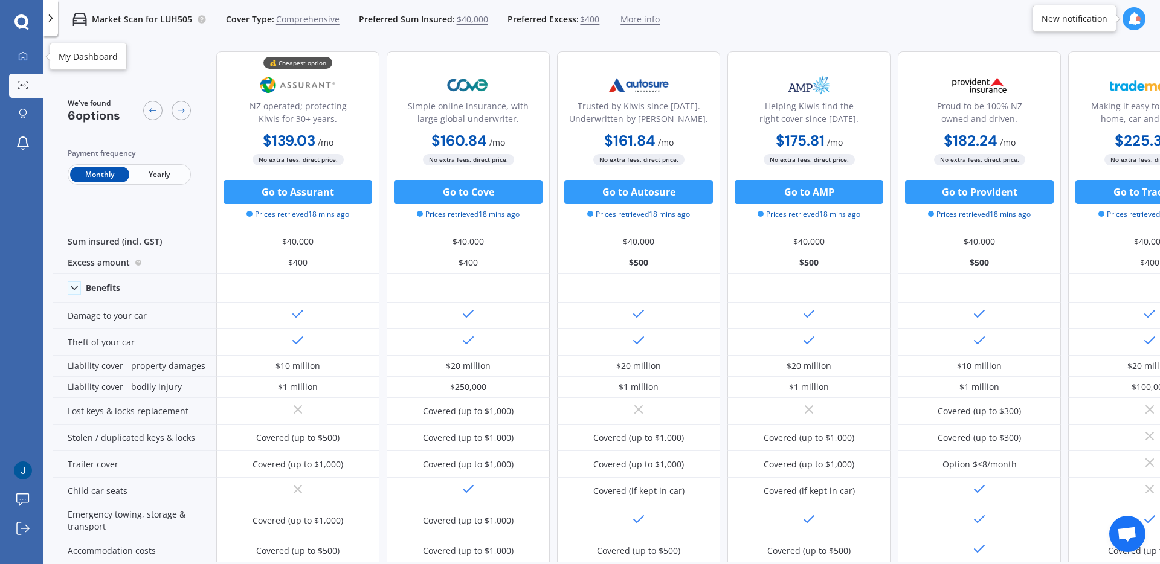
drag, startPoint x: 33, startPoint y: 54, endPoint x: 60, endPoint y: 57, distance: 27.9
click at [33, 54] on link "My Dashboard" at bounding box center [26, 57] width 34 height 24
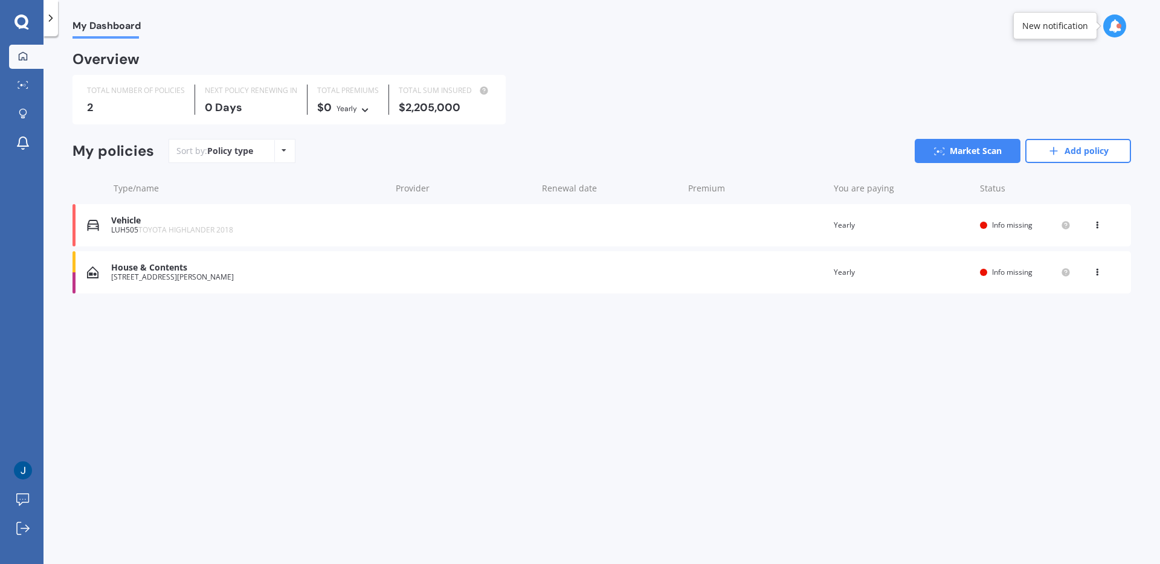
click at [1099, 275] on div "View option View policy Delete" at bounding box center [1098, 272] width 11 height 12
drag, startPoint x: 591, startPoint y: 310, endPoint x: 603, endPoint y: 312, distance: 12.2
click at [591, 310] on div "Overview TOTAL NUMBER OF POLICIES 2 NEXT POLICY RENEWING [DATE] TOTAL PREMIUMS …" at bounding box center [601, 187] width 1058 height 269
click at [24, 91] on link "Market Scan" at bounding box center [26, 86] width 34 height 24
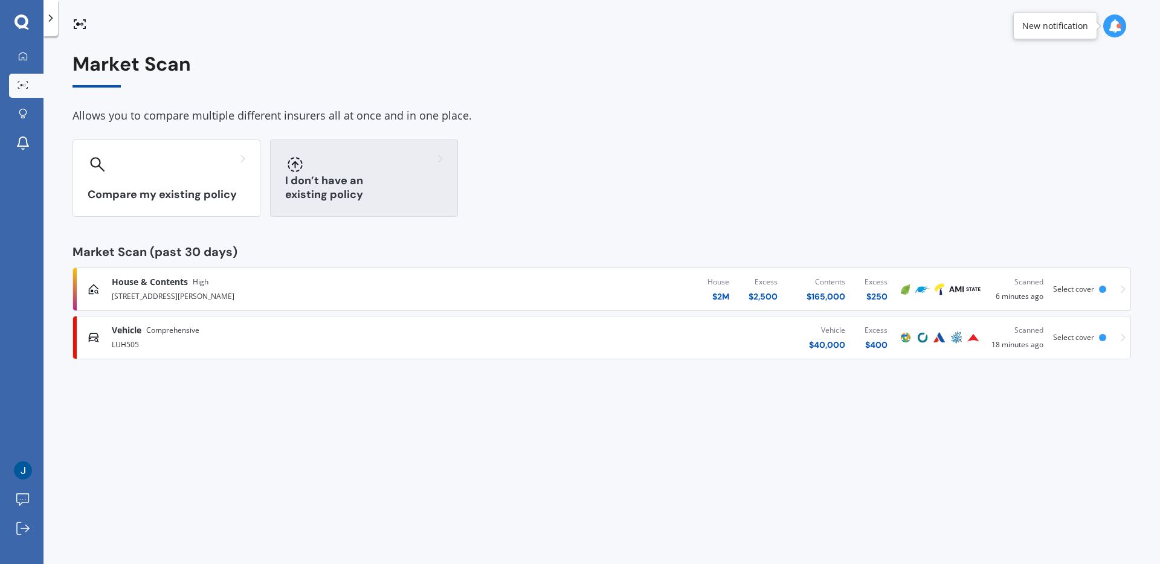
click at [321, 186] on div "I don’t have an existing policy" at bounding box center [364, 178] width 188 height 77
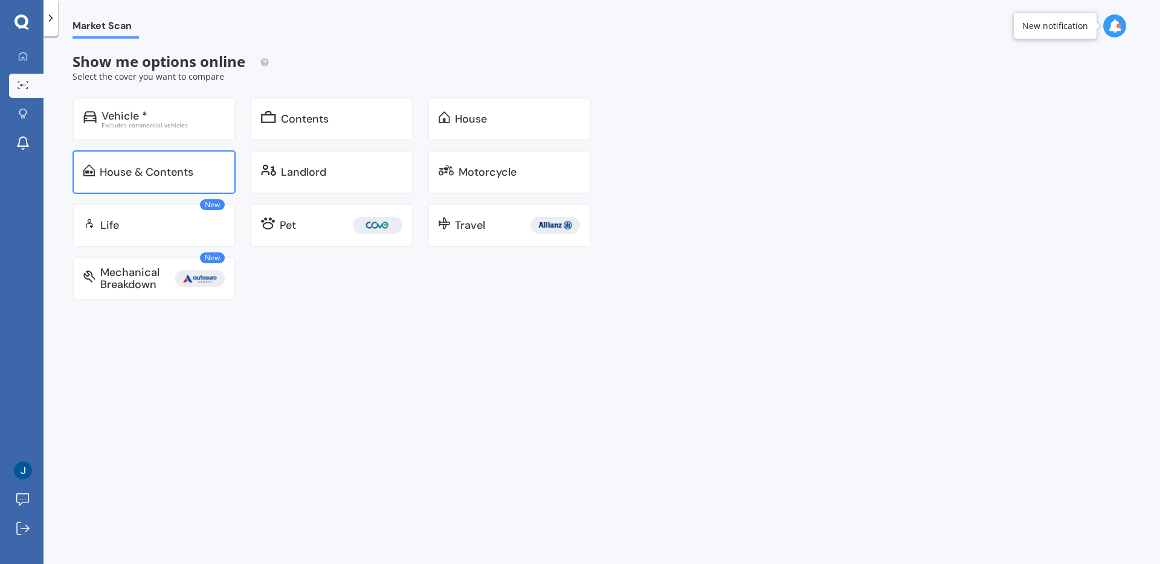
click at [207, 179] on div "House & Contents" at bounding box center [153, 171] width 163 height 43
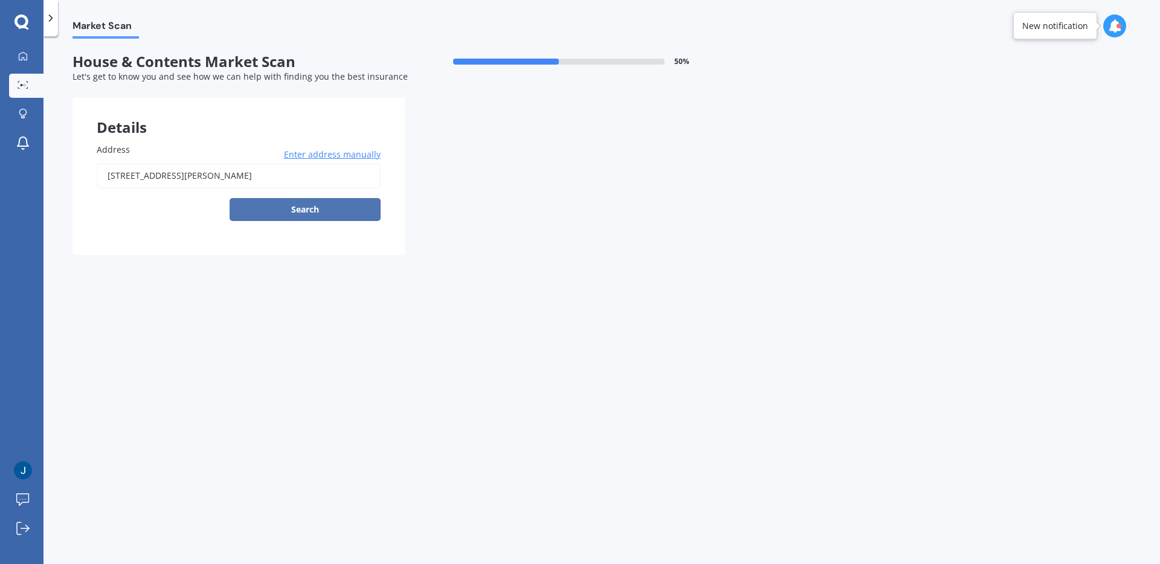
click at [320, 210] on button "Search" at bounding box center [304, 209] width 151 height 23
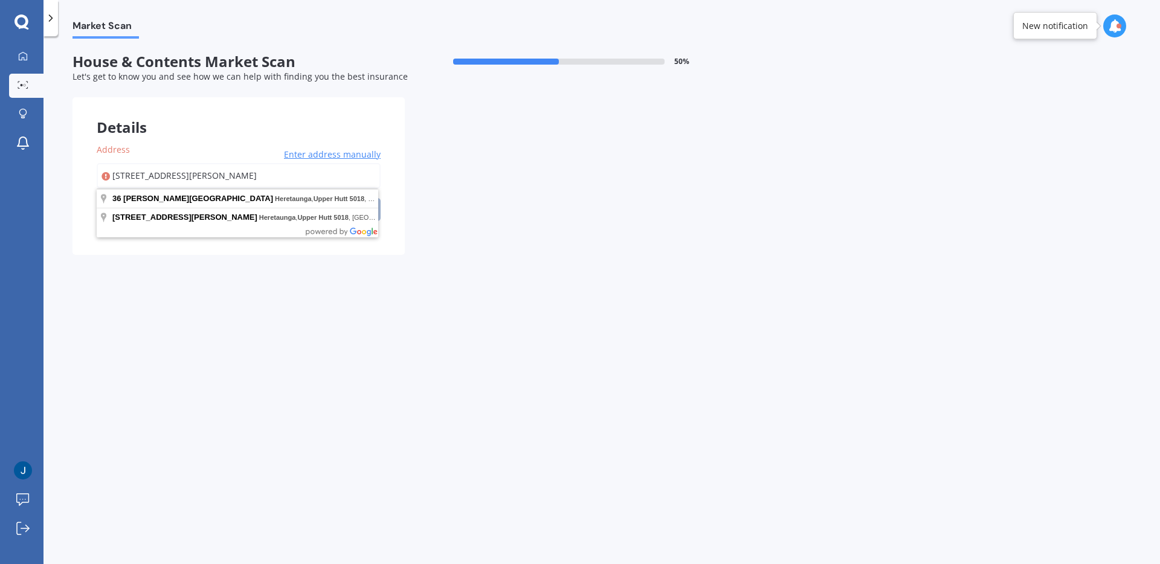
click at [307, 180] on input "[STREET_ADDRESS][PERSON_NAME]" at bounding box center [239, 175] width 284 height 25
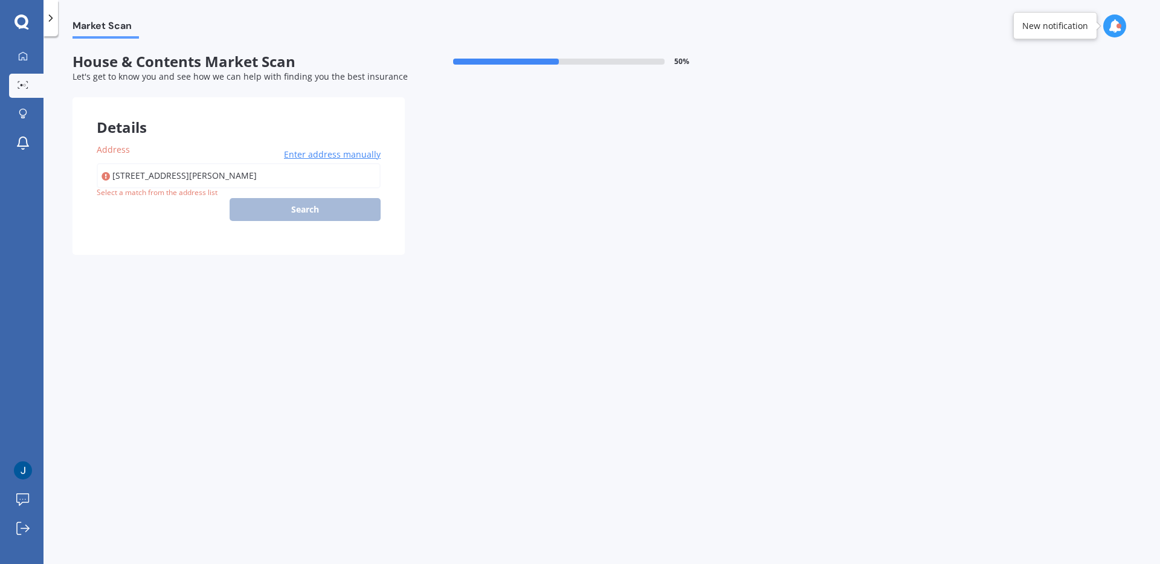
click at [248, 255] on form "House & Contents Market Scan 50 % Let's get to know you and see how we can help…" at bounding box center [404, 158] width 664 height 211
click at [307, 168] on input "[STREET_ADDRESS][PERSON_NAME]" at bounding box center [239, 175] width 284 height 25
type input "[STREET_ADDRESS][PERSON_NAME]"
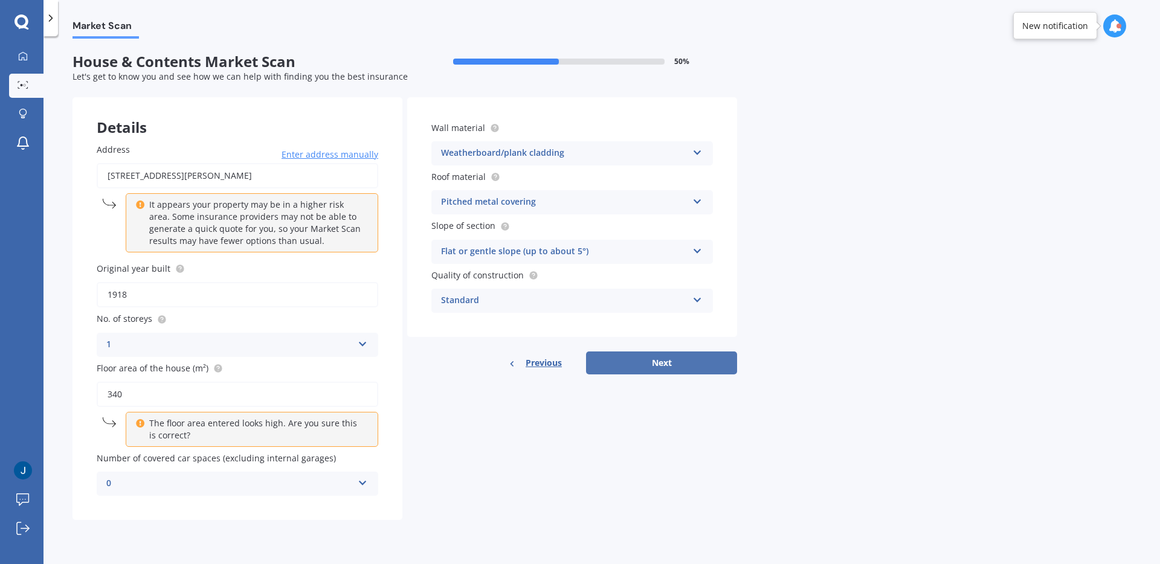
click at [641, 361] on button "Next" at bounding box center [661, 362] width 151 height 23
select select "24"
select select "03"
select select "1980"
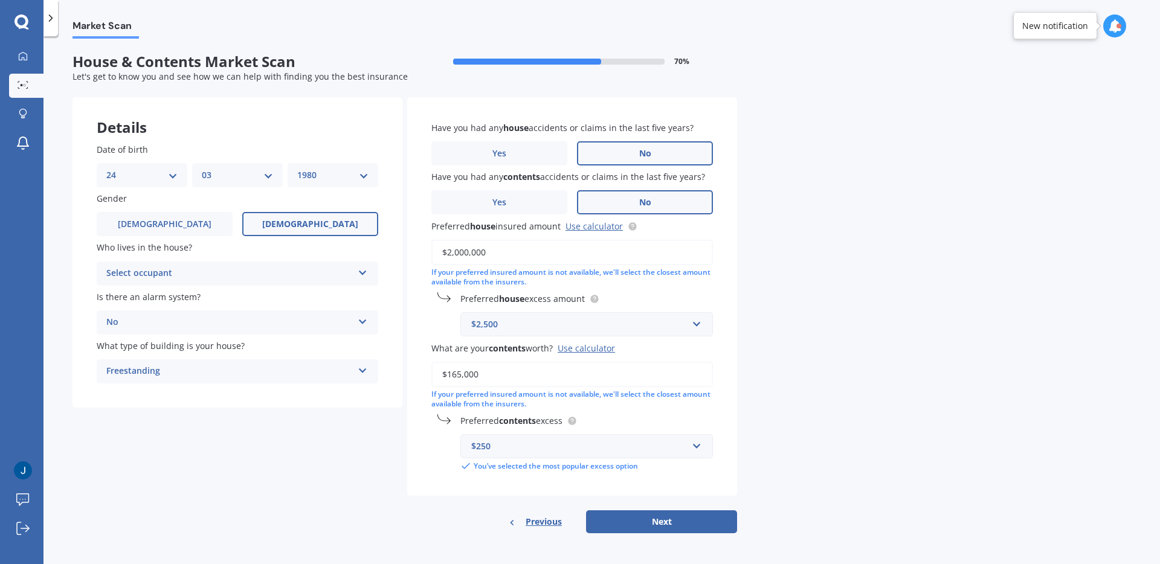
click at [545, 524] on span "Previous" at bounding box center [543, 522] width 36 height 18
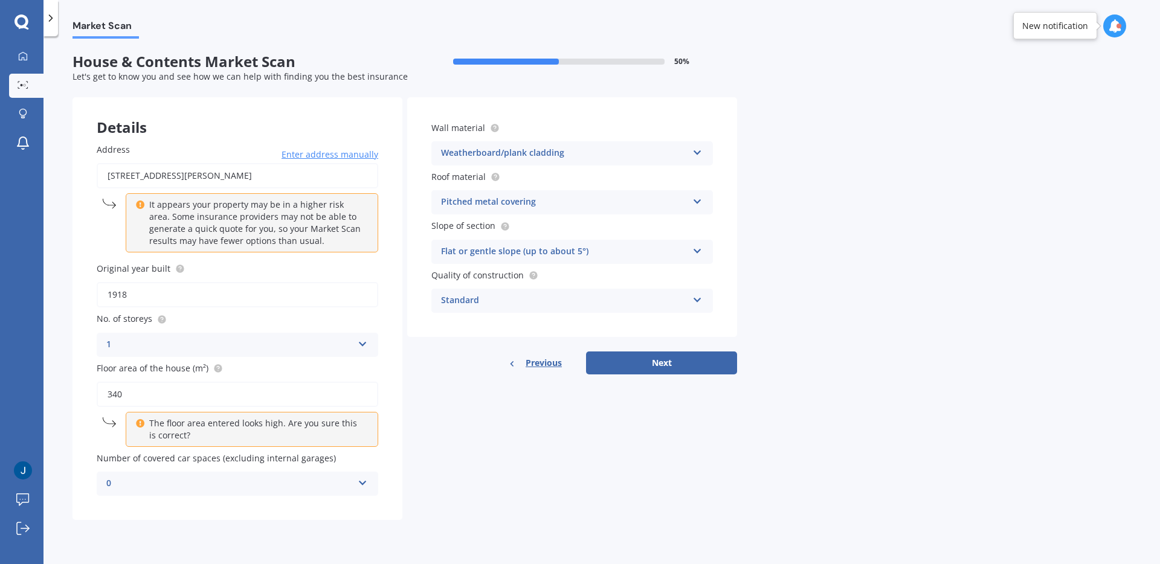
click at [504, 303] on div "Standard" at bounding box center [564, 301] width 246 height 14
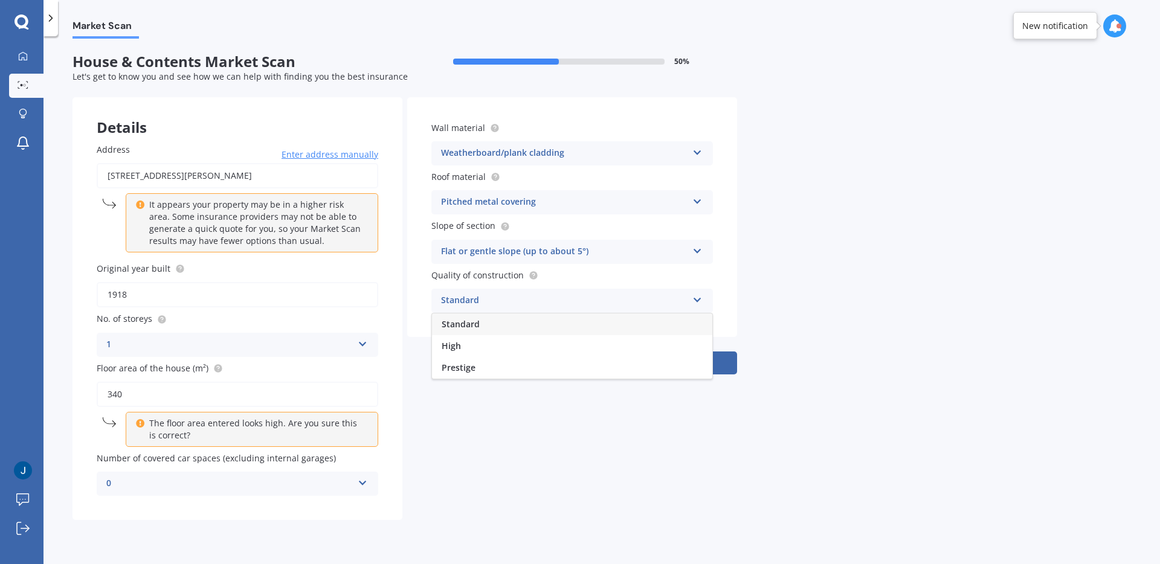
drag, startPoint x: 494, startPoint y: 349, endPoint x: 536, endPoint y: 351, distance: 41.7
click at [494, 349] on div "High" at bounding box center [572, 346] width 280 height 22
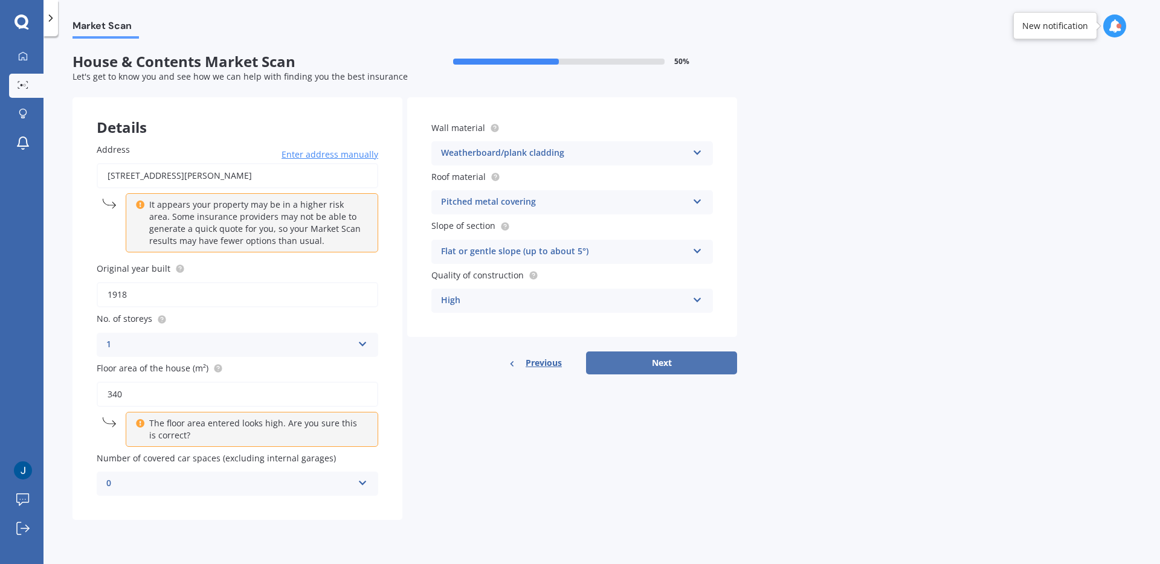
click at [661, 362] on button "Next" at bounding box center [661, 362] width 151 height 23
select select "24"
select select "03"
select select "1980"
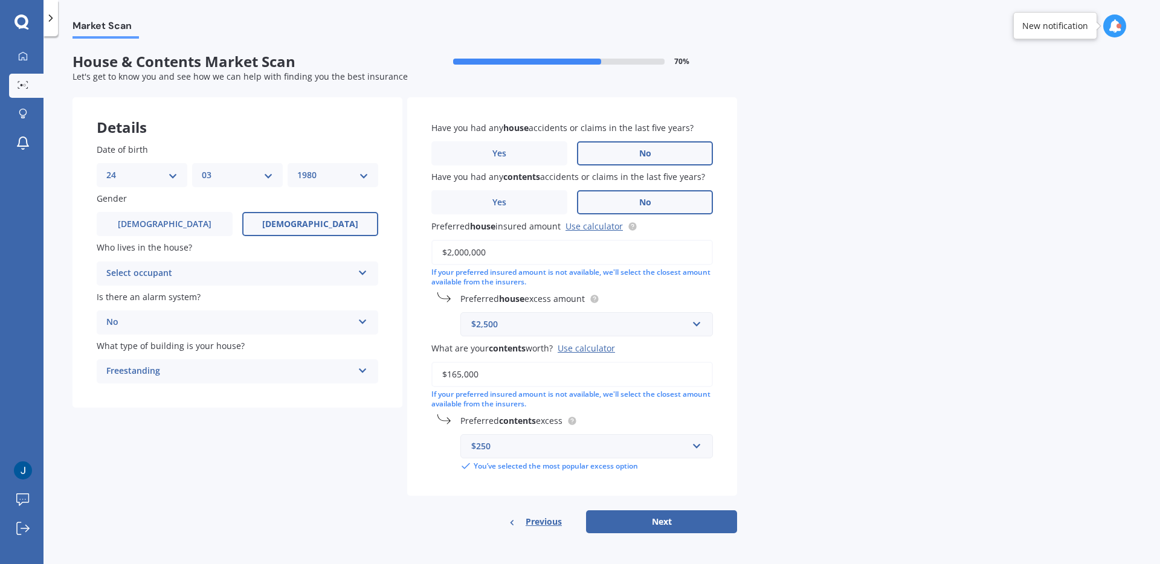
click at [341, 275] on div "Select occupant" at bounding box center [229, 273] width 246 height 14
click at [329, 295] on div "Owner" at bounding box center [237, 297] width 280 height 22
click at [450, 253] on input "$2,000,000" at bounding box center [571, 252] width 281 height 25
type input "$1,500,000"
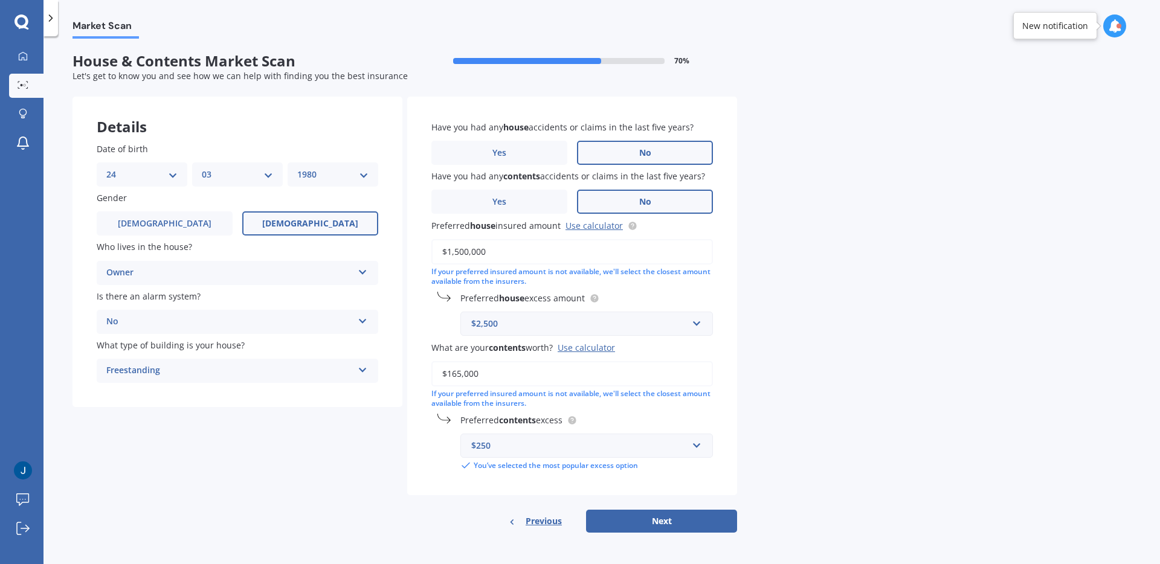
click at [812, 309] on div "Market Scan House & Contents Market Scan 70 % Let's get to know you and see how…" at bounding box center [601, 303] width 1116 height 528
click at [661, 525] on button "Next" at bounding box center [661, 521] width 151 height 23
select select "24"
select select "03"
select select "1980"
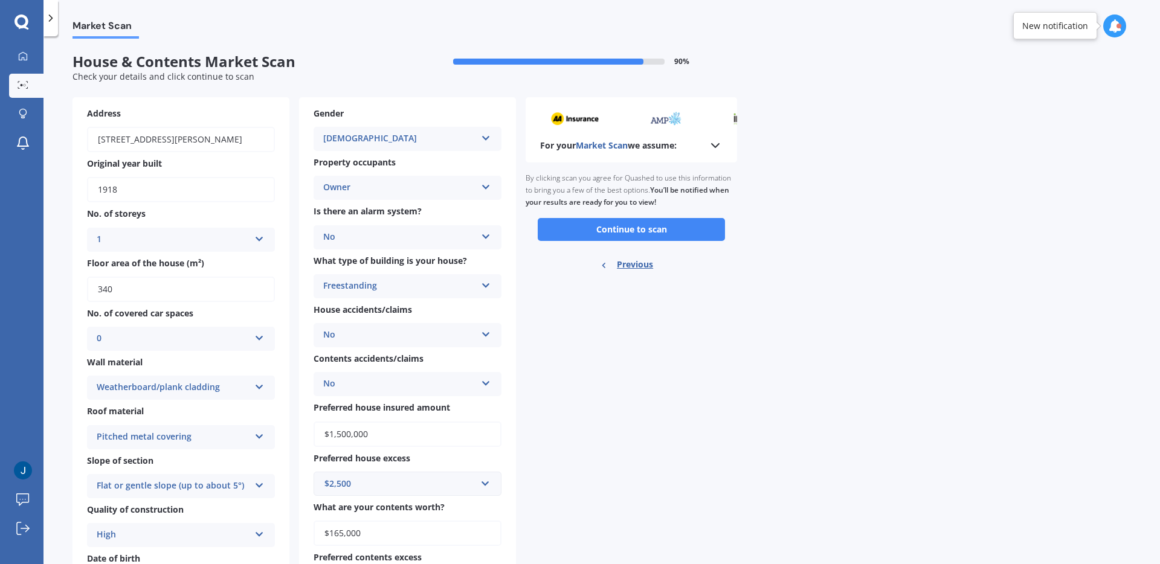
scroll to position [73, 0]
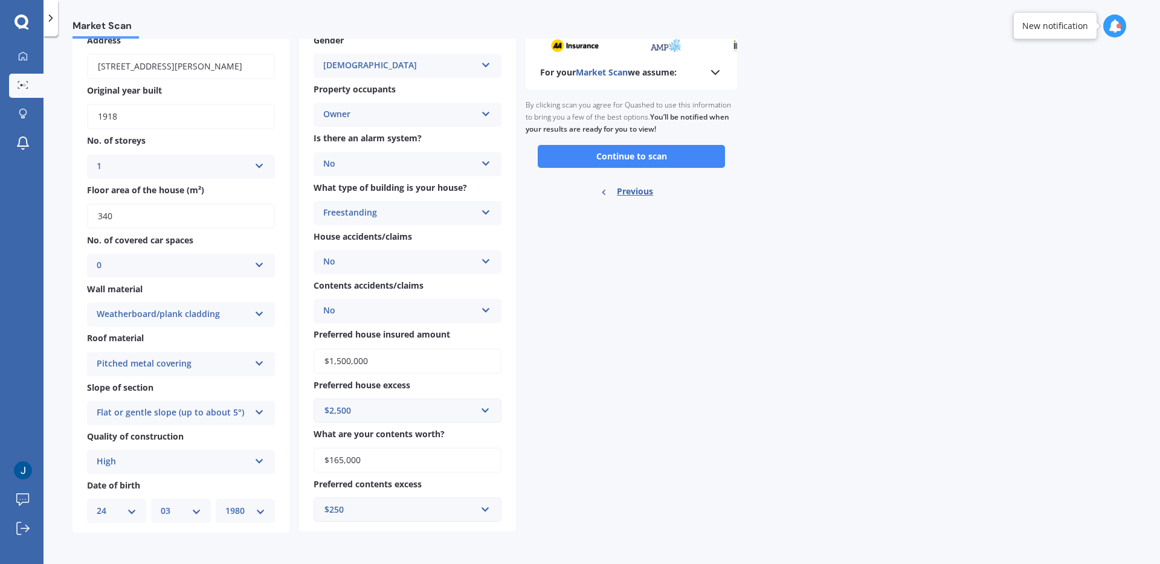
click at [629, 186] on span "Previous" at bounding box center [635, 191] width 36 height 18
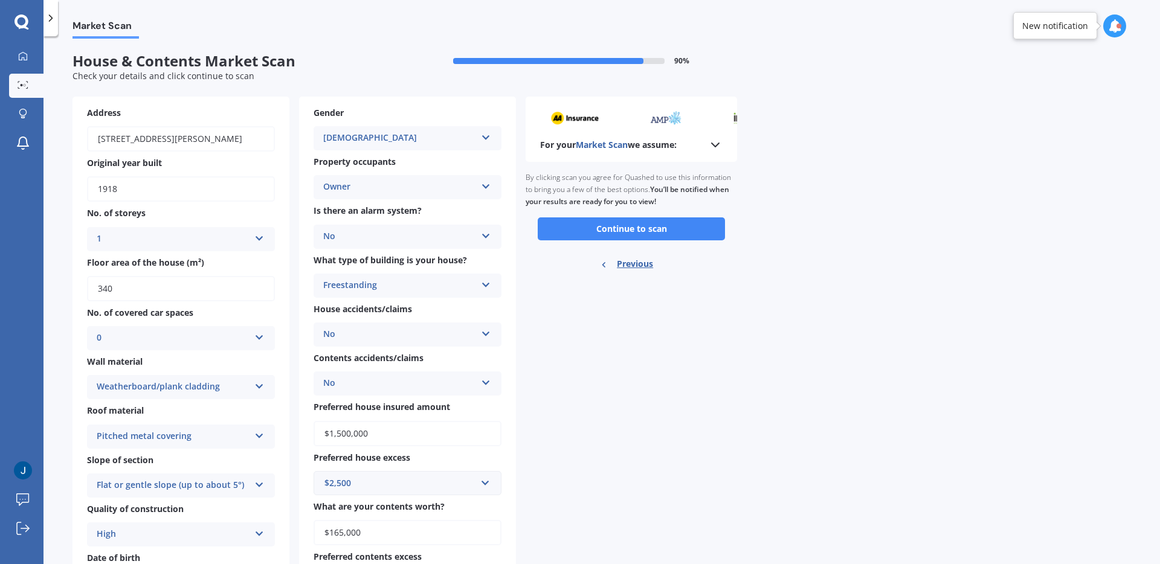
select select "24"
select select "03"
select select "1980"
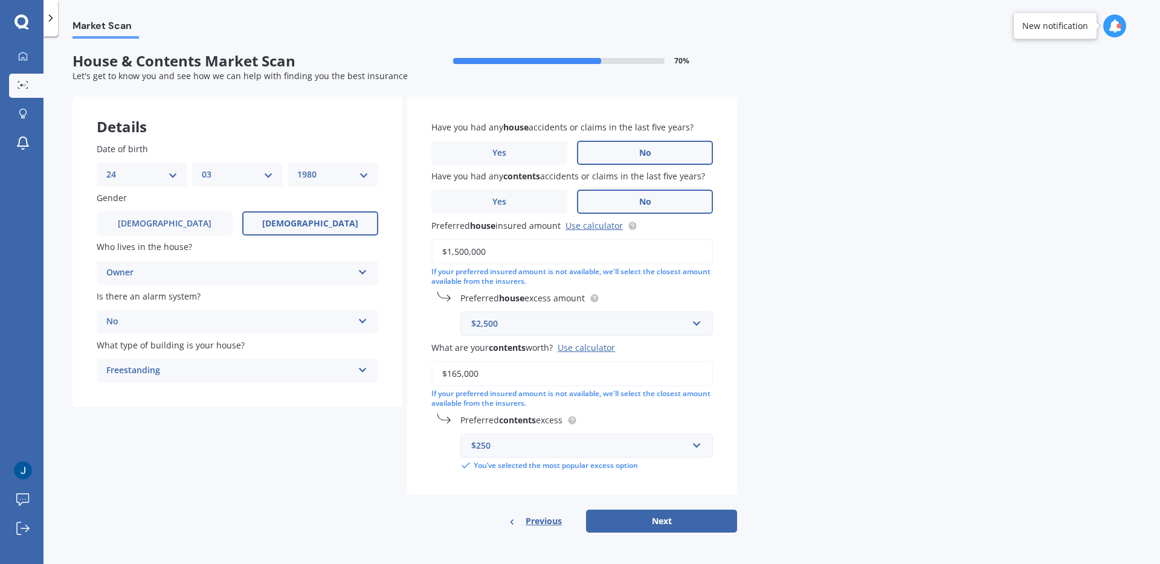
scroll to position [0, 0]
click at [507, 440] on div "$250" at bounding box center [579, 446] width 216 height 13
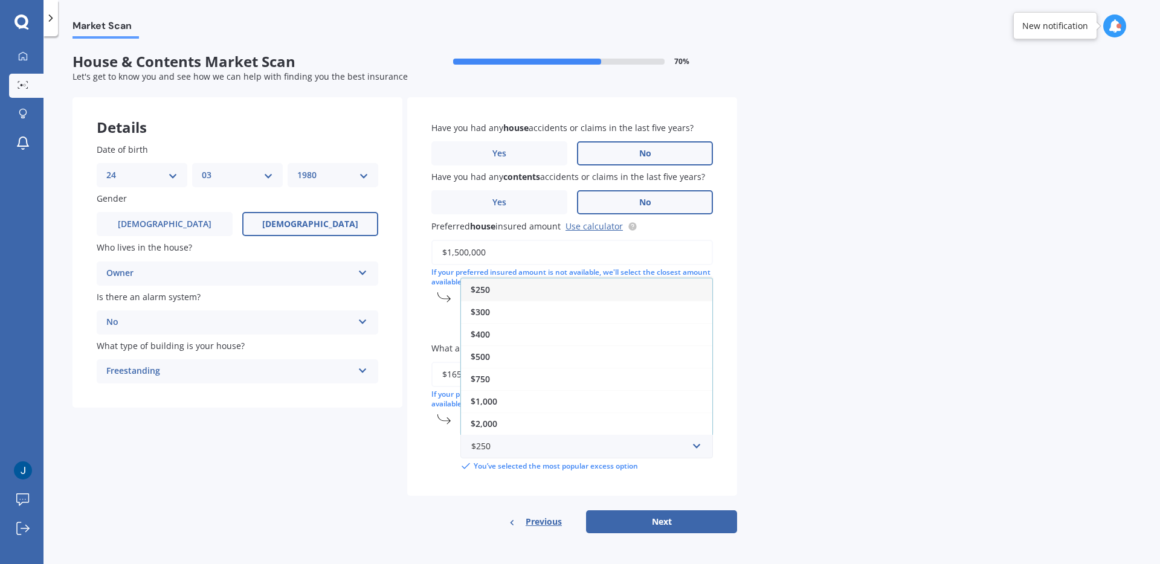
drag, startPoint x: 505, startPoint y: 356, endPoint x: 518, endPoint y: 377, distance: 24.5
click at [505, 356] on div "$500" at bounding box center [586, 356] width 251 height 22
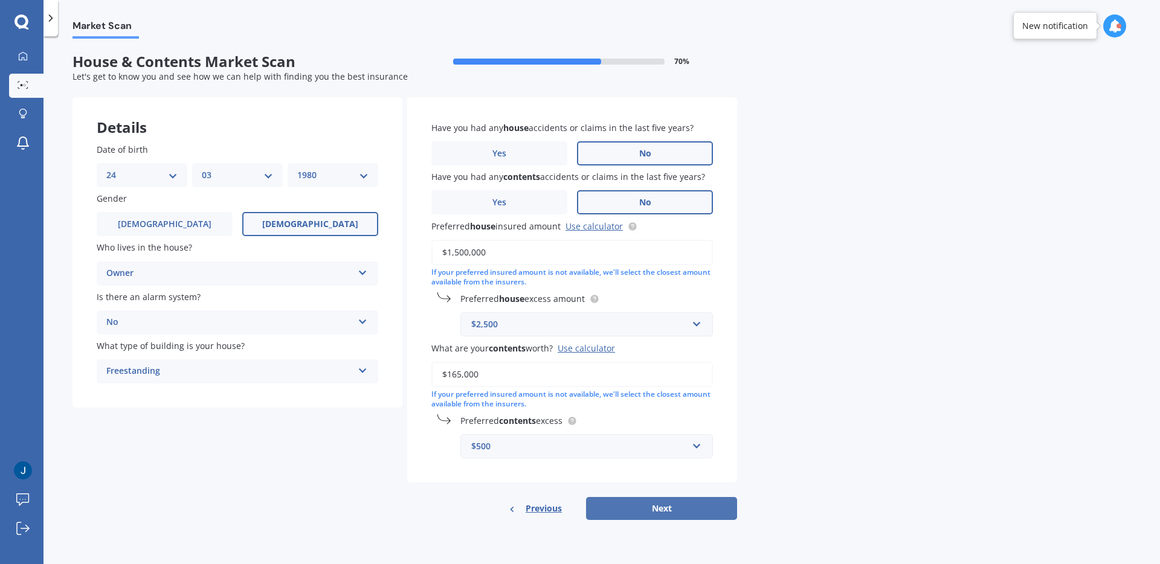
click at [722, 510] on button "Next" at bounding box center [661, 508] width 151 height 23
select select "24"
select select "03"
select select "1980"
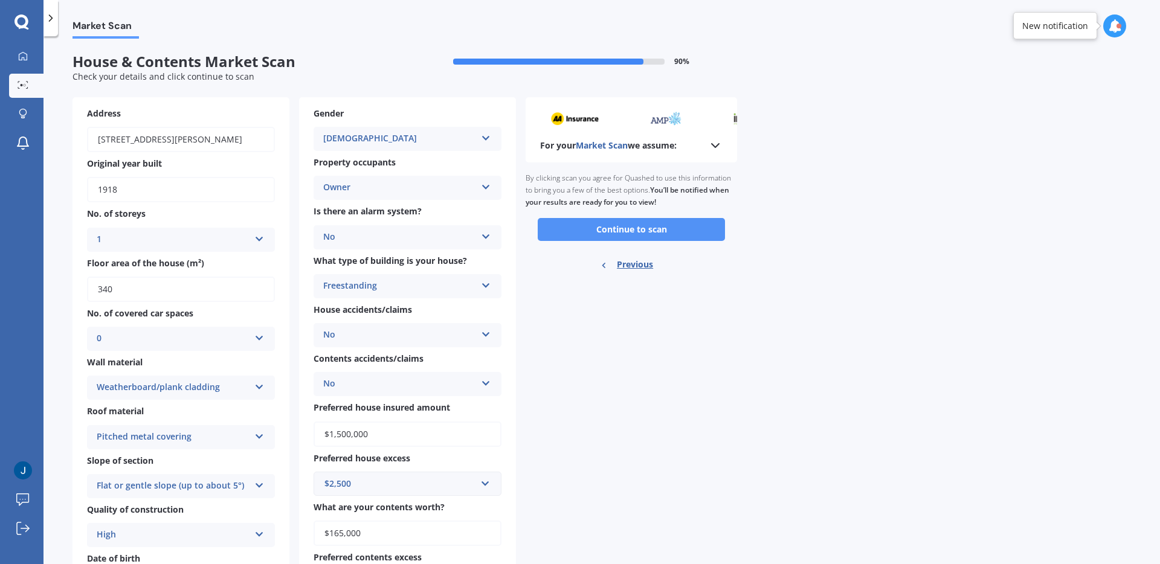
click at [686, 226] on button "Continue to scan" at bounding box center [630, 229] width 187 height 23
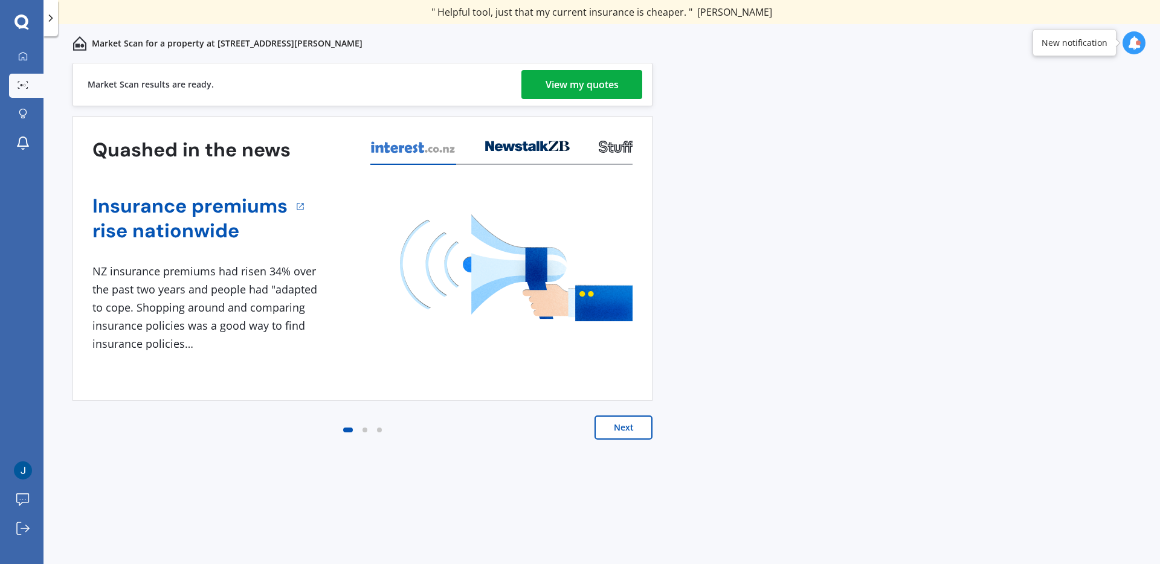
click at [559, 80] on div "View my quotes" at bounding box center [581, 84] width 73 height 29
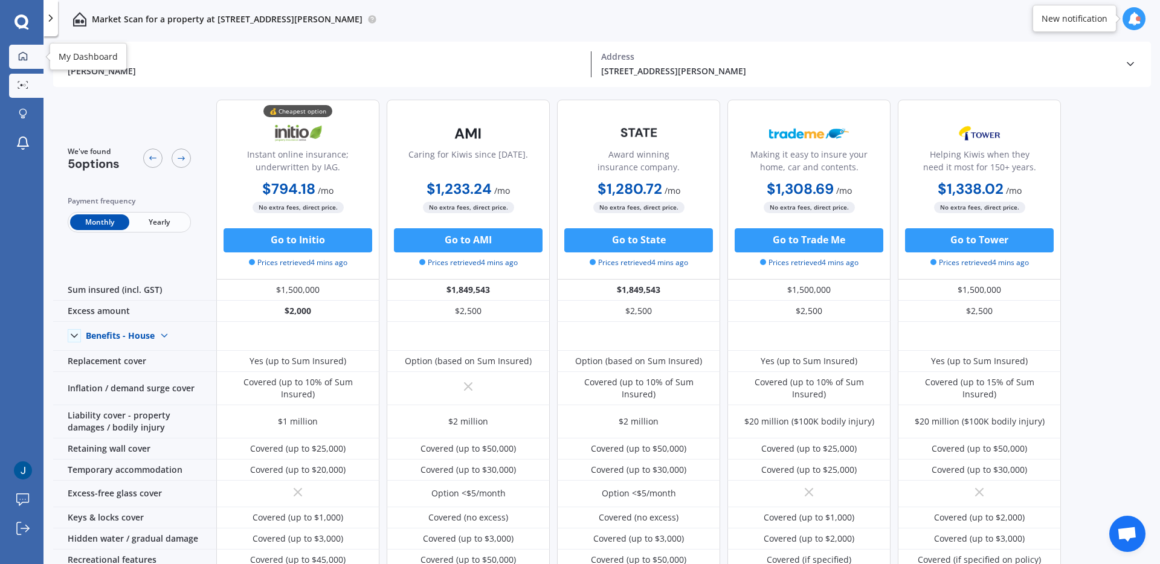
click at [31, 62] on div at bounding box center [23, 56] width 18 height 11
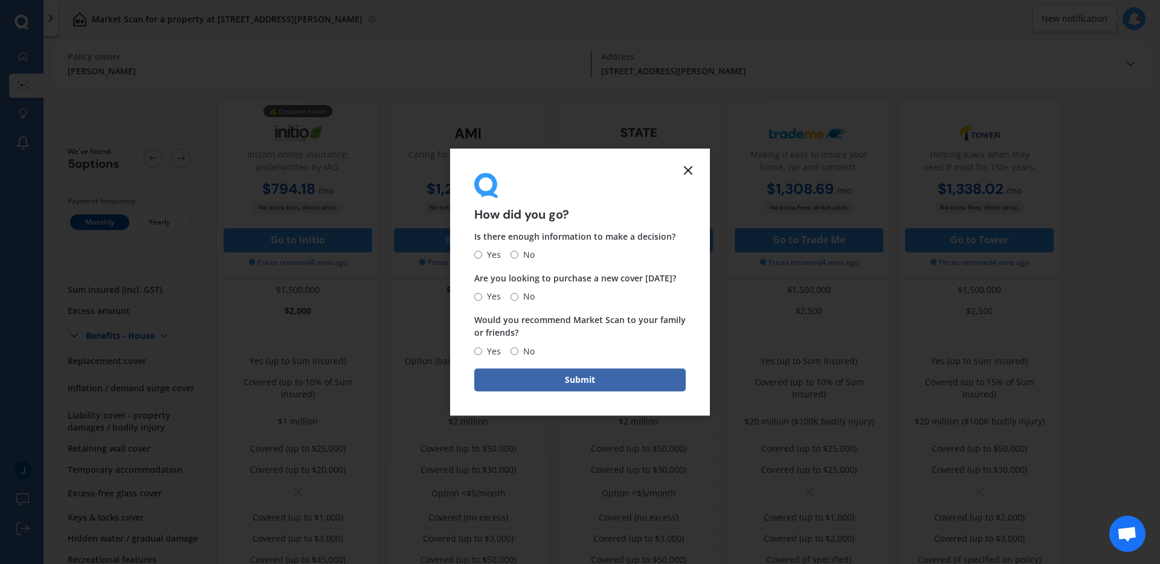
click at [528, 255] on span "No" at bounding box center [526, 255] width 16 height 14
click at [518, 255] on input "No" at bounding box center [514, 255] width 8 height 8
radio input "true"
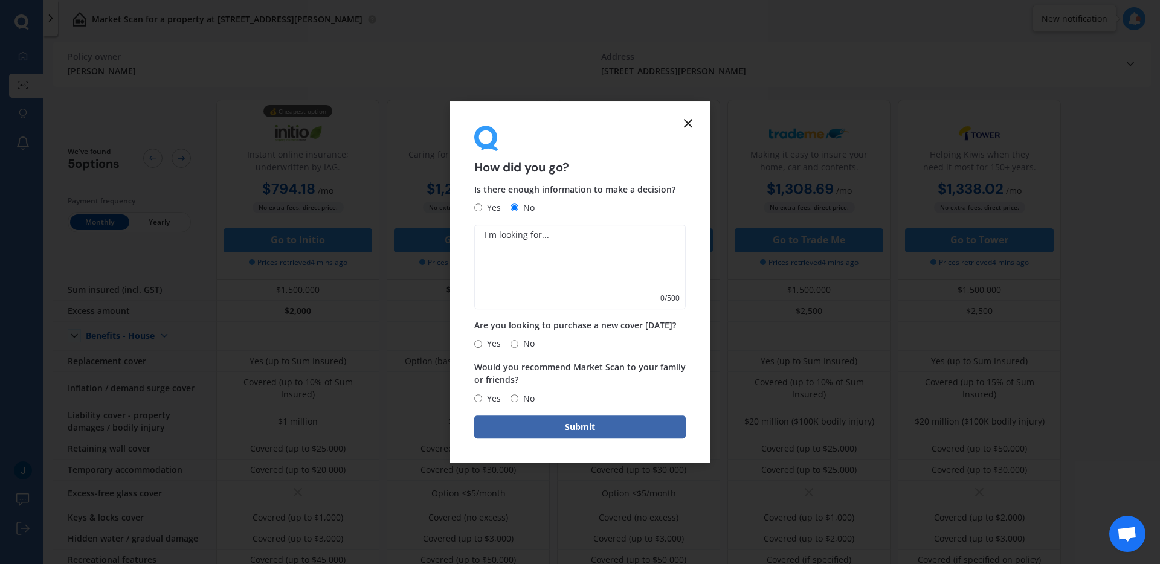
click at [685, 129] on icon at bounding box center [688, 123] width 14 height 14
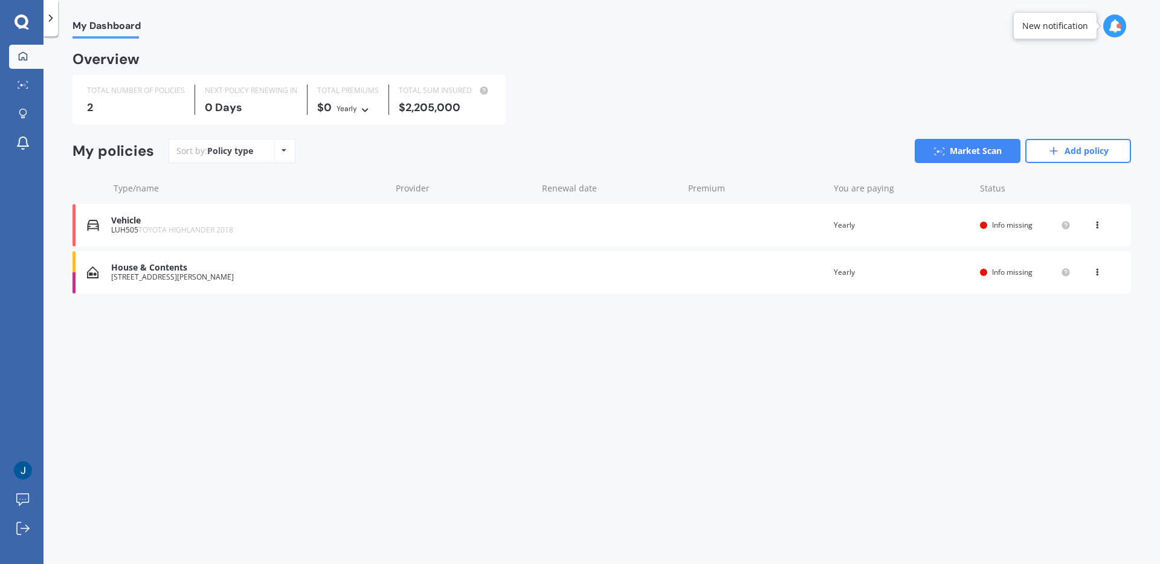
click at [356, 270] on div "House & Contents" at bounding box center [248, 268] width 274 height 10
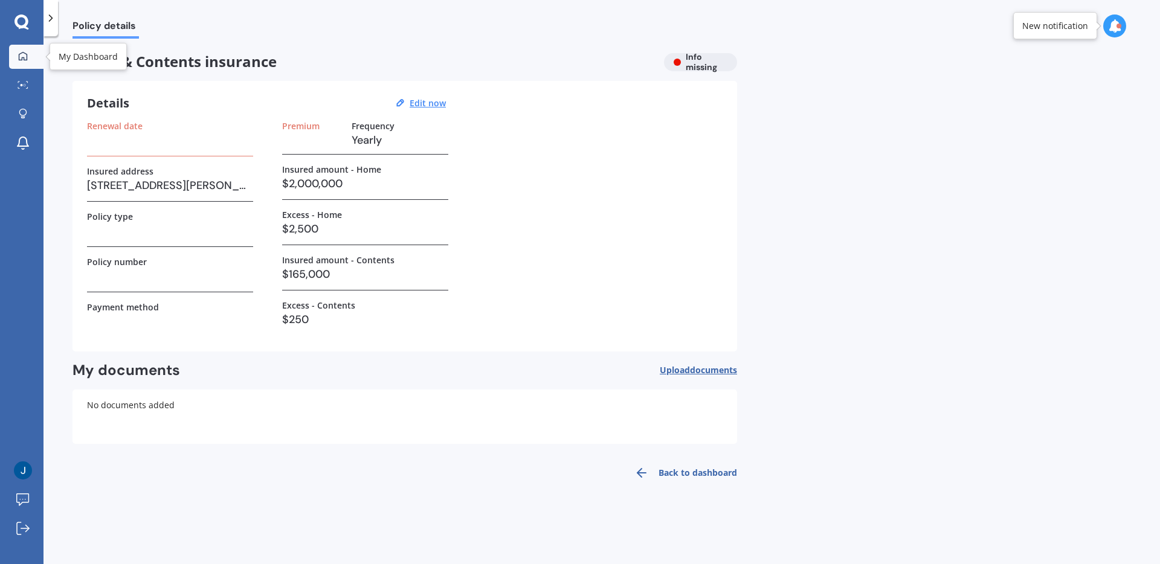
click at [25, 57] on icon at bounding box center [23, 56] width 10 height 10
